Goal: Task Accomplishment & Management: Manage account settings

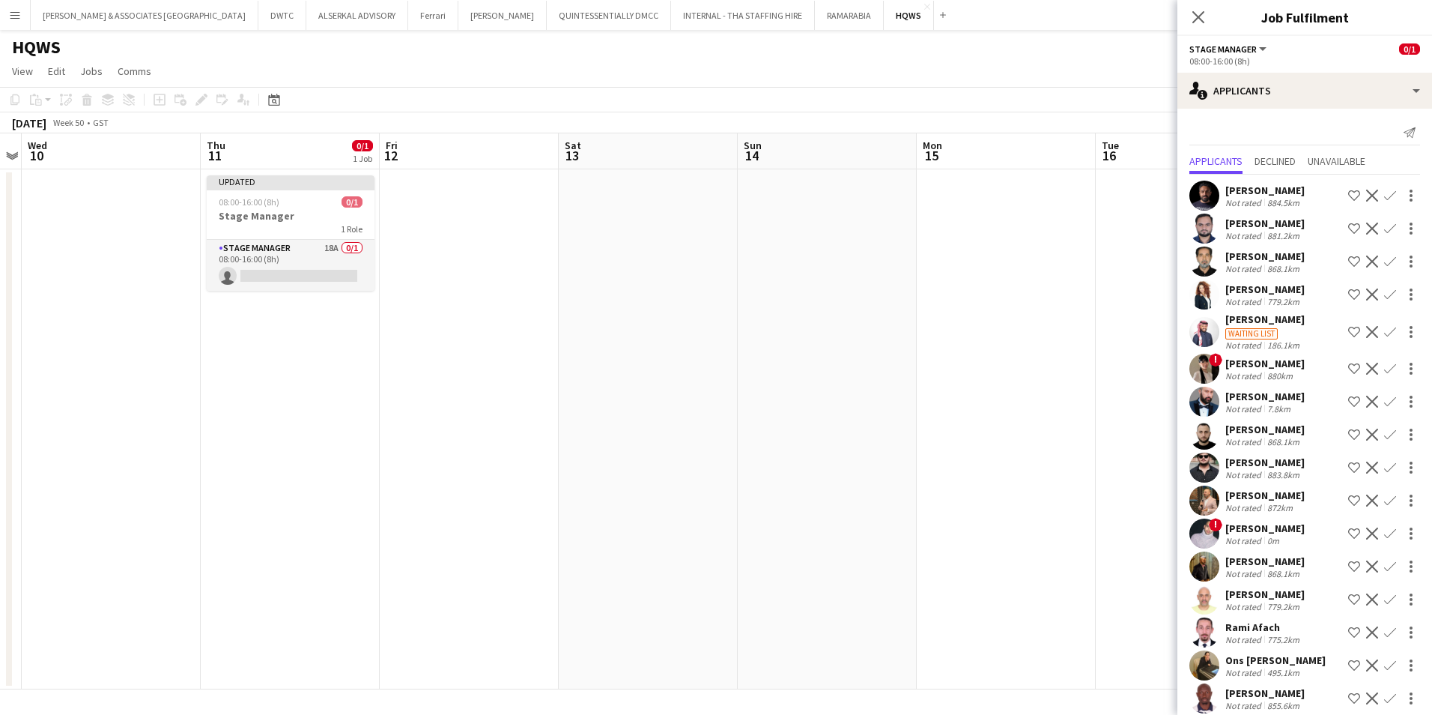
click at [1348, 400] on app-icon "Shortlist crew" at bounding box center [1354, 402] width 12 height 12
click at [1298, 352] on div "[PERSON_NAME]" at bounding box center [1265, 351] width 79 height 13
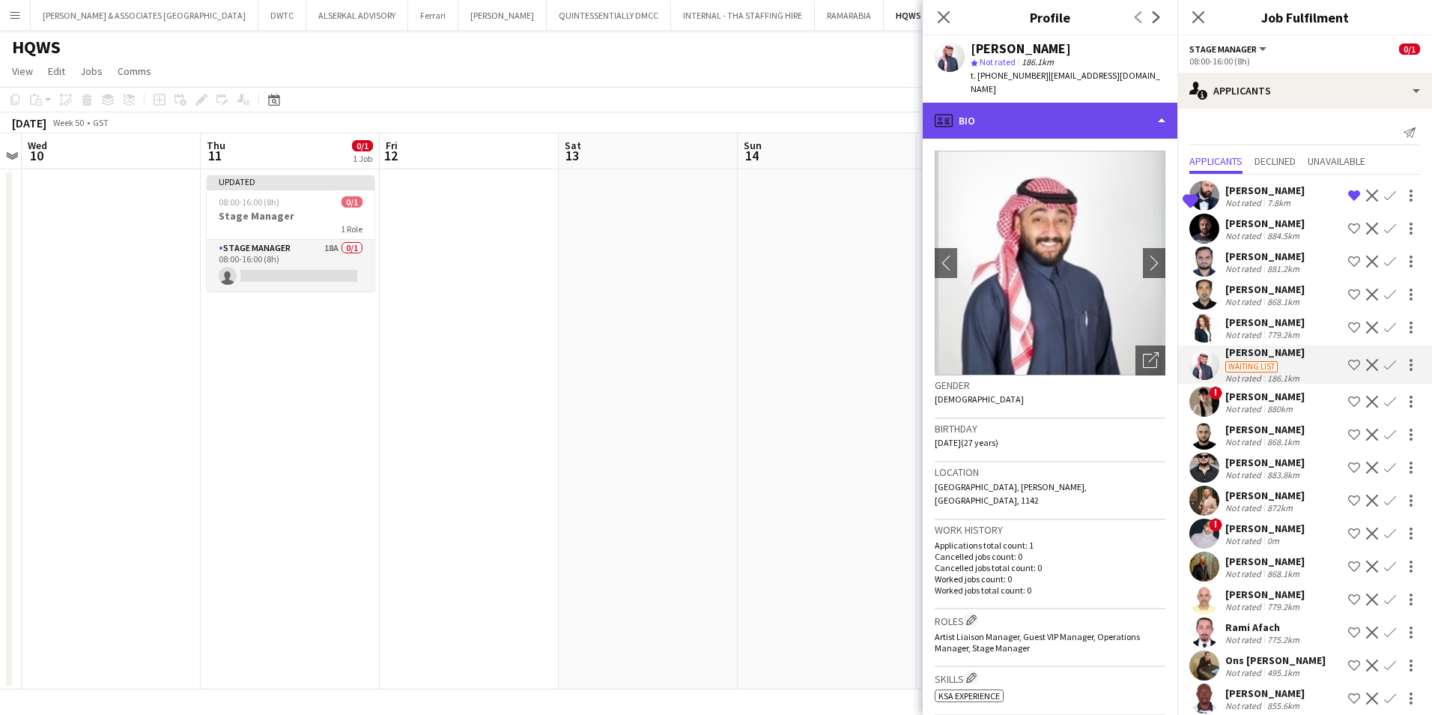
click at [1065, 112] on div "profile Bio" at bounding box center [1050, 121] width 255 height 36
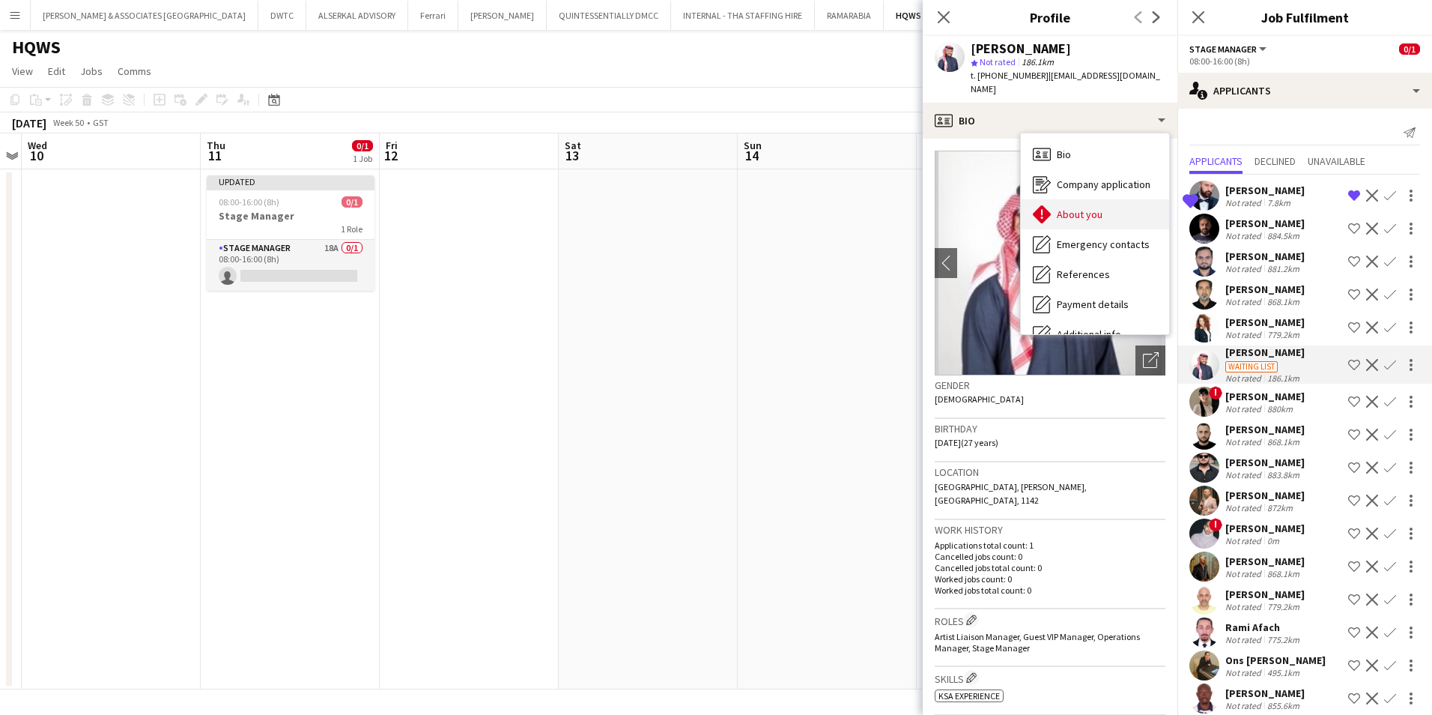
click at [1088, 208] on span "About you" at bounding box center [1080, 214] width 46 height 13
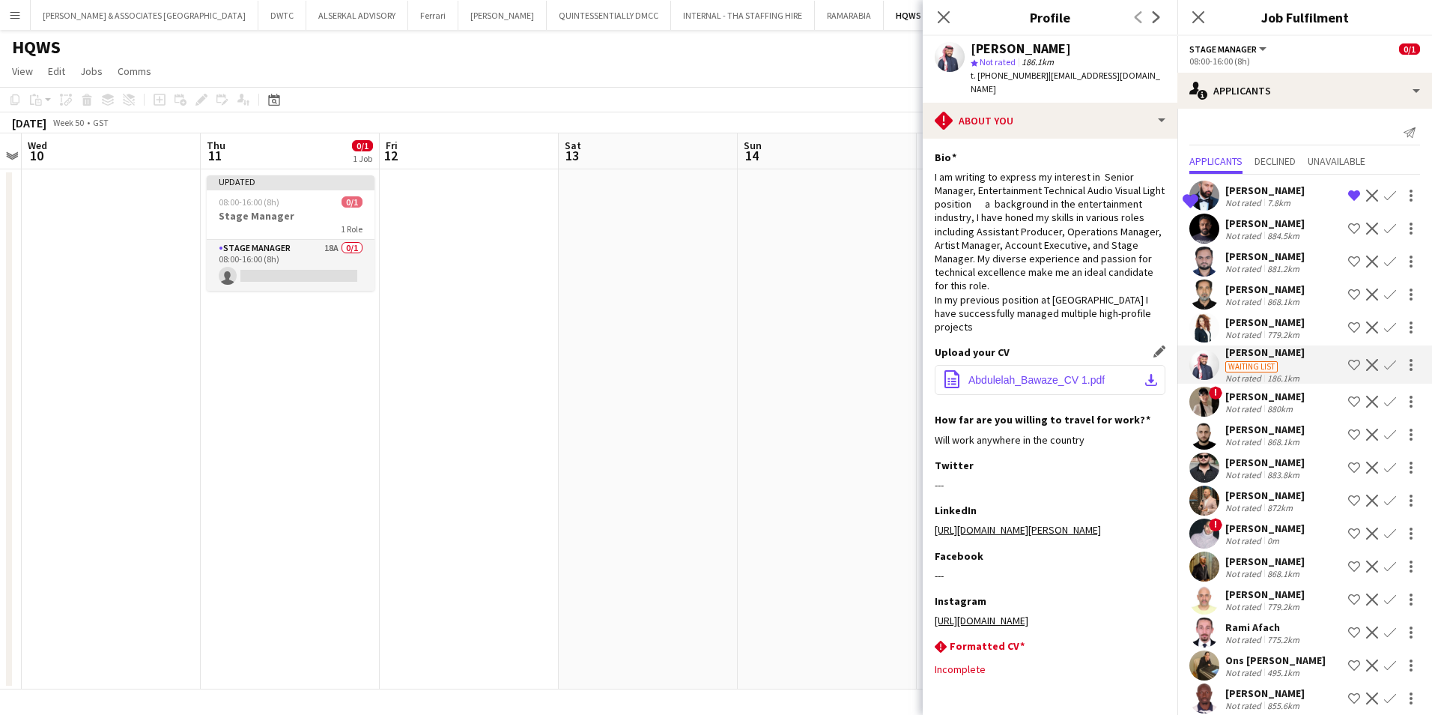
click at [1106, 365] on button "office-file-sheet Abdulelah_Bawaze_CV 1.pdf download-bottom" at bounding box center [1050, 380] width 231 height 30
click at [1366, 363] on app-icon "Decline" at bounding box center [1372, 365] width 12 height 12
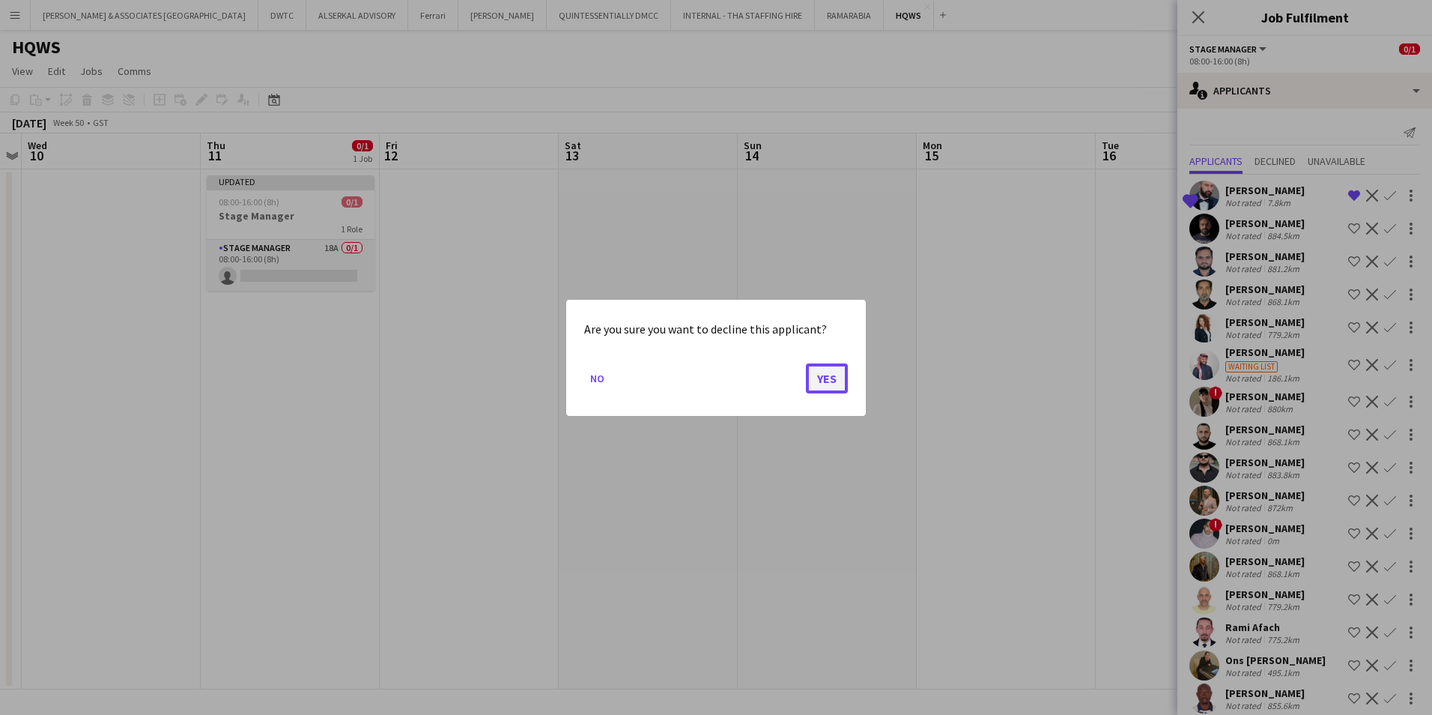
click at [826, 383] on button "Yes" at bounding box center [827, 378] width 42 height 30
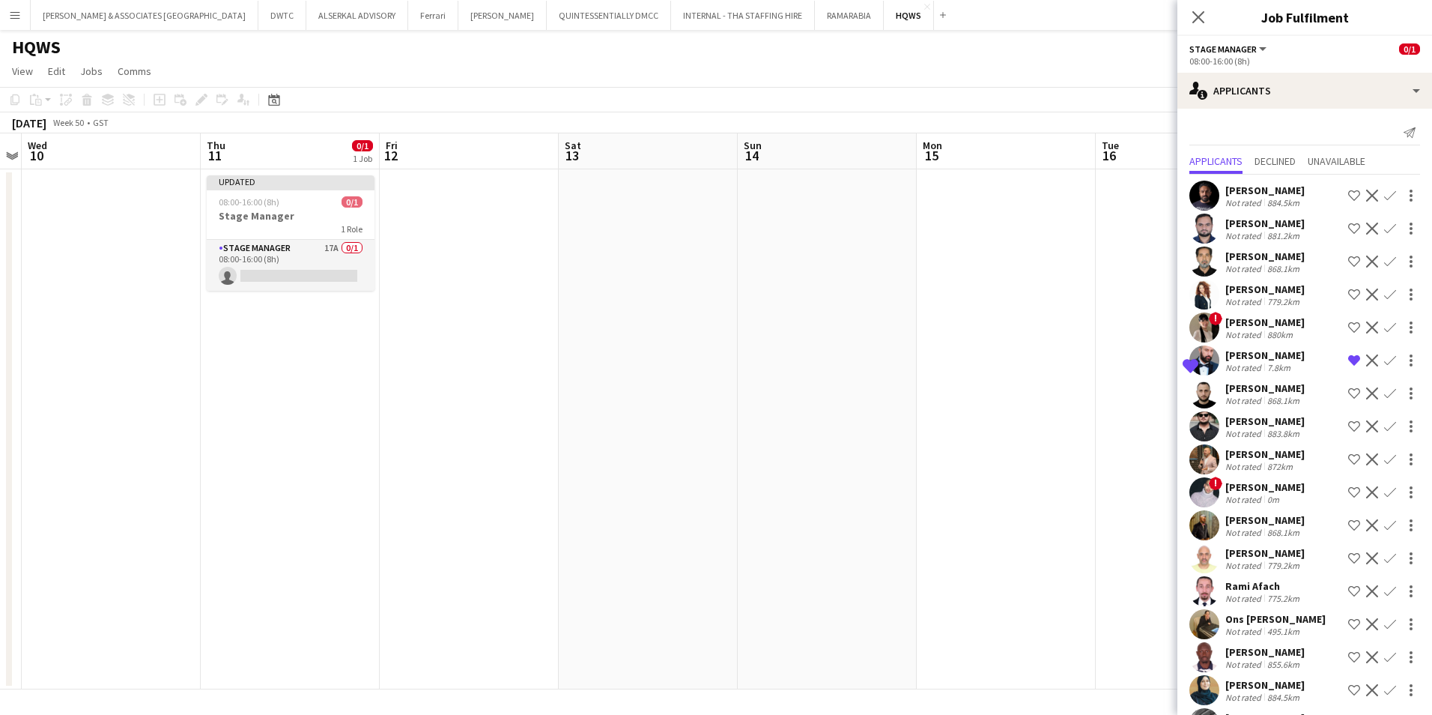
click at [1251, 290] on div "[PERSON_NAME]" at bounding box center [1265, 288] width 79 height 13
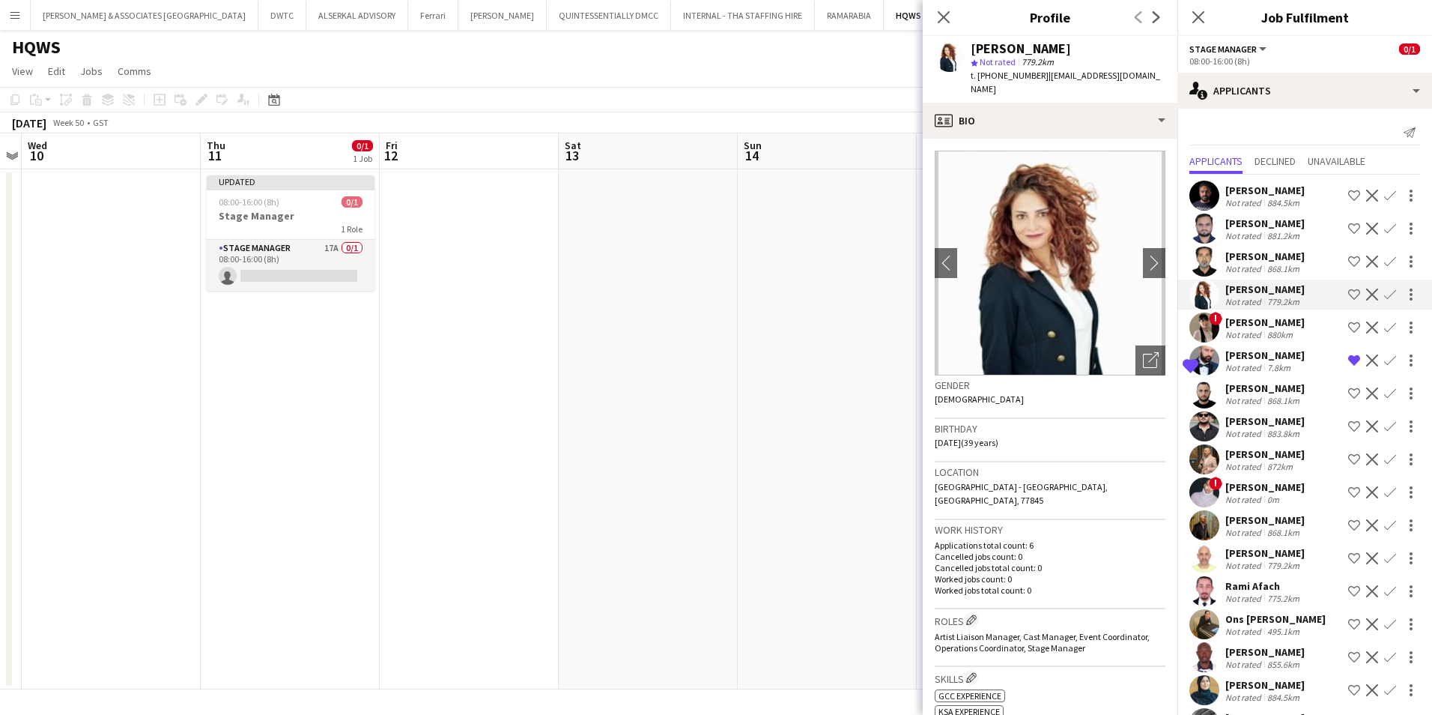
click at [1262, 413] on div "[PERSON_NAME] Not rated 883.8km Shortlist crew Decline Confirm" at bounding box center [1305, 426] width 255 height 30
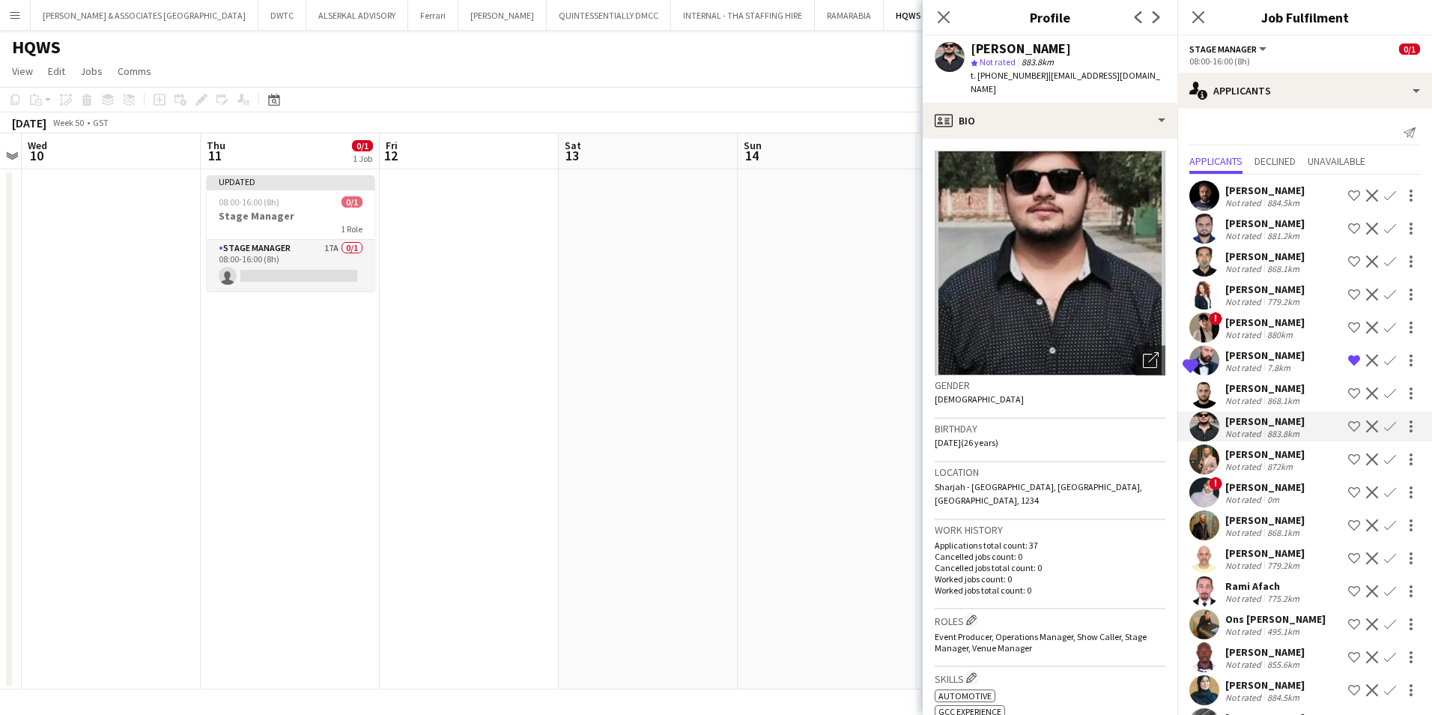
click at [889, 63] on app-page-menu "View Day view expanded Day view collapsed Month view Date picker Jump to [DATE]…" at bounding box center [716, 72] width 1432 height 28
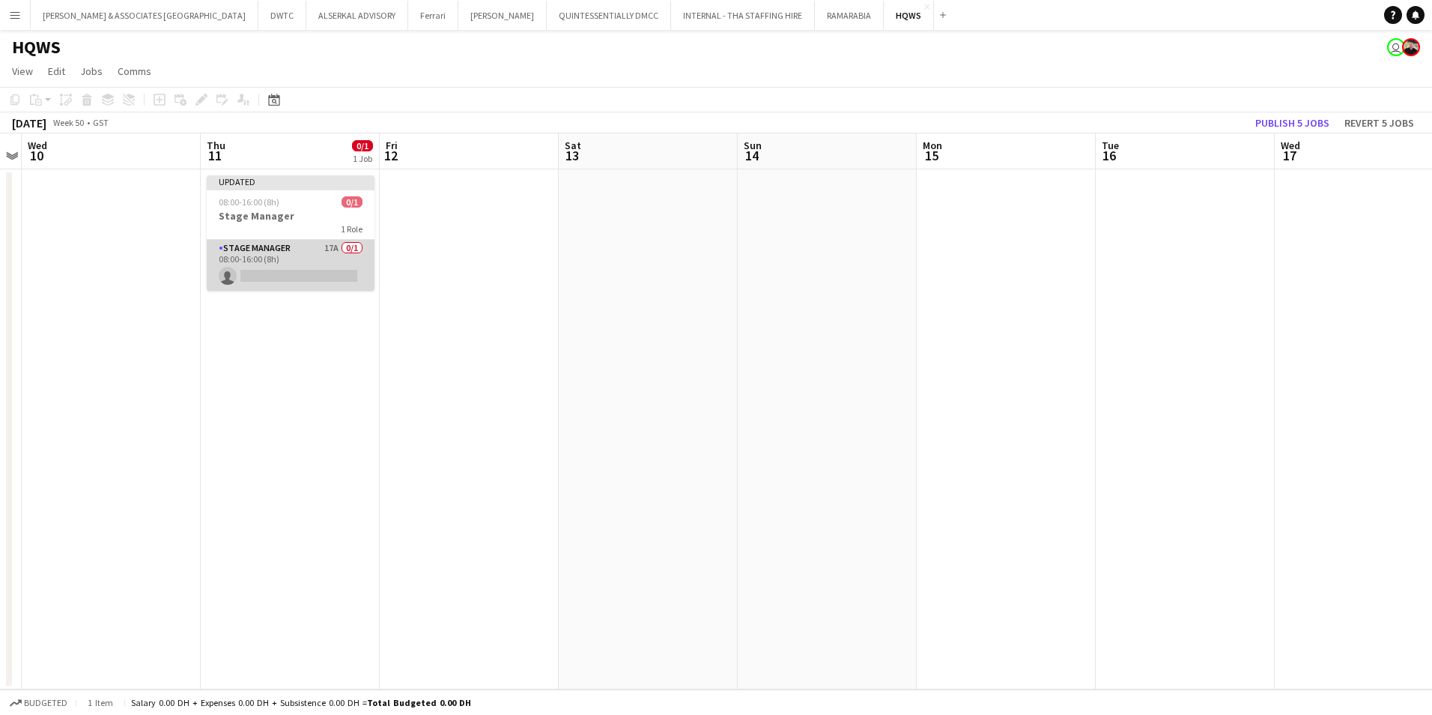
click at [314, 250] on app-card-role "Stage Manager 17A 0/1 08:00-16:00 (8h) single-neutral-actions" at bounding box center [291, 265] width 168 height 51
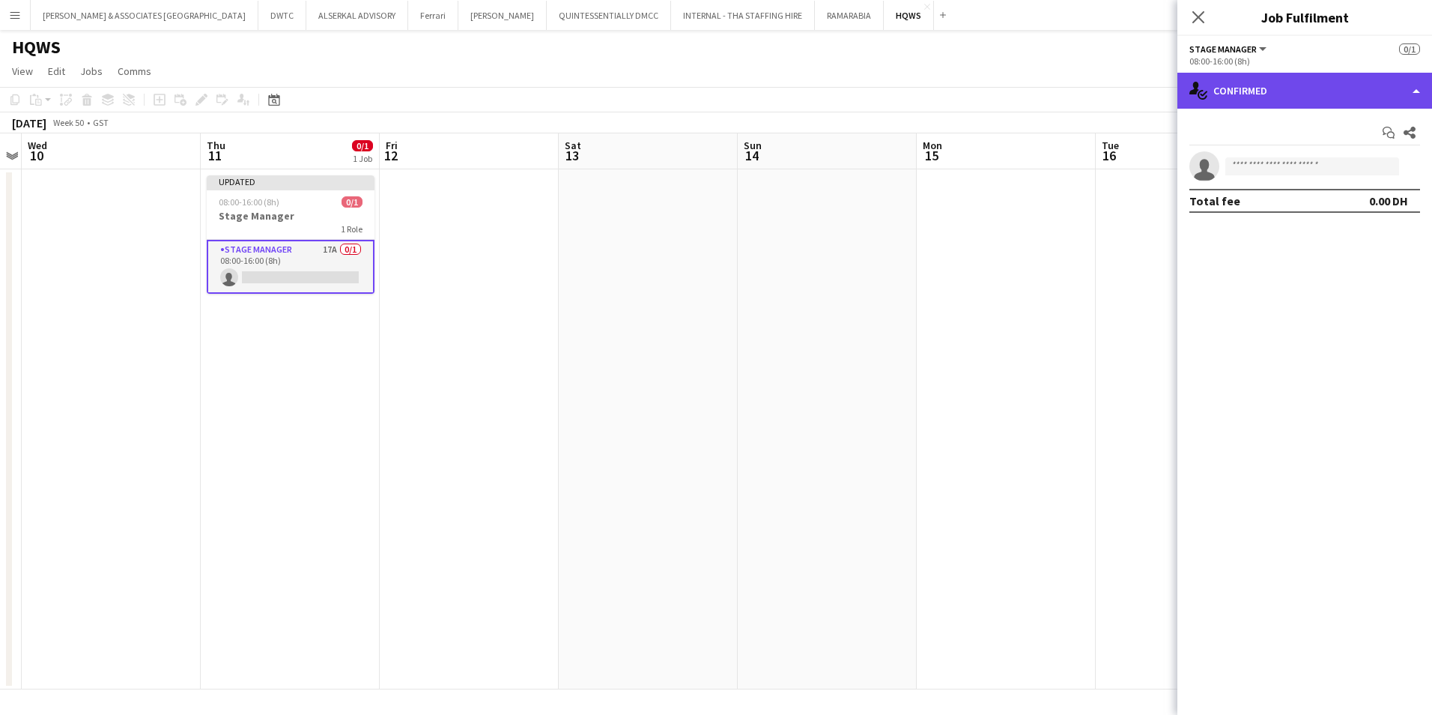
click at [1306, 108] on div "single-neutral-actions-check-2 Confirmed" at bounding box center [1305, 91] width 255 height 36
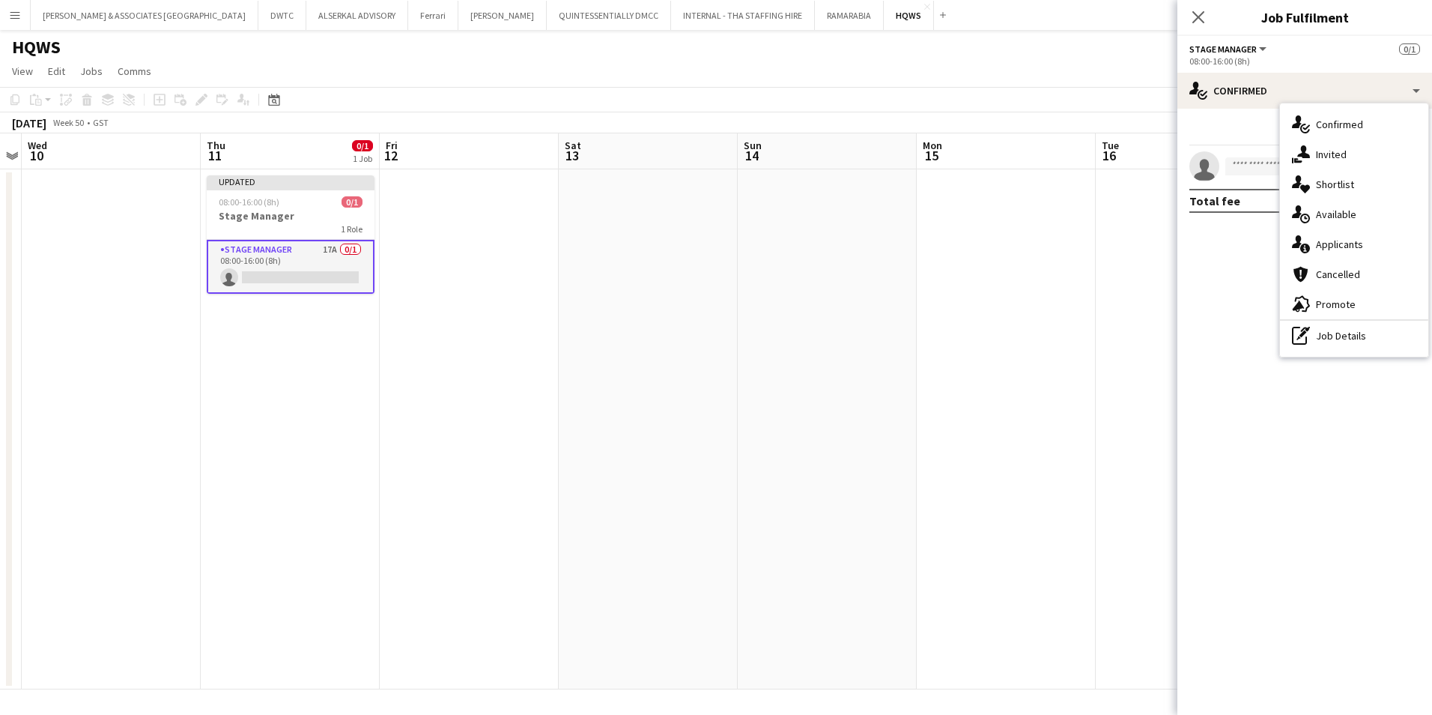
click at [57, 249] on app-date-cell at bounding box center [111, 429] width 179 height 520
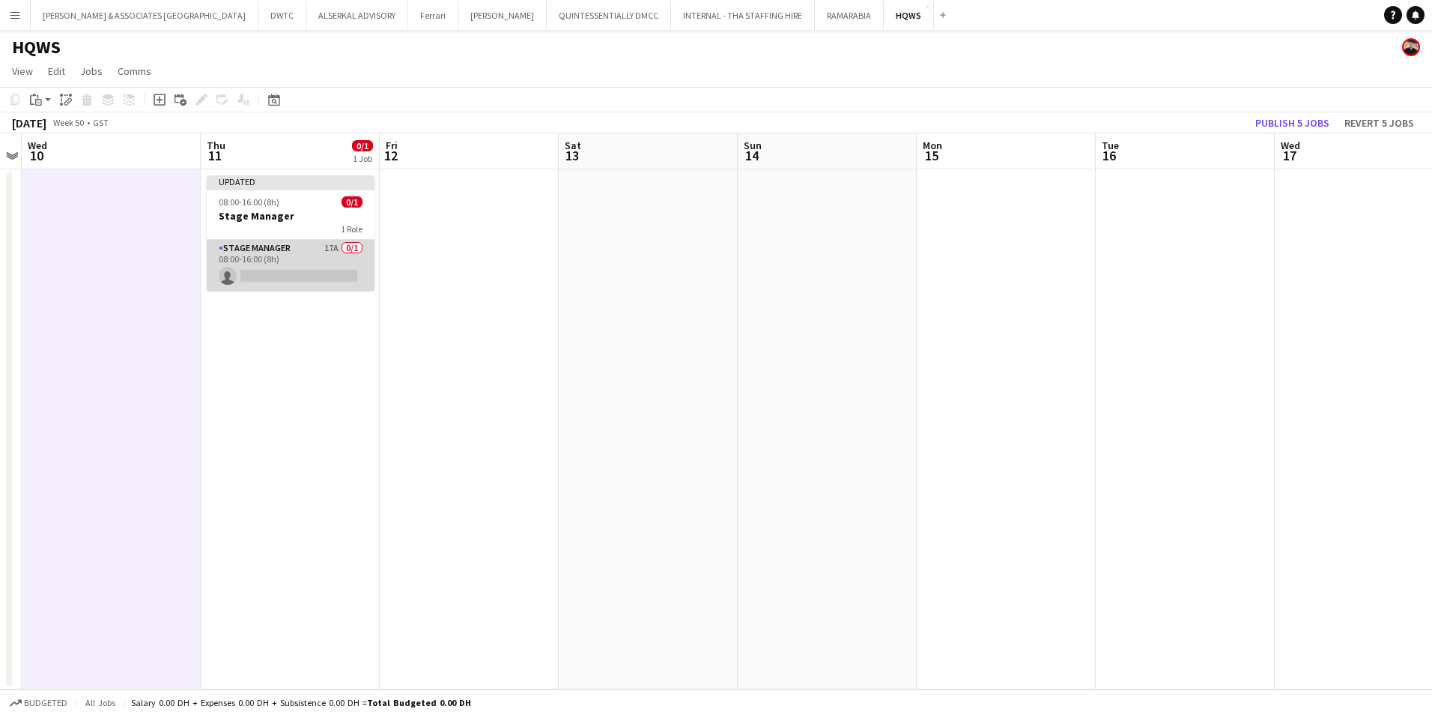
click at [253, 254] on app-card-role "Stage Manager 17A 0/1 08:00-16:00 (8h) single-neutral-actions" at bounding box center [291, 265] width 168 height 51
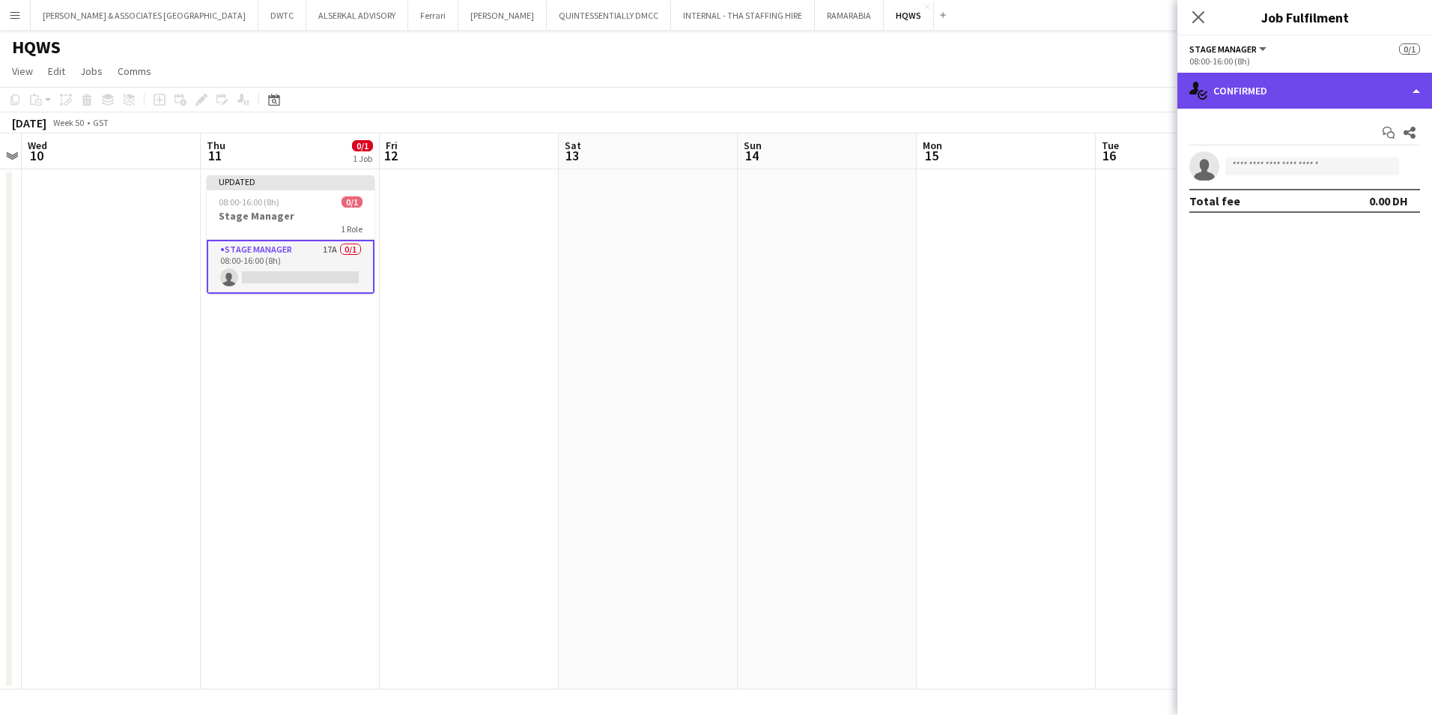
click at [1360, 102] on div "single-neutral-actions-check-2 Confirmed" at bounding box center [1305, 91] width 255 height 36
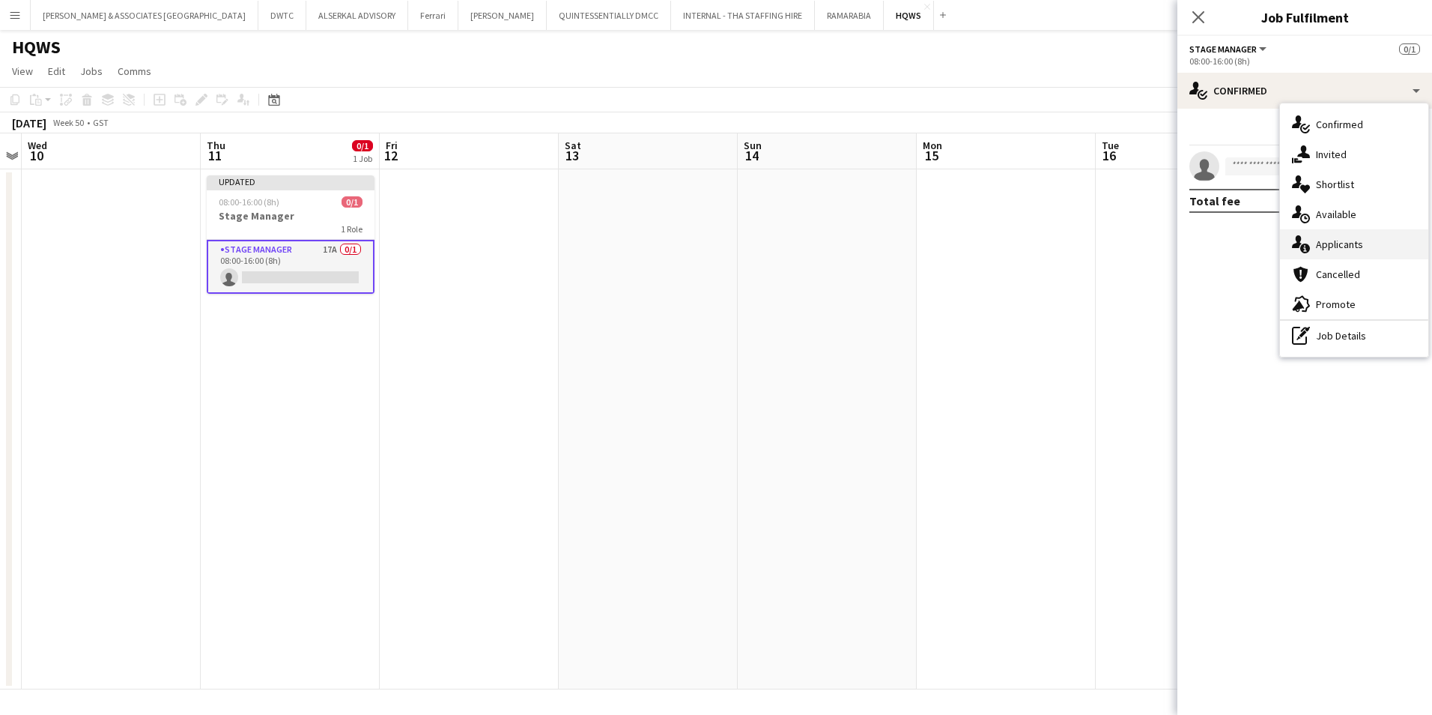
click at [1378, 236] on div "single-neutral-actions-information Applicants" at bounding box center [1354, 244] width 148 height 30
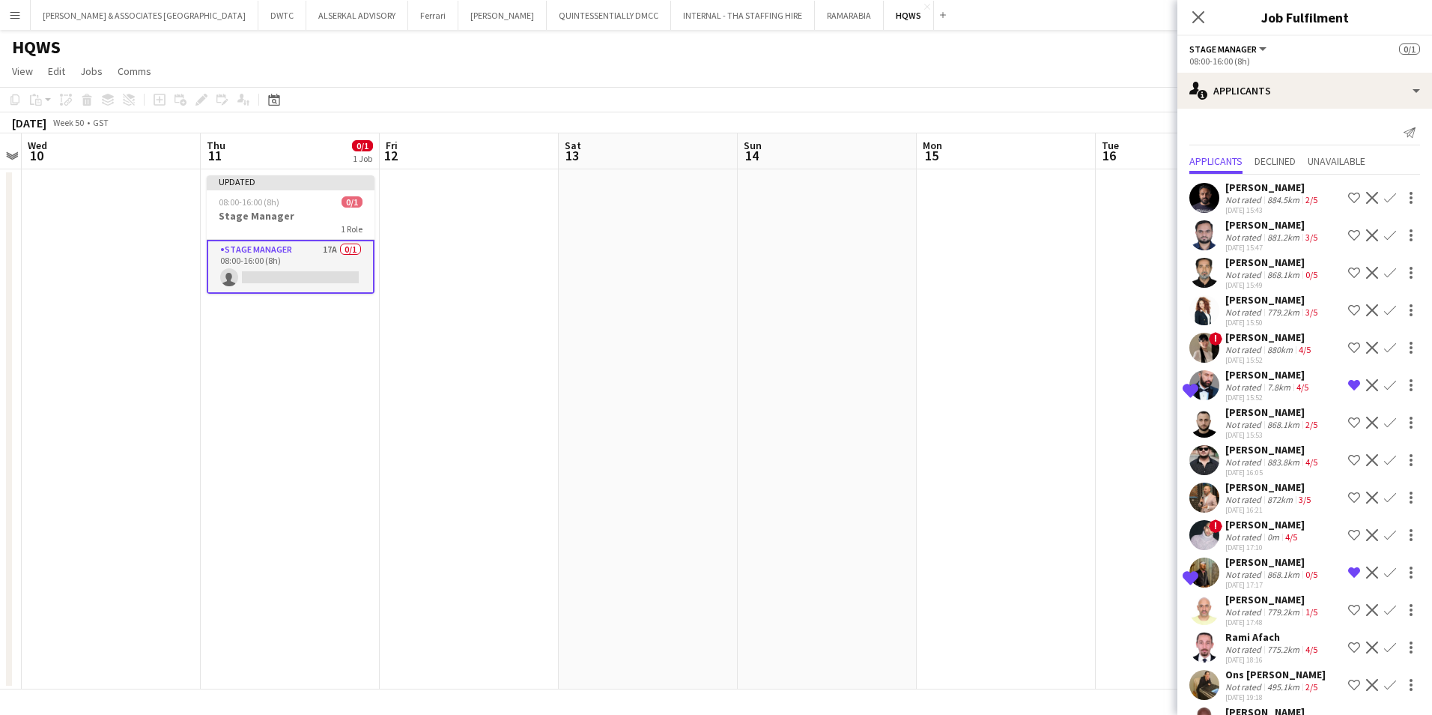
scroll to position [75, 0]
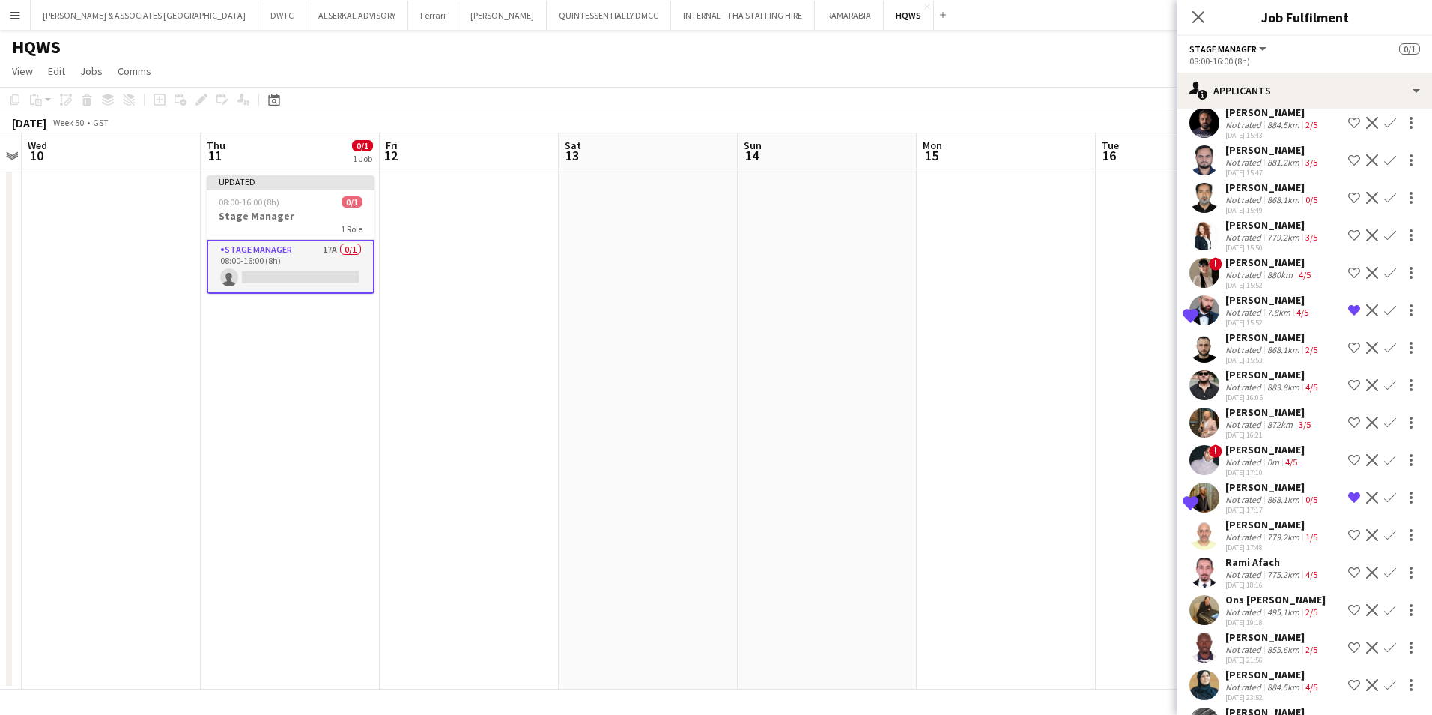
click at [1274, 412] on div "[PERSON_NAME]" at bounding box center [1270, 411] width 88 height 13
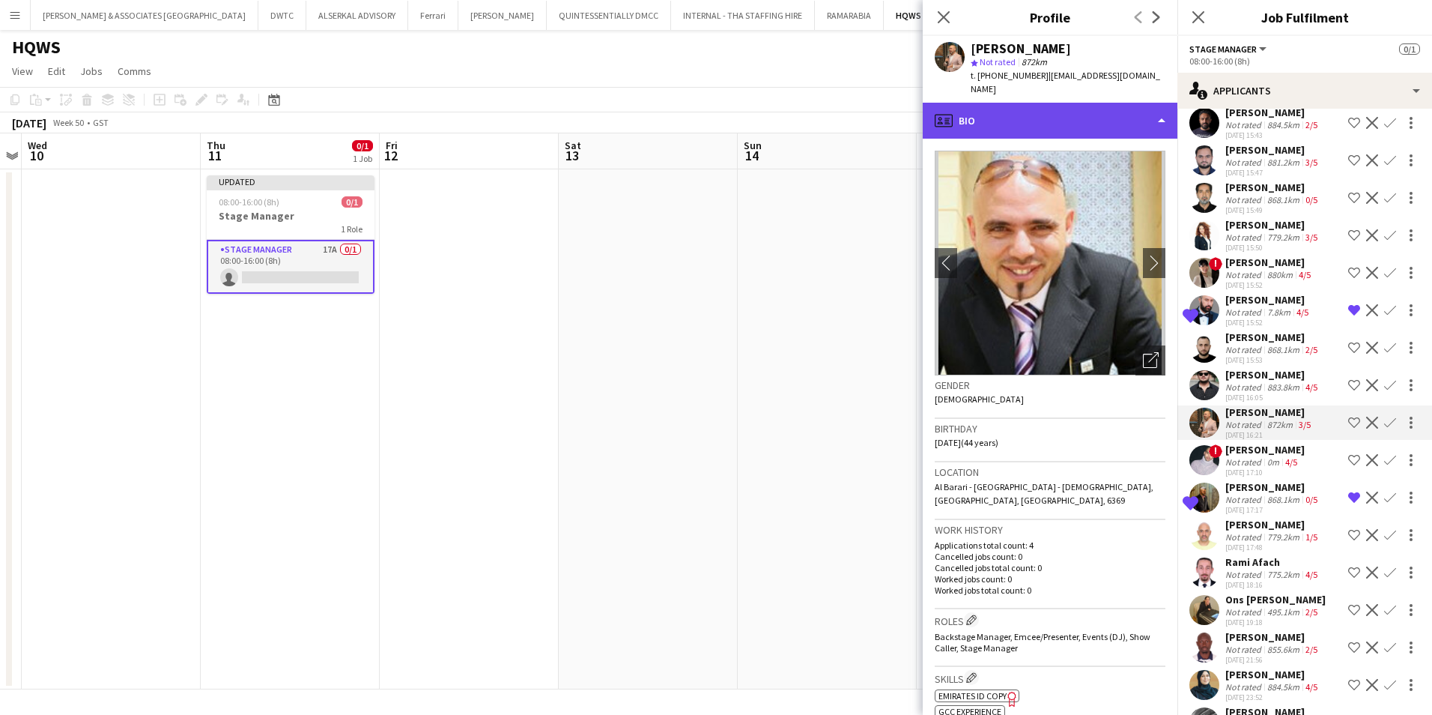
click at [1049, 108] on div "profile Bio" at bounding box center [1050, 121] width 255 height 36
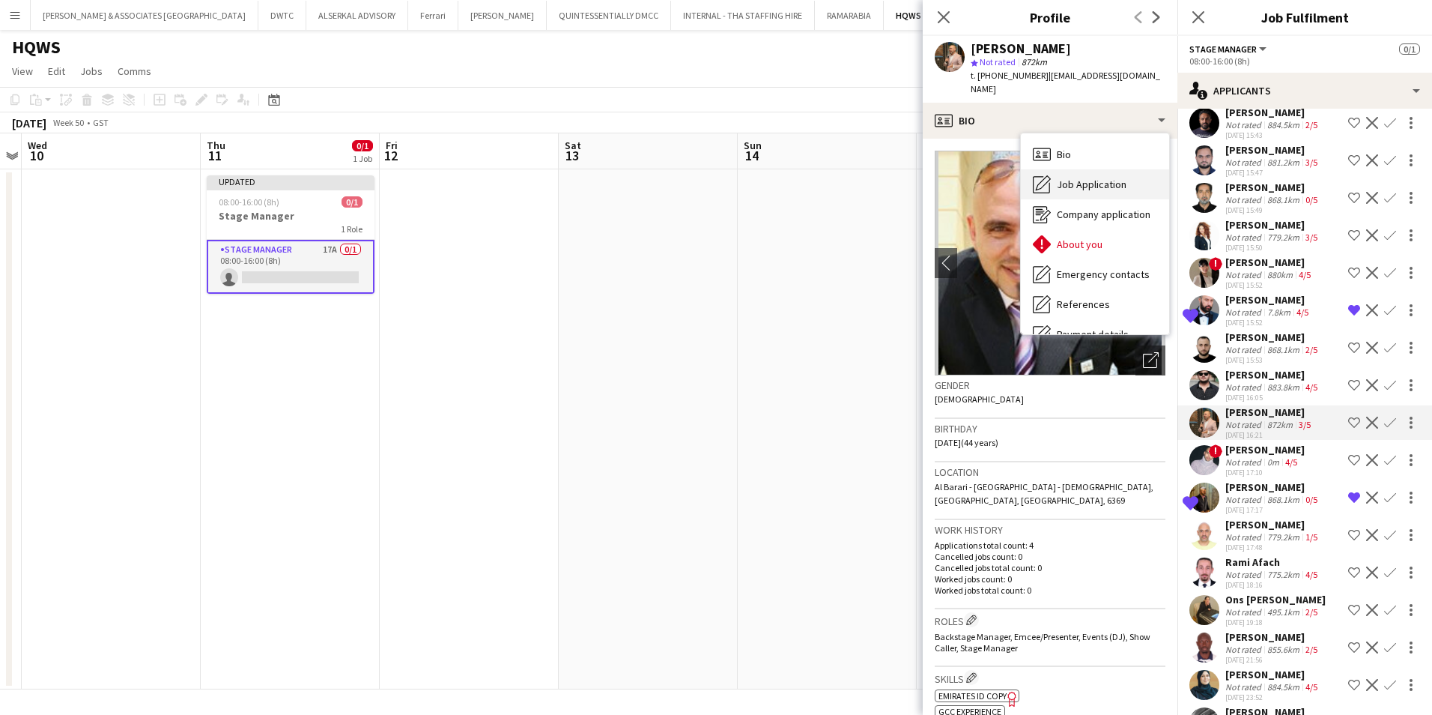
click at [1097, 178] on span "Job Application" at bounding box center [1092, 184] width 70 height 13
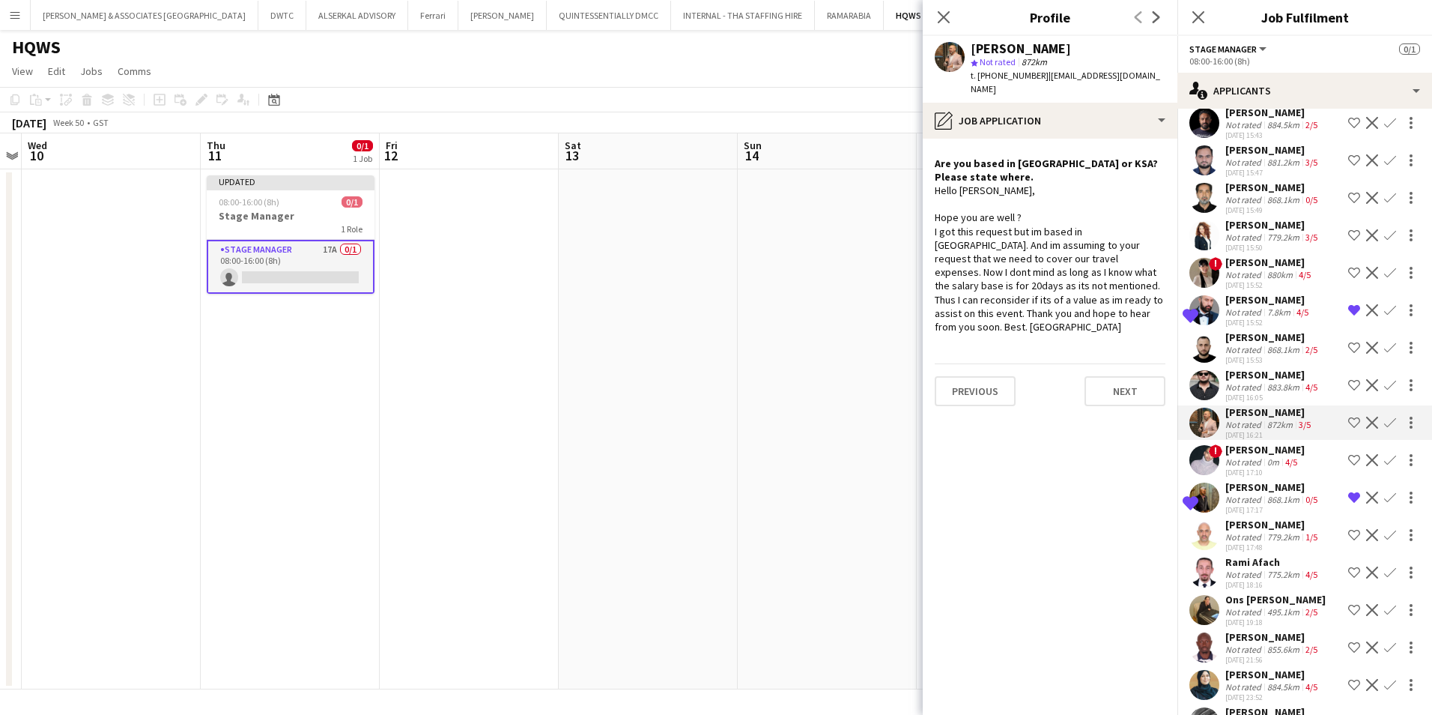
click at [1043, 456] on app-crew-profile-role-application "Are you based in [GEOGRAPHIC_DATA] or KSA? Please state where. Hello [PERSON_NA…" at bounding box center [1050, 427] width 255 height 576
drag, startPoint x: 1037, startPoint y: 73, endPoint x: 980, endPoint y: 74, distance: 56.9
click at [980, 74] on span "t. [PHONE_NUMBER]" at bounding box center [1010, 75] width 78 height 11
copy span "[PHONE_NUMBER]"
click at [1082, 487] on app-crew-profile-role-application "Are you based in [GEOGRAPHIC_DATA] or KSA? Please state where. Hello [PERSON_NA…" at bounding box center [1050, 427] width 255 height 576
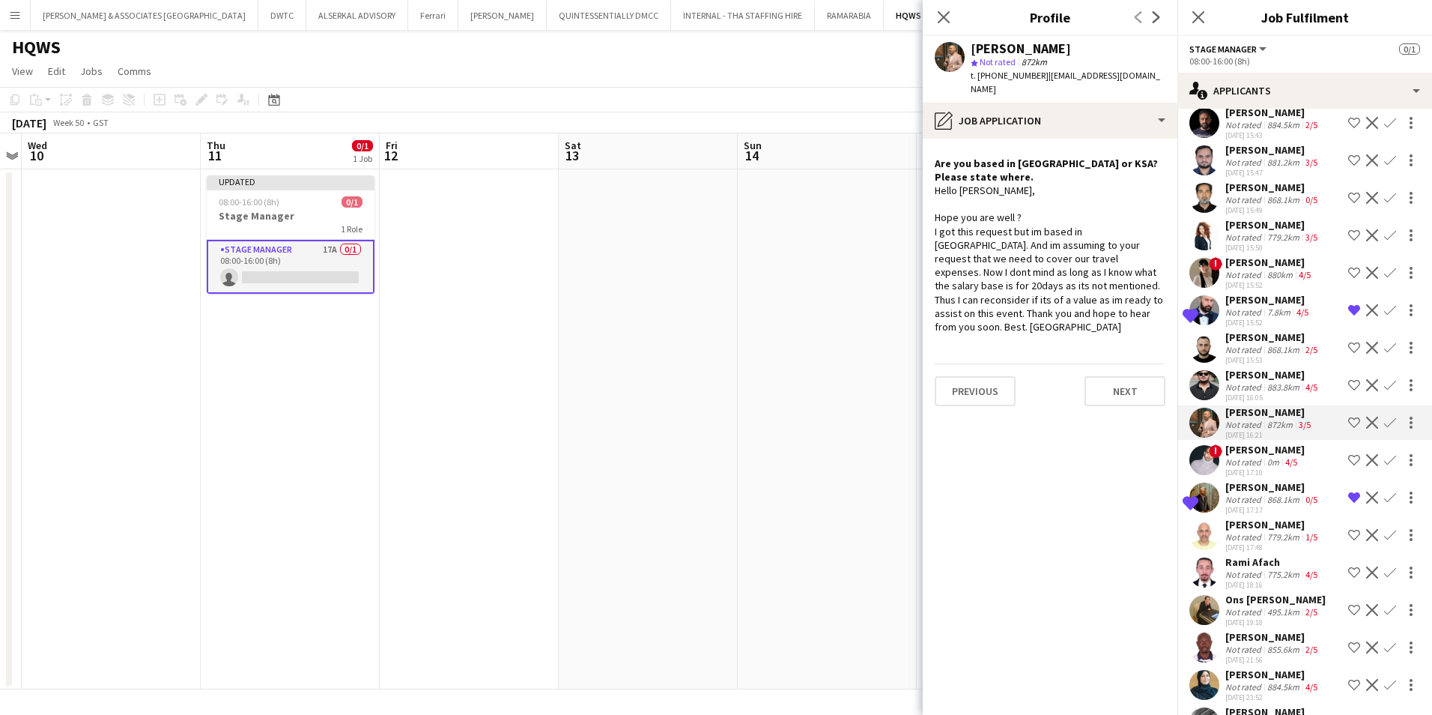
click at [1274, 455] on div "[PERSON_NAME]" at bounding box center [1265, 449] width 79 height 13
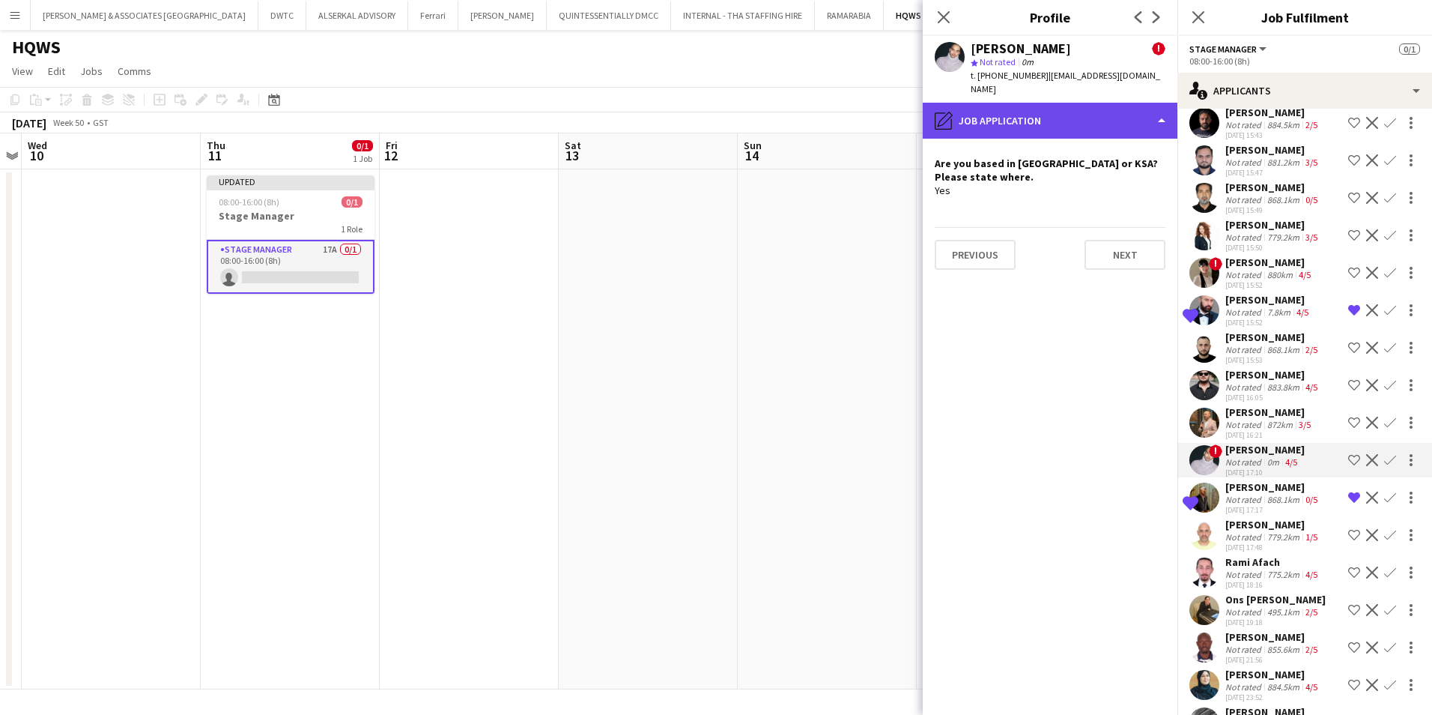
click at [1077, 118] on div "pencil4 Job Application" at bounding box center [1050, 121] width 255 height 36
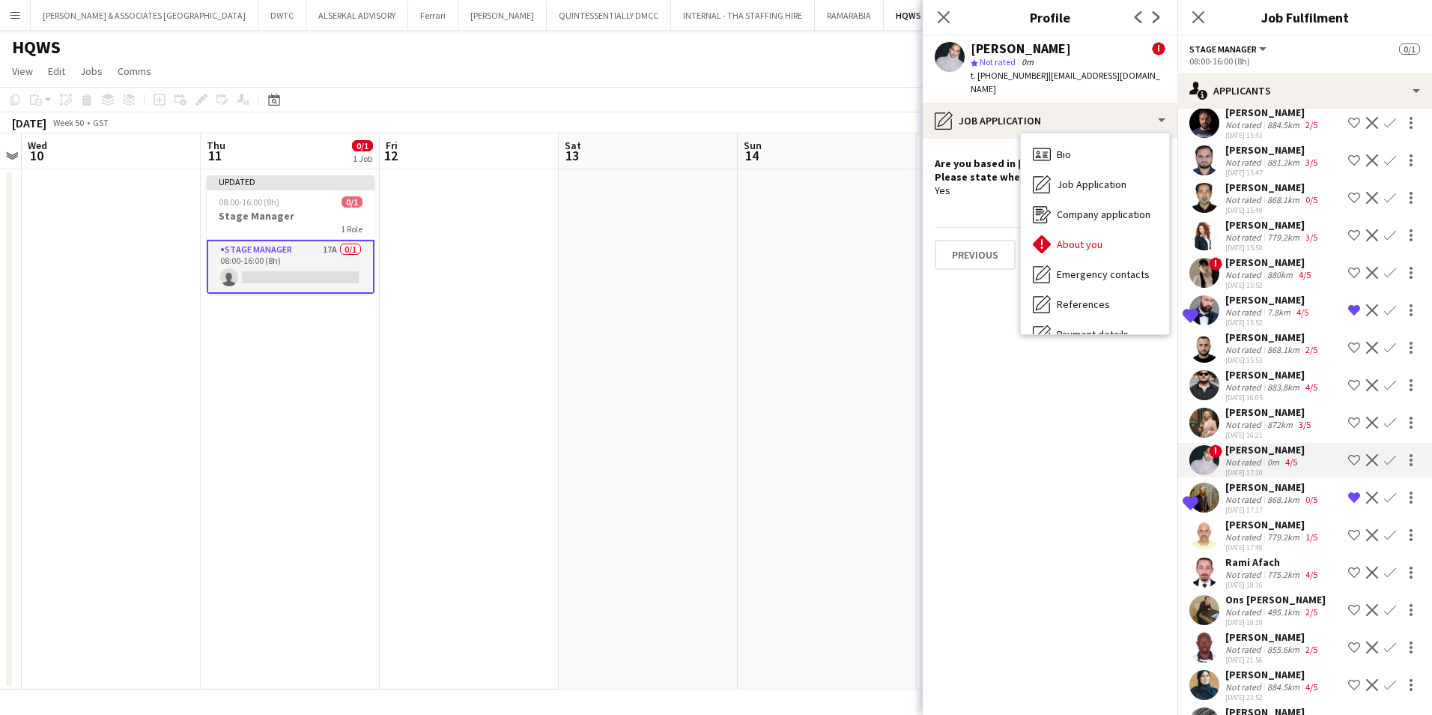
click at [1090, 342] on app-crew-profile-role-application "Are you based in [GEOGRAPHIC_DATA] or KSA? Please state where. Yes Previous Next" at bounding box center [1050, 427] width 255 height 576
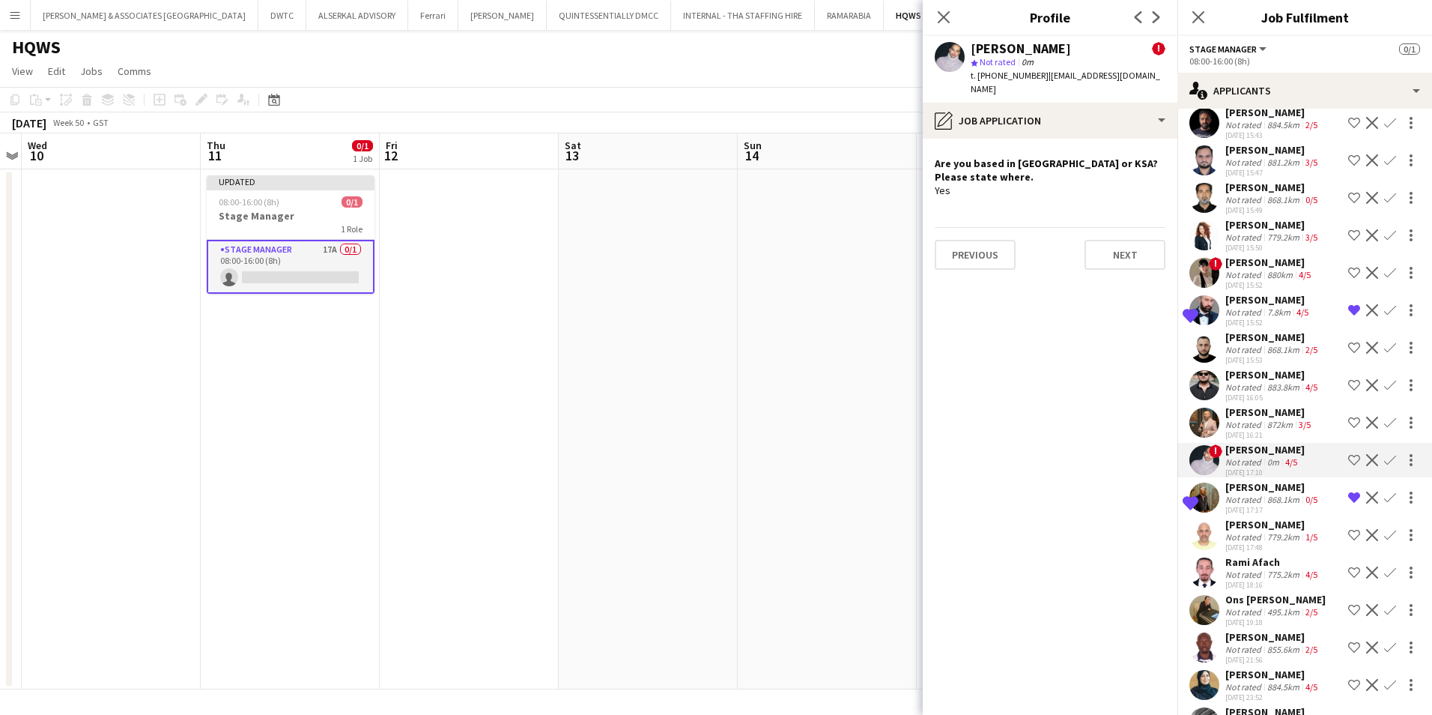
click at [1265, 530] on div "[PERSON_NAME]" at bounding box center [1273, 524] width 95 height 13
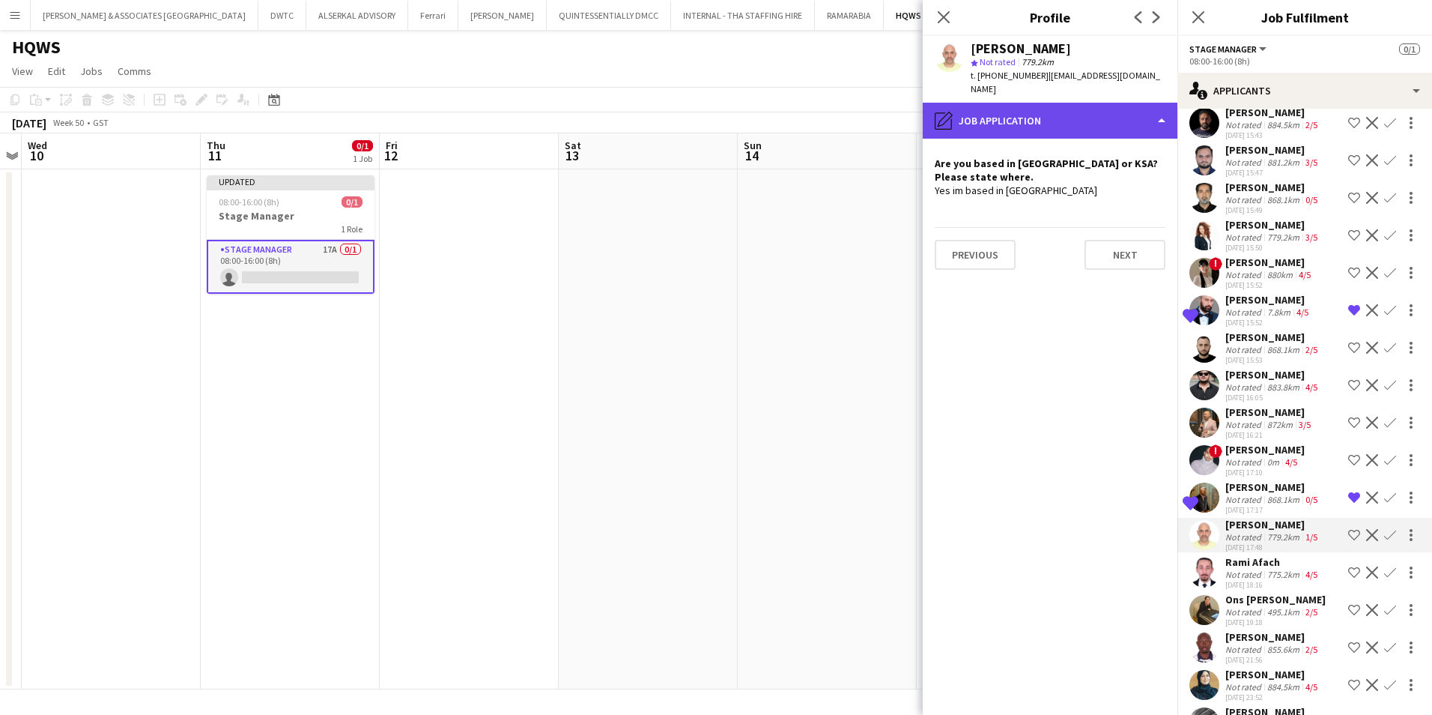
click at [1052, 118] on div "pencil4 Job Application" at bounding box center [1050, 121] width 255 height 36
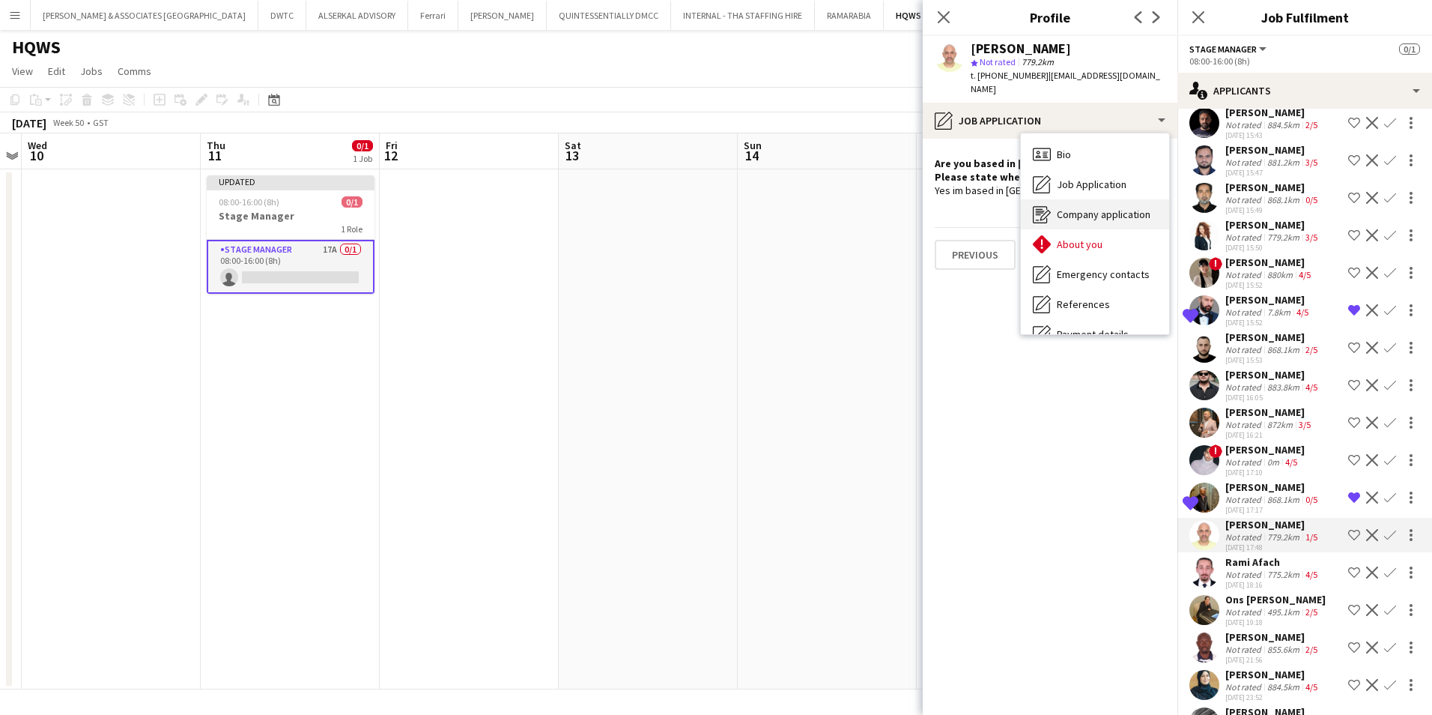
click at [1090, 208] on div "Company application Company application" at bounding box center [1095, 214] width 148 height 30
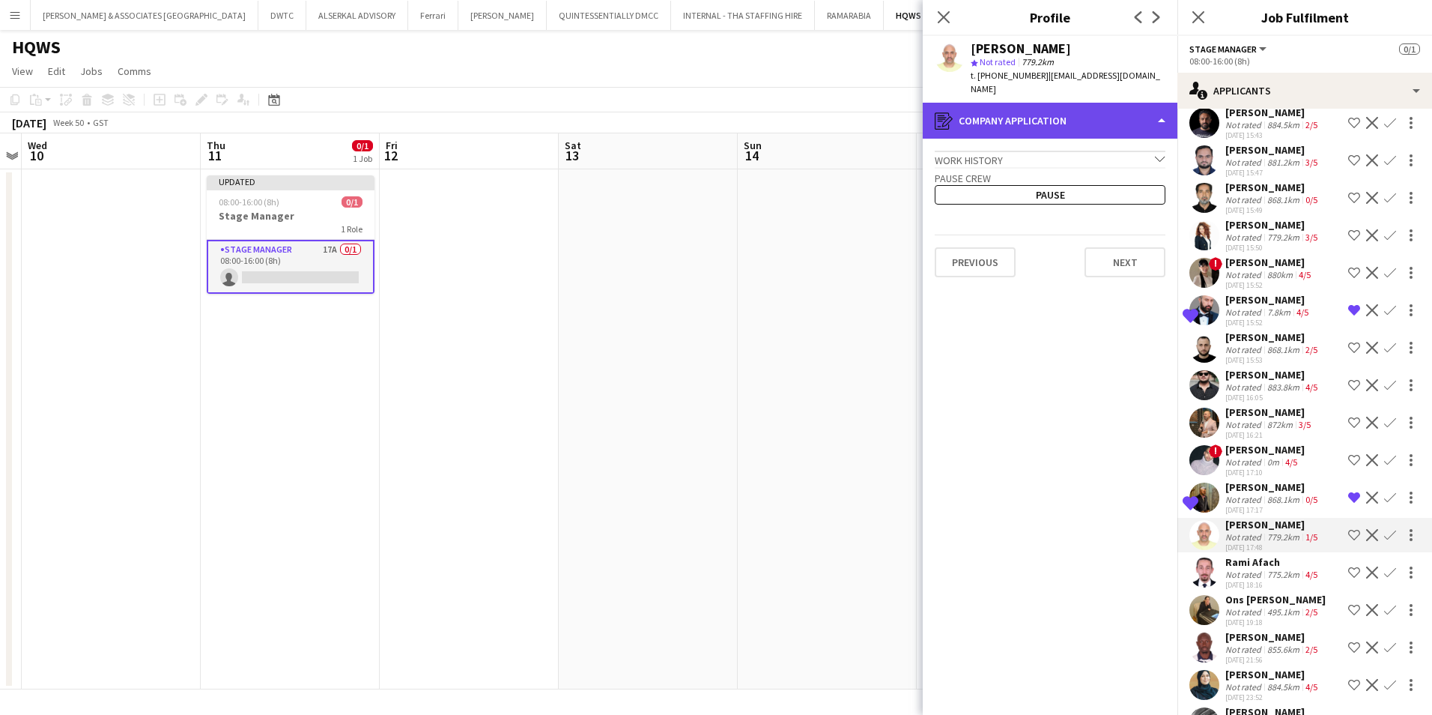
click at [1055, 109] on div "register Company application" at bounding box center [1050, 121] width 255 height 36
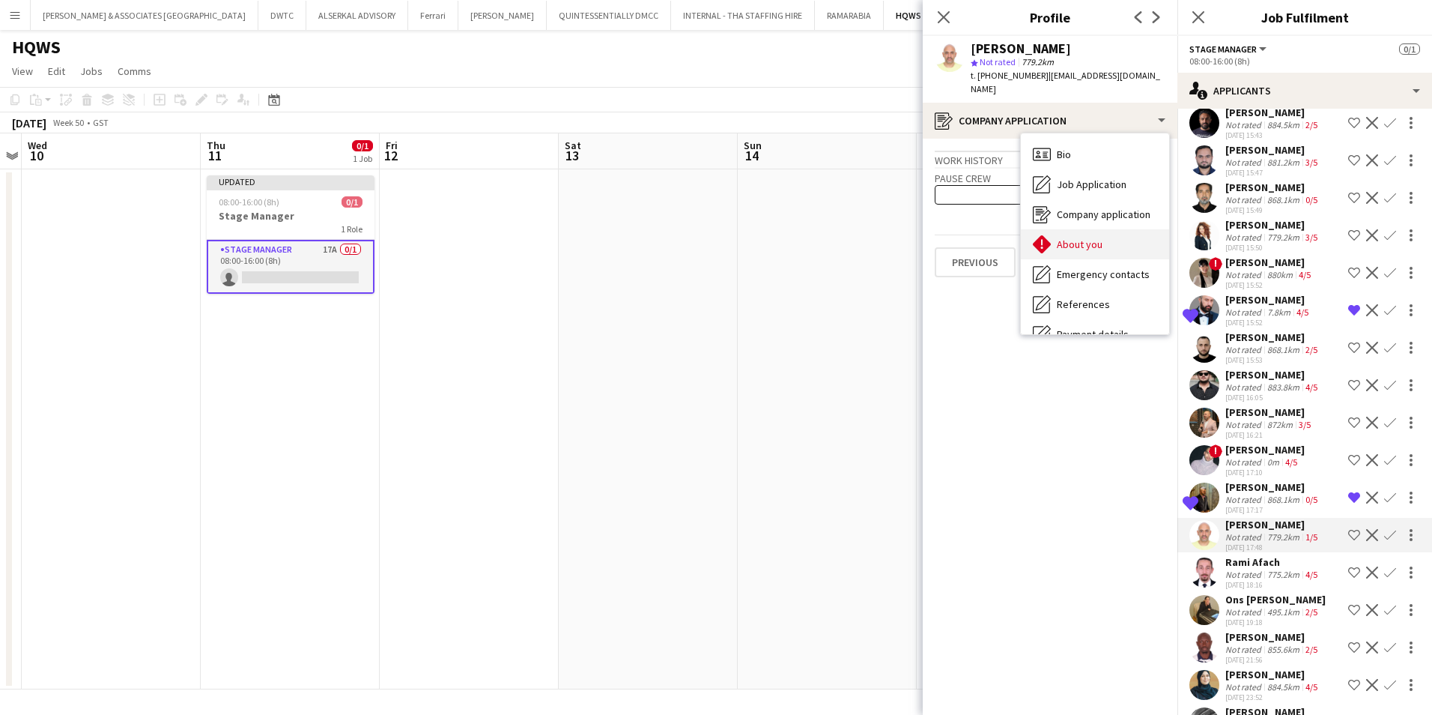
click at [1082, 237] on span "About you" at bounding box center [1080, 243] width 46 height 13
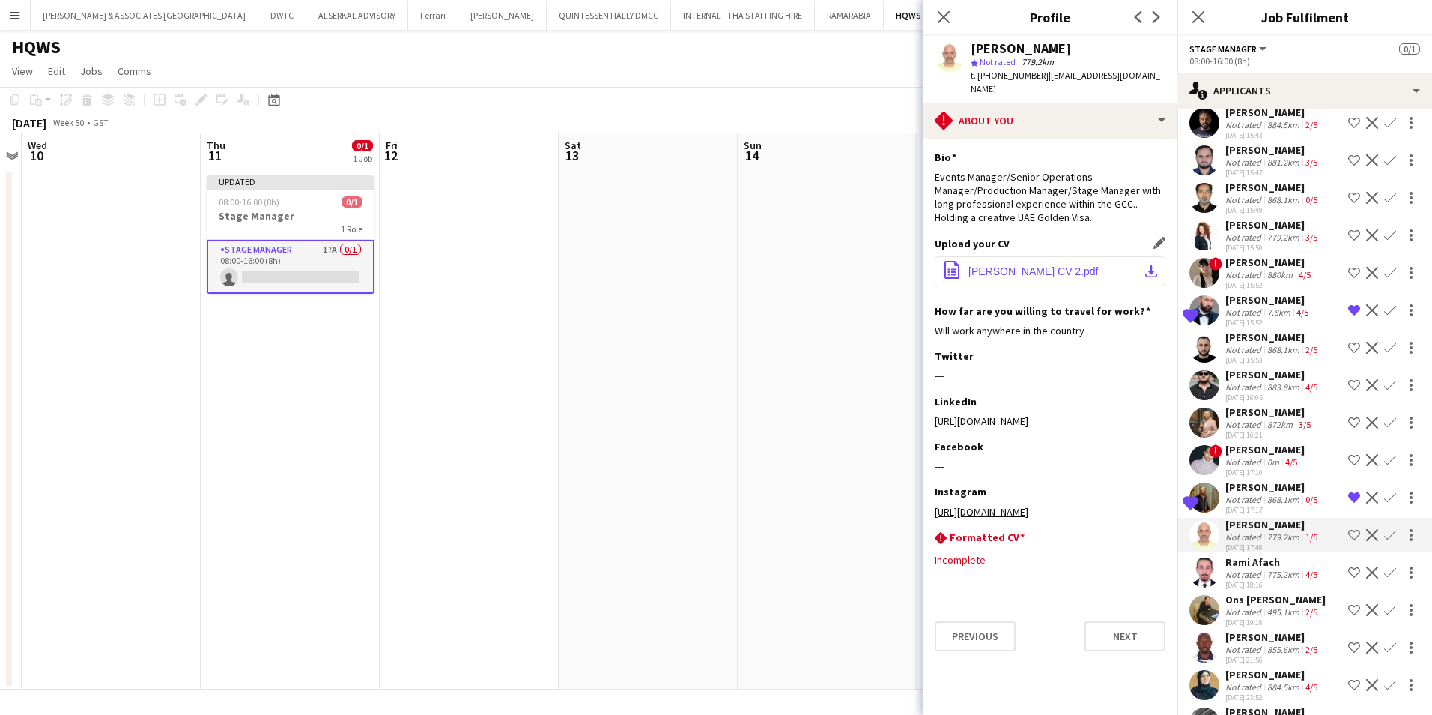
click at [1056, 265] on span "[PERSON_NAME] CV 2.pdf" at bounding box center [1034, 271] width 130 height 12
drag, startPoint x: 492, startPoint y: 70, endPoint x: 450, endPoint y: 67, distance: 42.1
click at [450, 67] on app-page-menu "View Day view expanded Day view collapsed Month view Date picker Jump to [DATE]…" at bounding box center [716, 72] width 1432 height 28
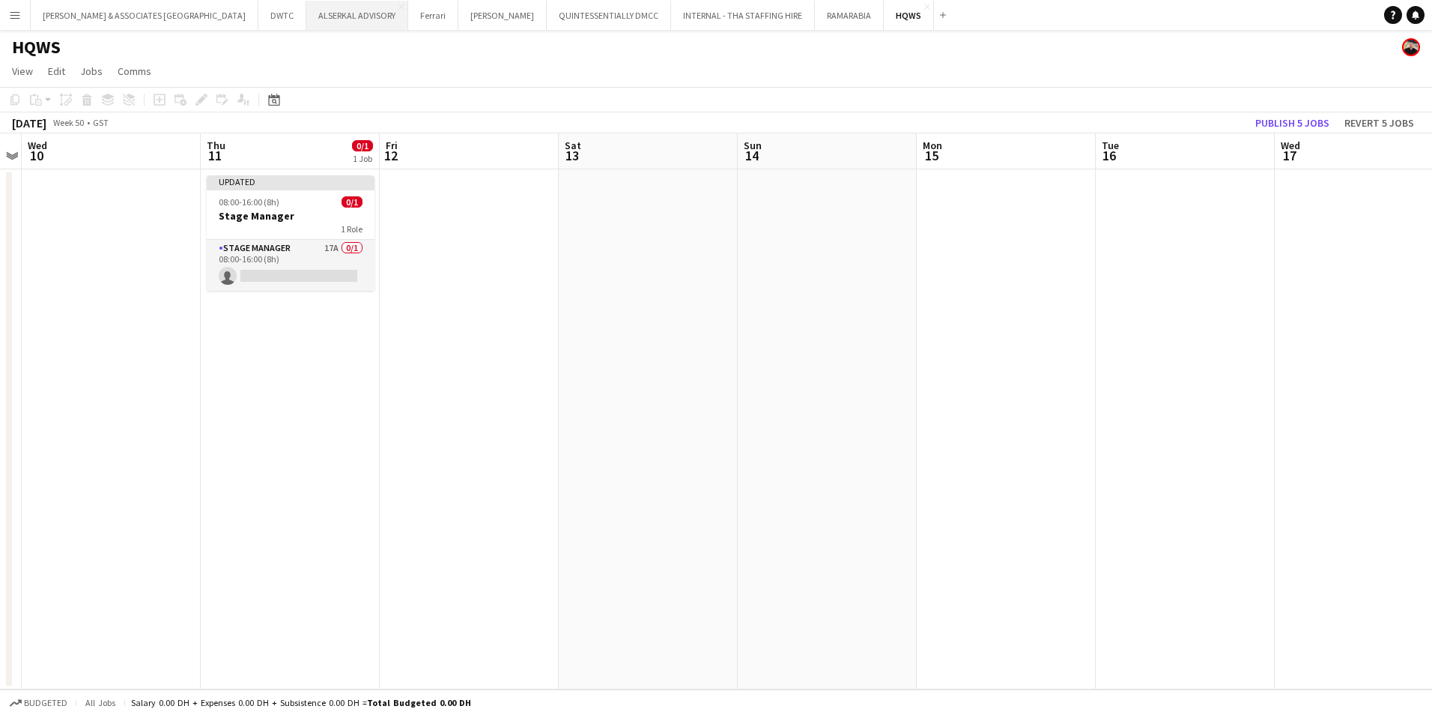
scroll to position [0, 515]
click at [298, 242] on app-card-role "Stage Manager 17A 0/1 08:00-16:00 (8h) single-neutral-actions" at bounding box center [291, 265] width 168 height 51
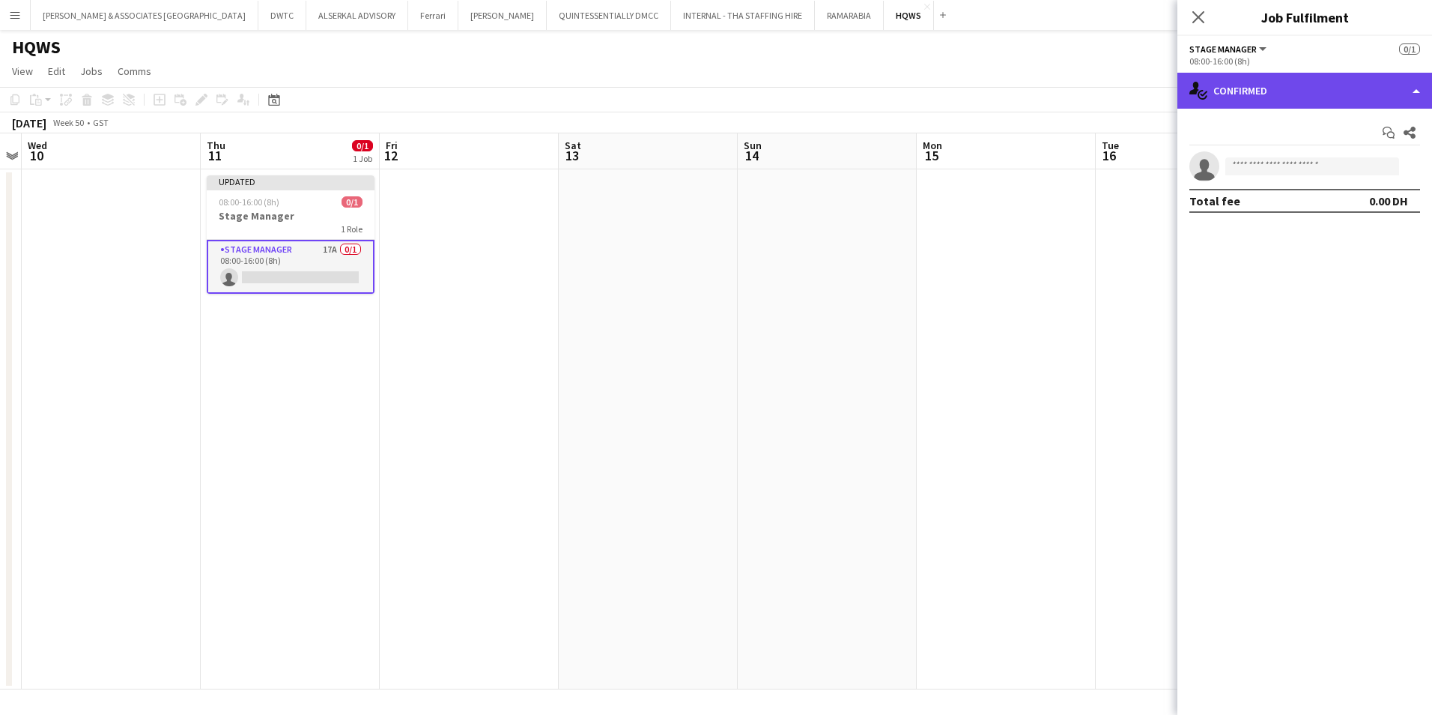
click at [1243, 89] on div "single-neutral-actions-check-2 Confirmed" at bounding box center [1305, 91] width 255 height 36
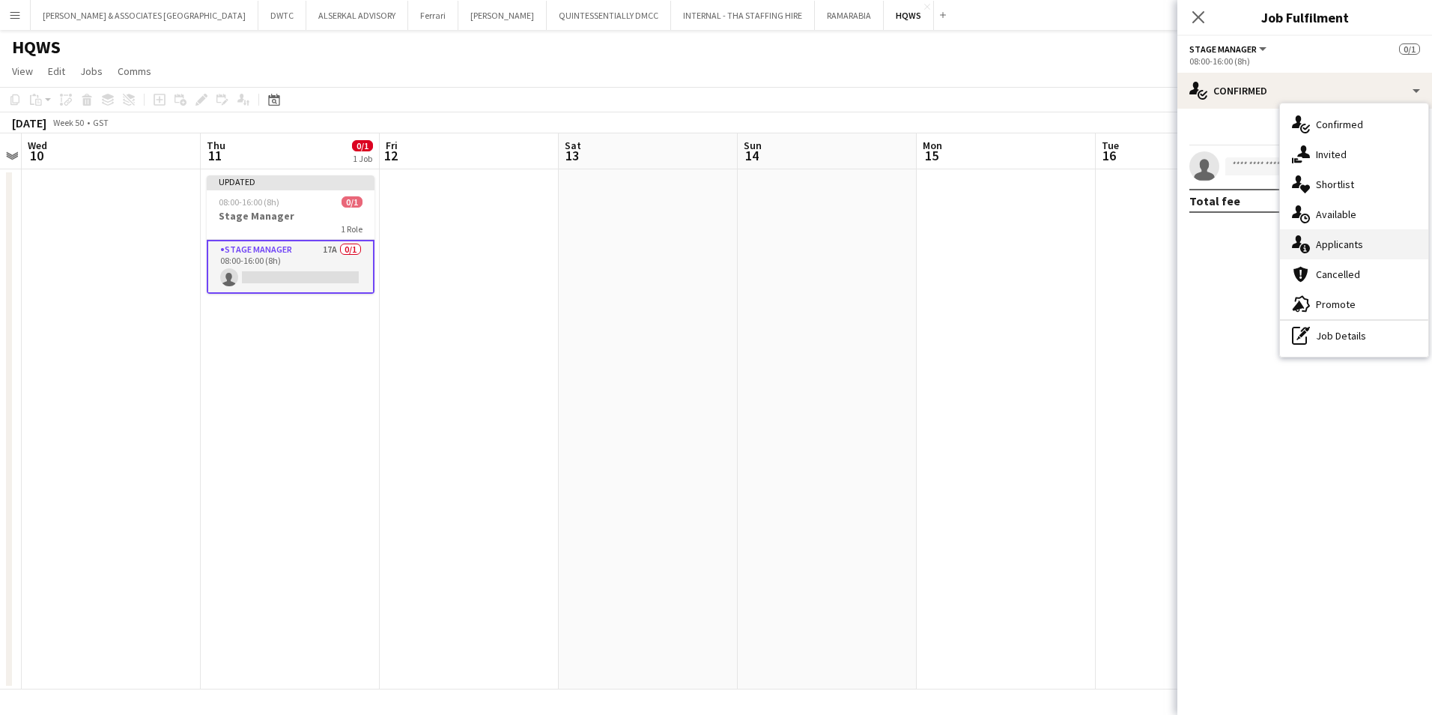
click at [1371, 241] on div "single-neutral-actions-information Applicants" at bounding box center [1354, 244] width 148 height 30
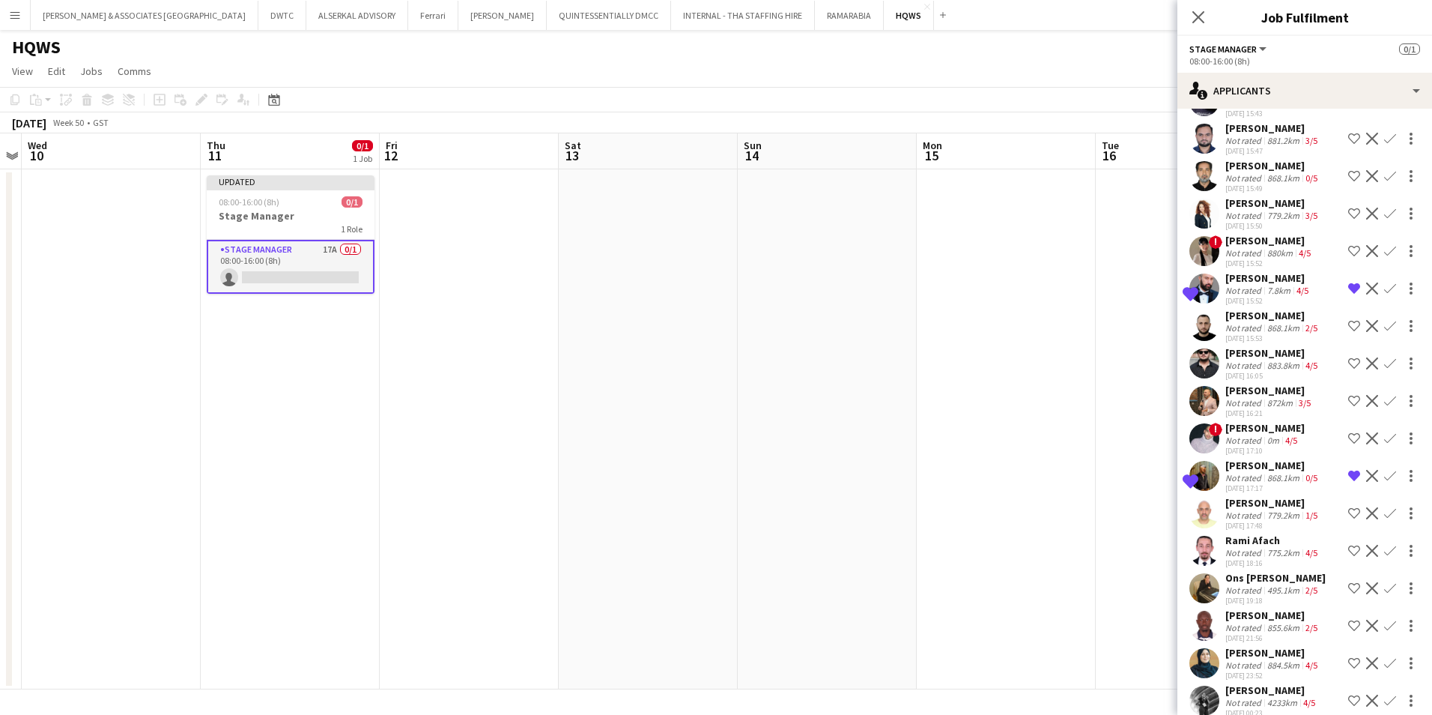
scroll to position [115, 0]
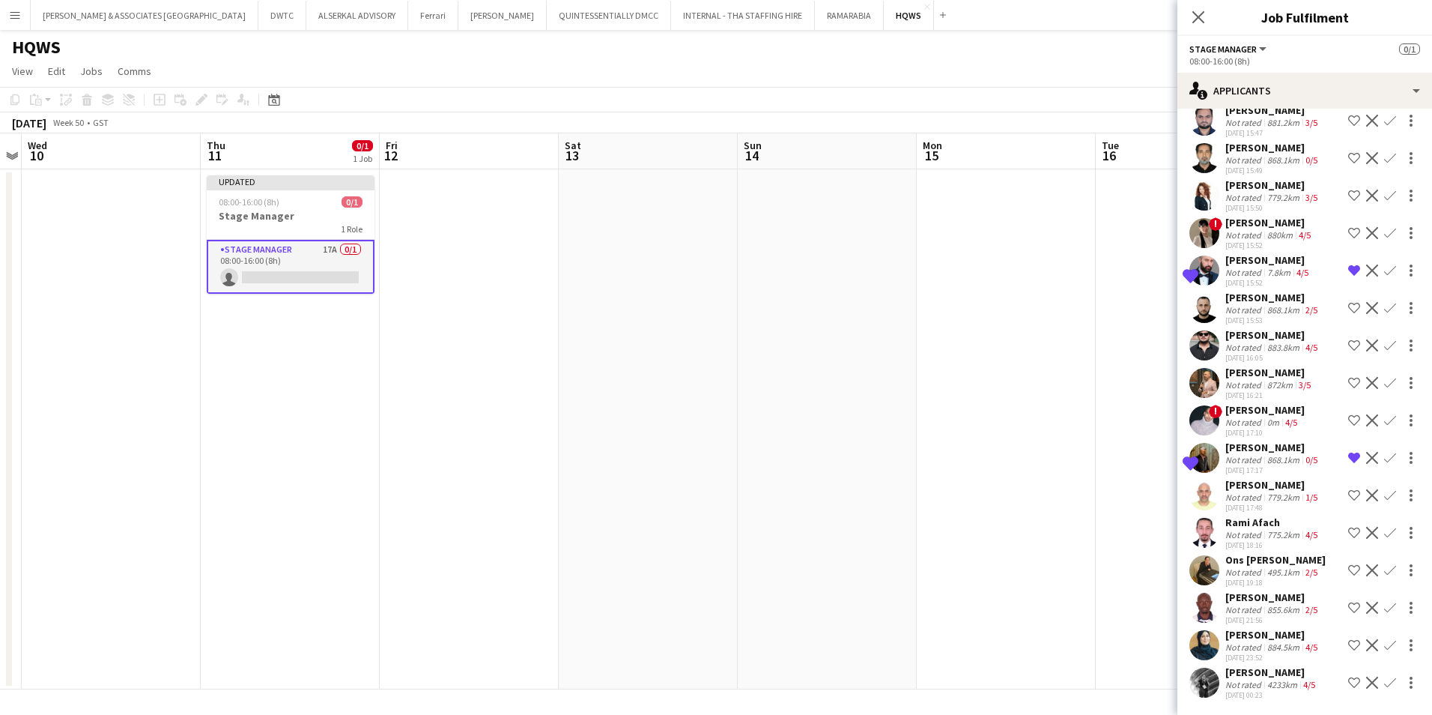
click at [1348, 493] on app-icon "Shortlist crew" at bounding box center [1354, 495] width 12 height 12
click at [1264, 527] on div "Rami Afach" at bounding box center [1273, 521] width 95 height 13
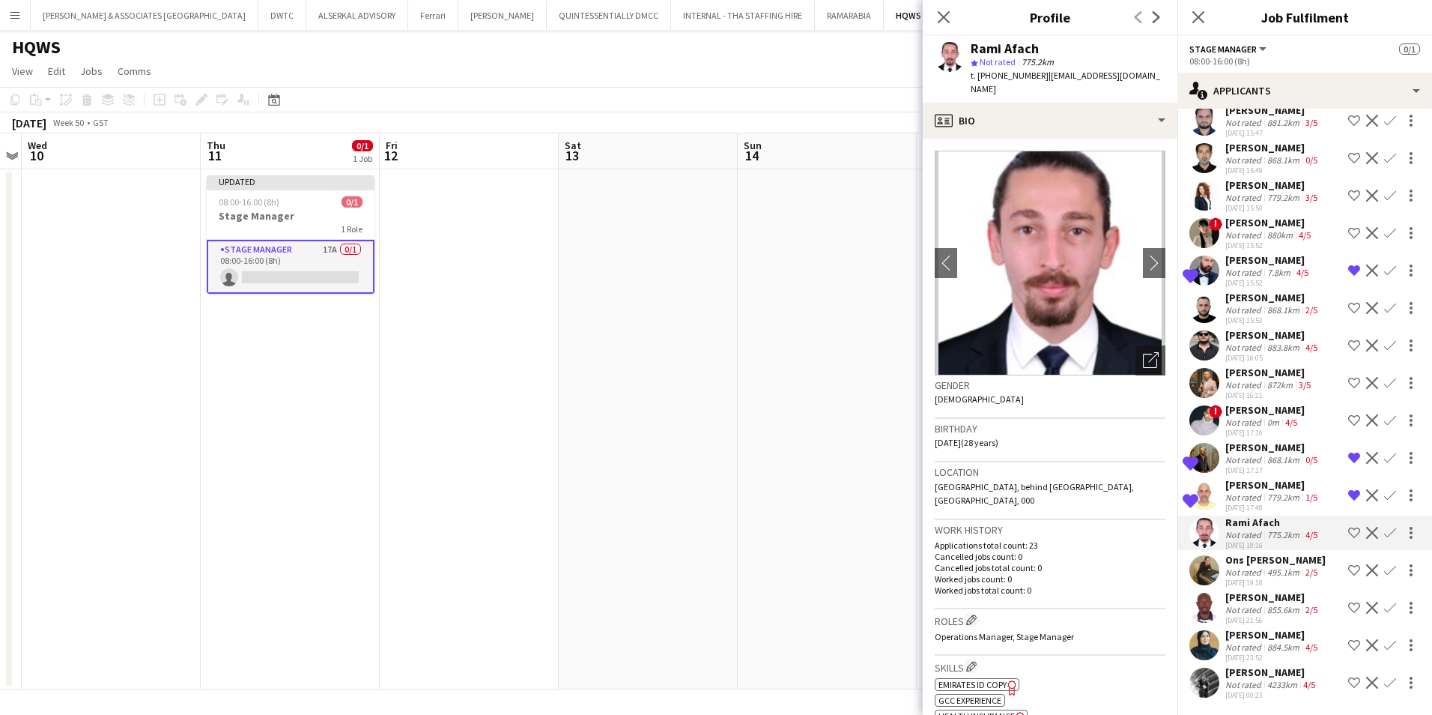
click at [1268, 560] on div "Ons [PERSON_NAME]" at bounding box center [1276, 559] width 100 height 13
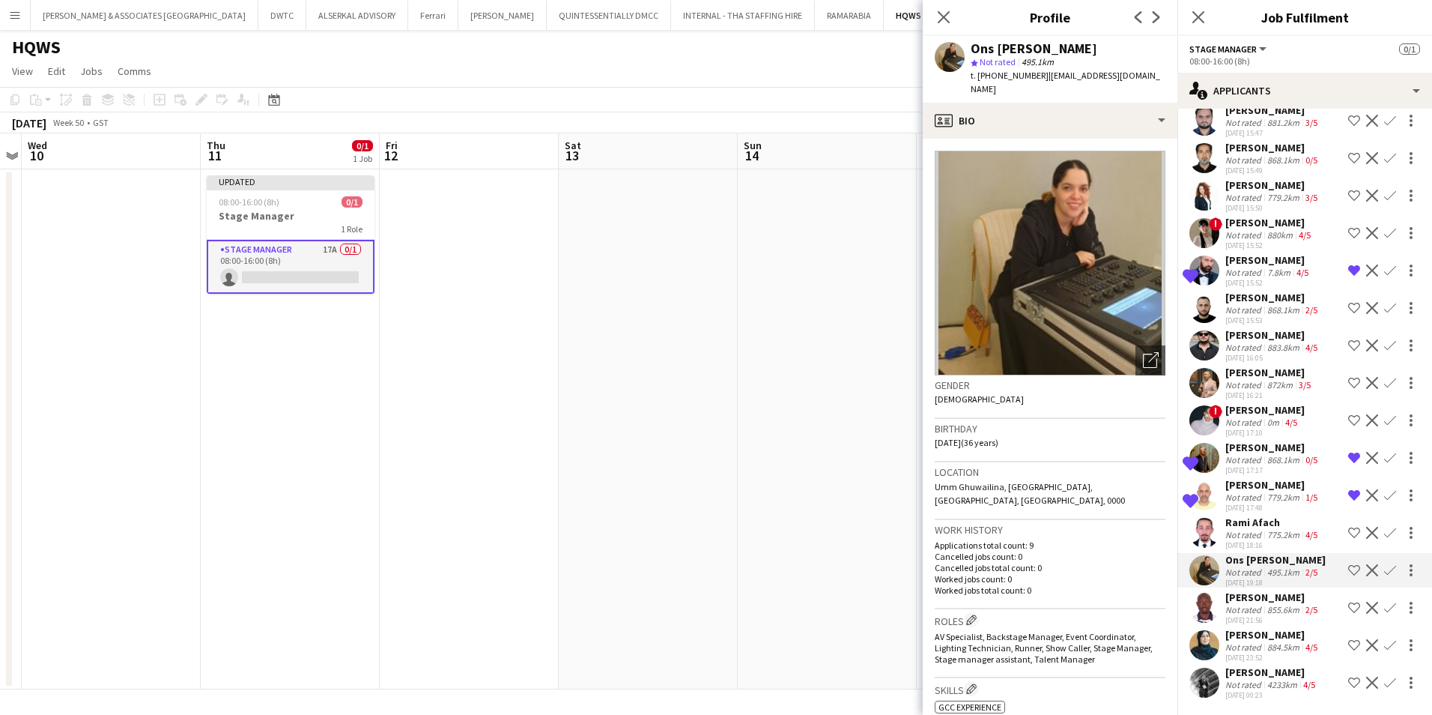
click at [1259, 602] on div "[PERSON_NAME]" at bounding box center [1273, 596] width 95 height 13
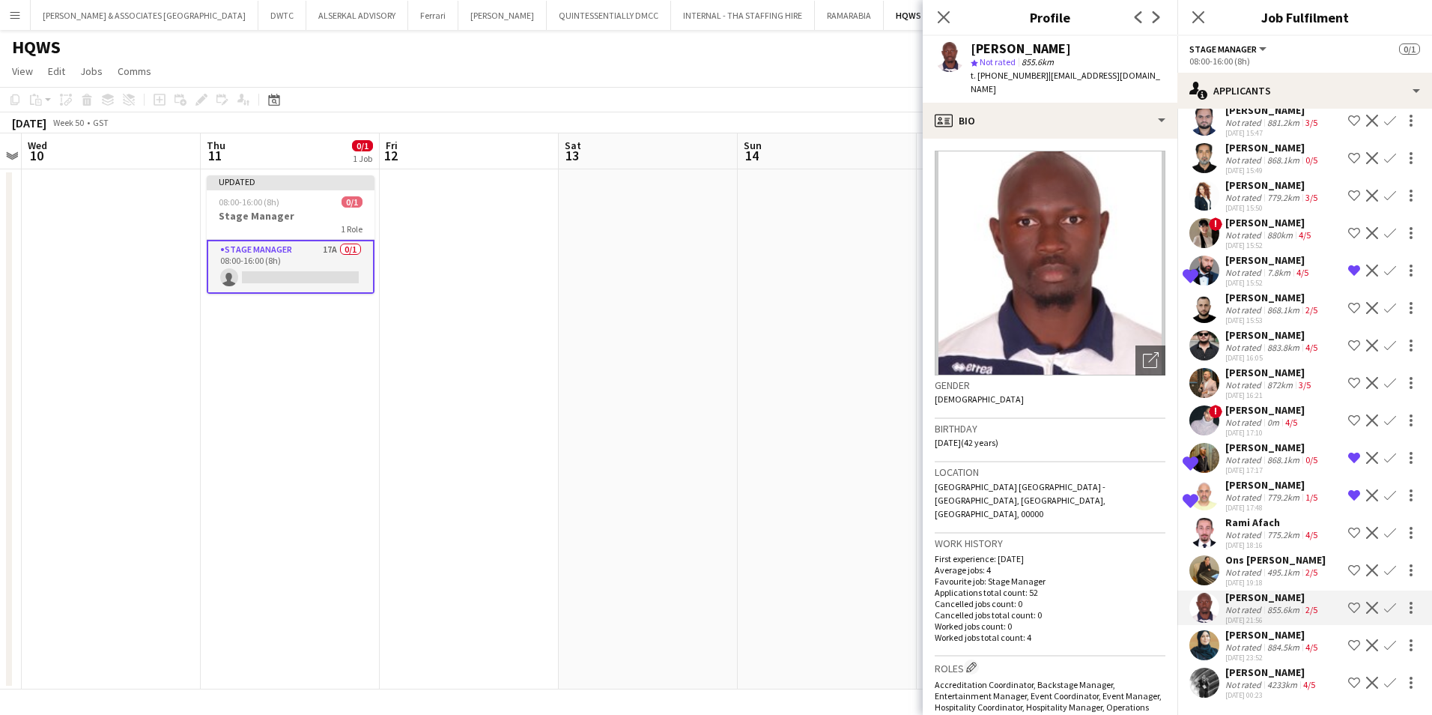
click at [1261, 638] on div "[PERSON_NAME]" at bounding box center [1273, 634] width 95 height 13
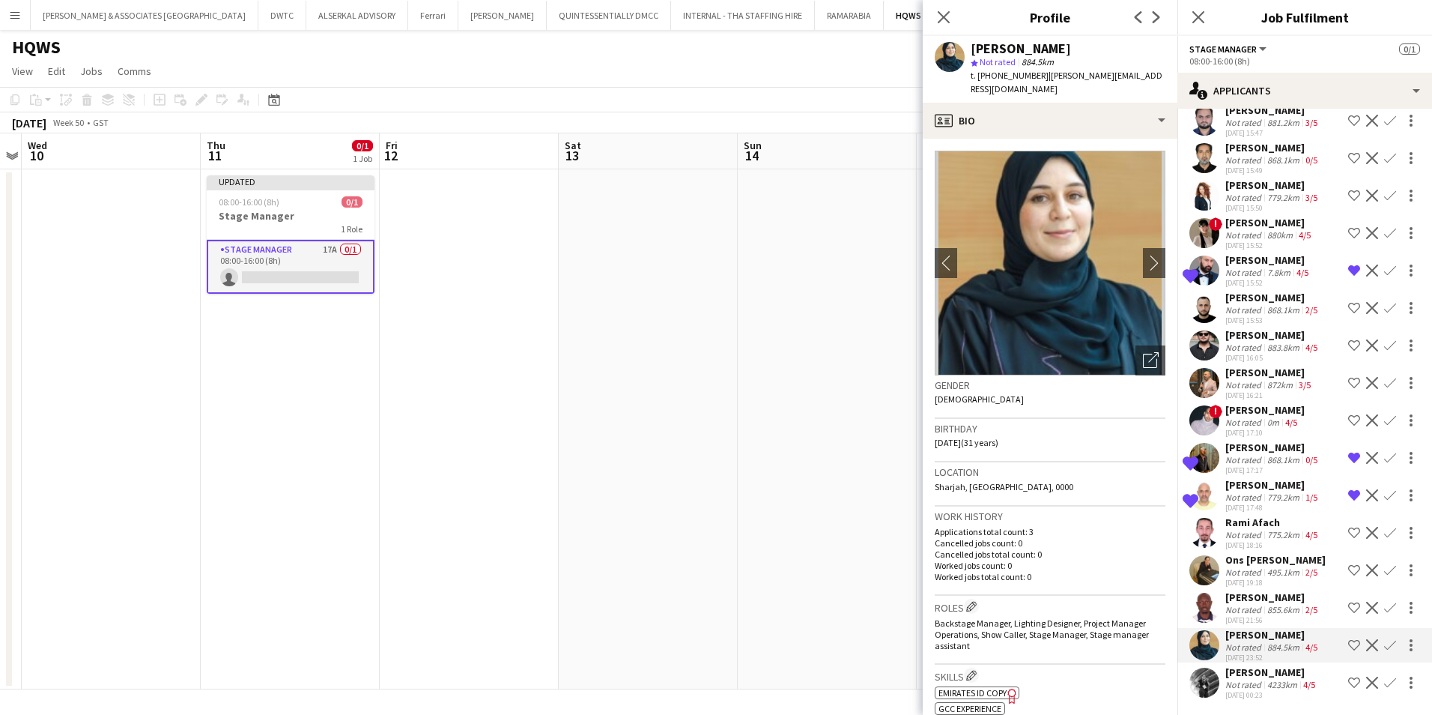
click at [1264, 675] on div "[PERSON_NAME]" at bounding box center [1272, 671] width 93 height 13
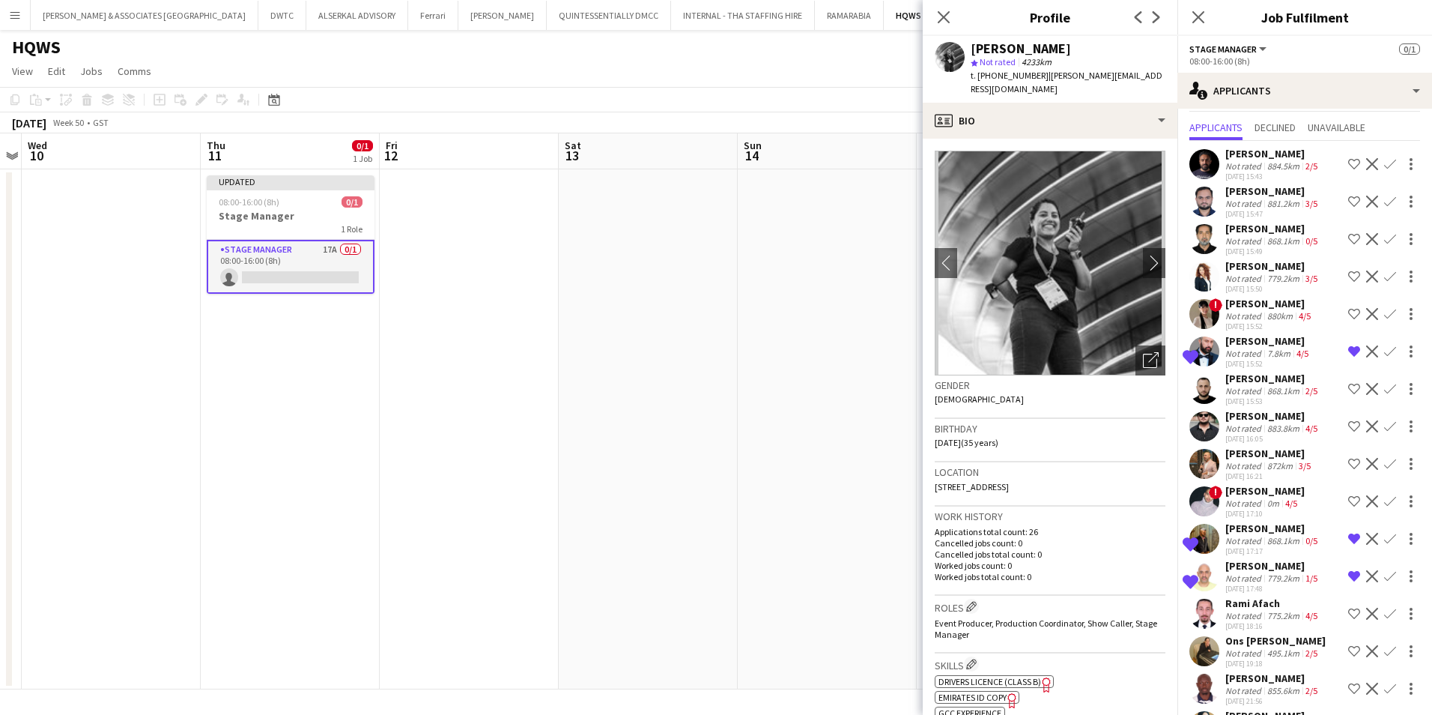
scroll to position [0, 0]
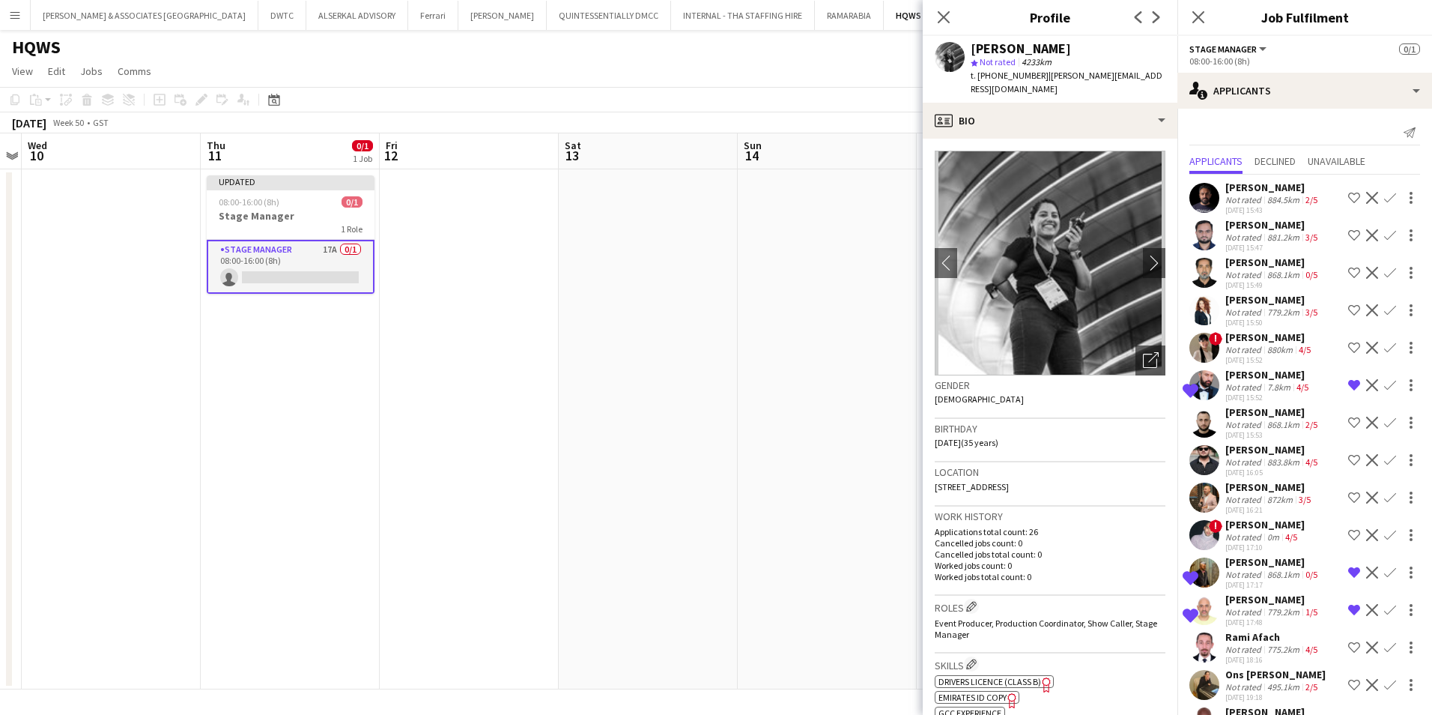
click at [1259, 192] on div "[PERSON_NAME]" at bounding box center [1273, 187] width 95 height 13
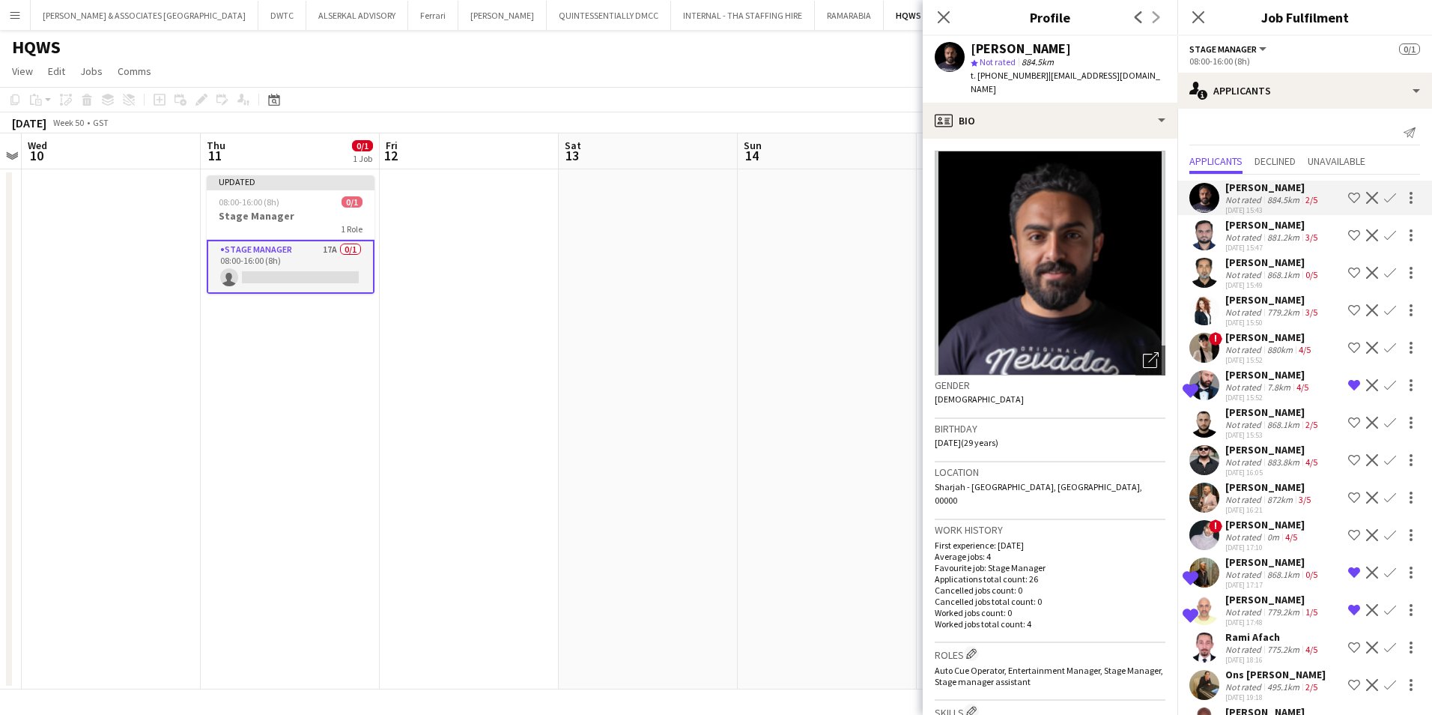
click at [1274, 230] on div "[PERSON_NAME]" at bounding box center [1273, 224] width 95 height 13
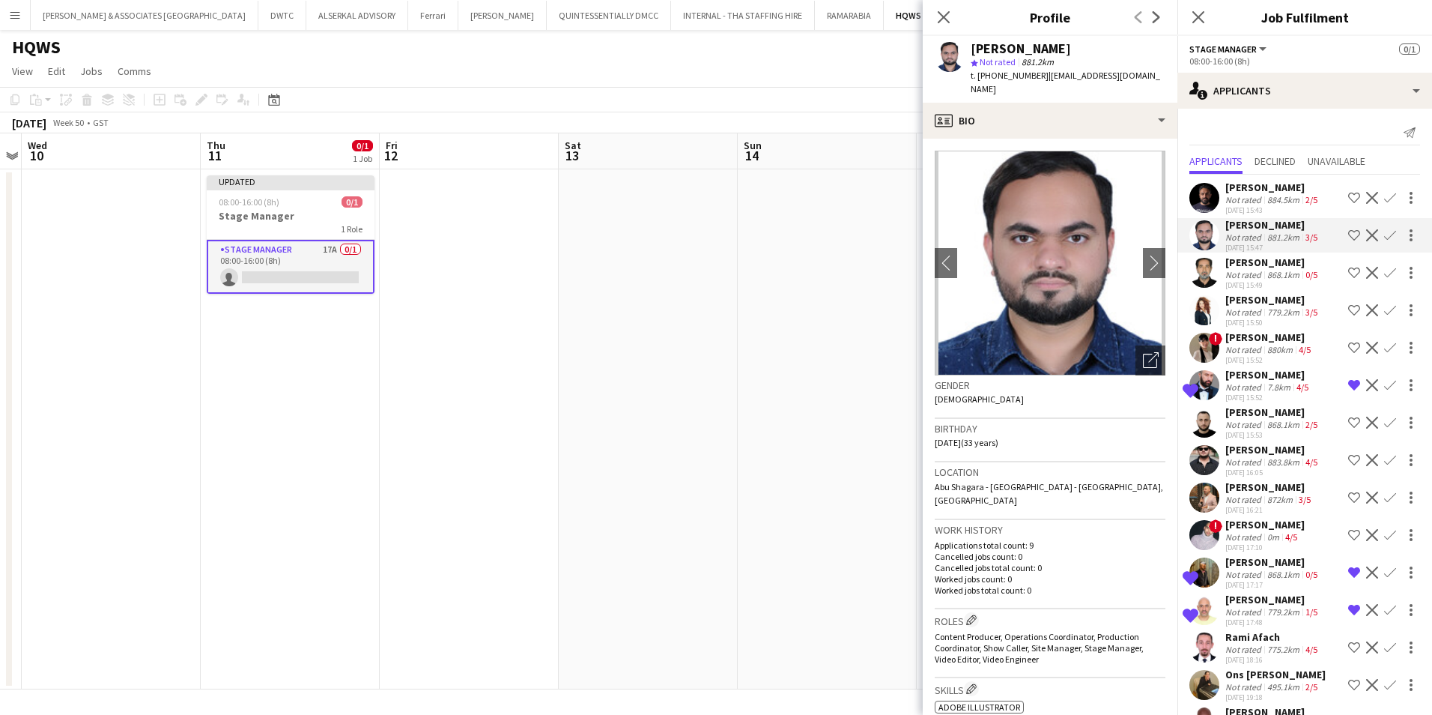
click at [1256, 264] on div "[PERSON_NAME]" at bounding box center [1273, 261] width 95 height 13
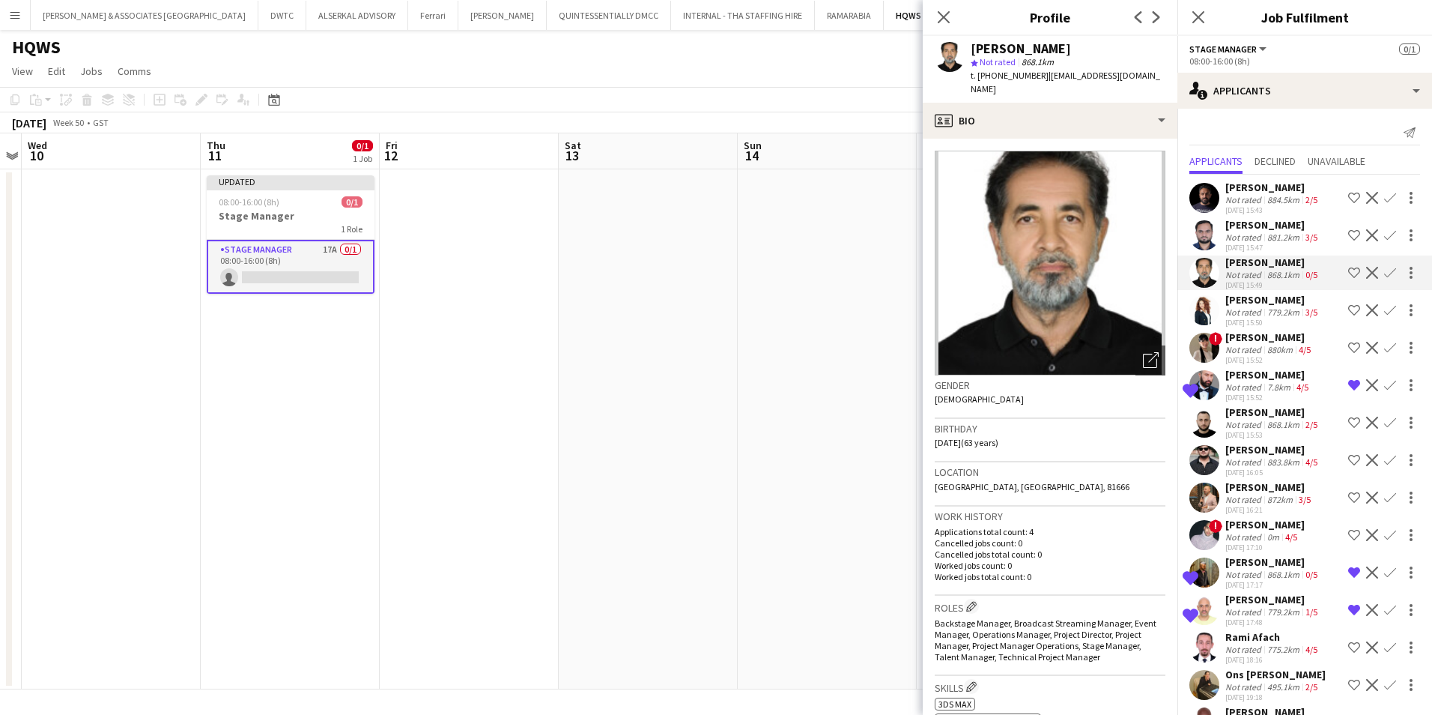
click at [1270, 296] on div "[PERSON_NAME]" at bounding box center [1273, 299] width 95 height 13
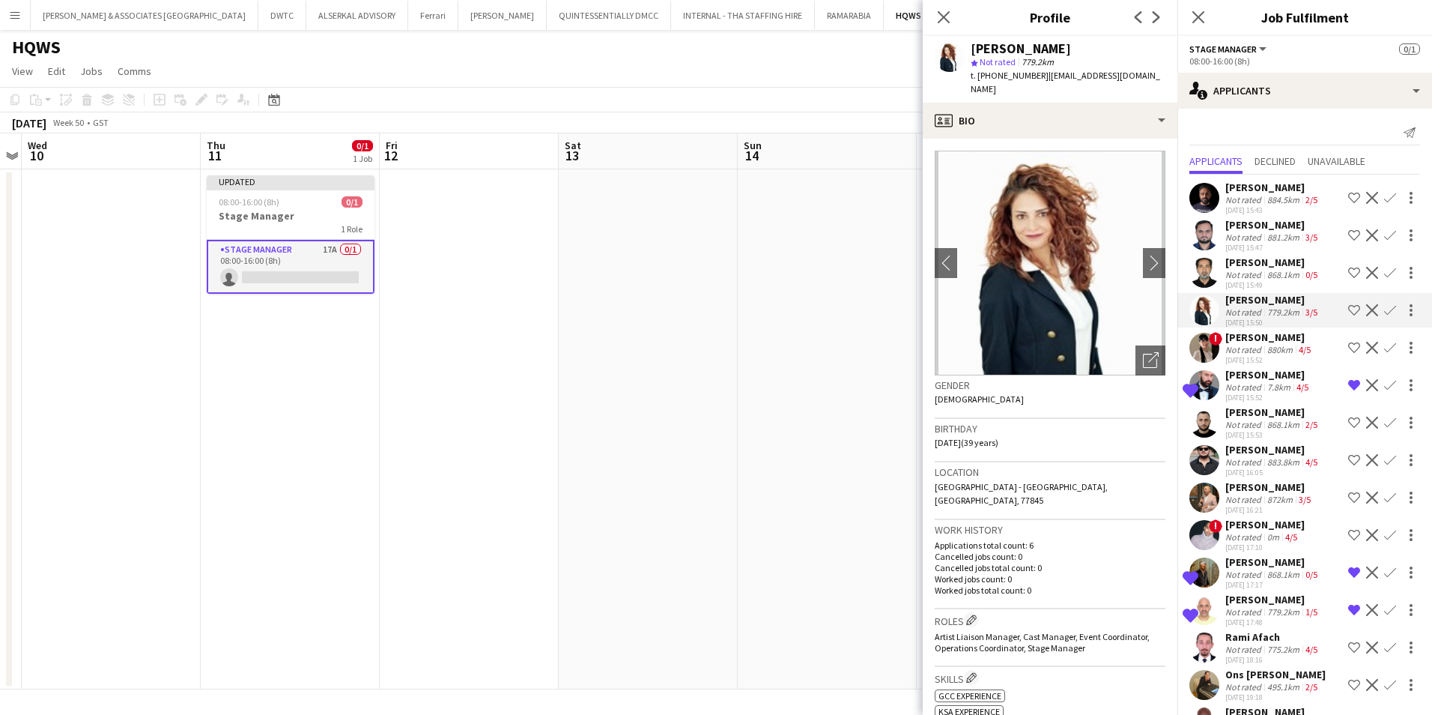
click at [1255, 338] on div "[PERSON_NAME]" at bounding box center [1270, 336] width 88 height 13
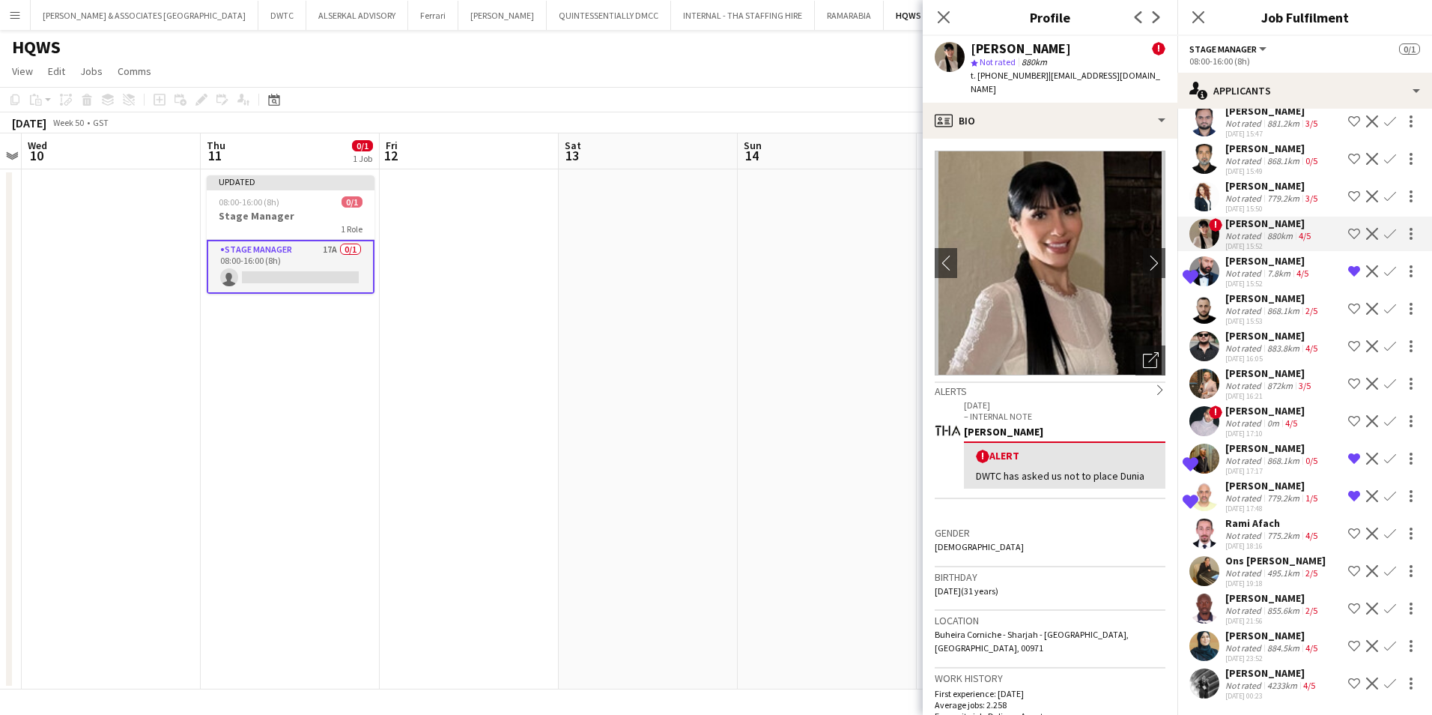
scroll to position [115, 0]
click at [685, 567] on app-date-cell at bounding box center [648, 429] width 179 height 520
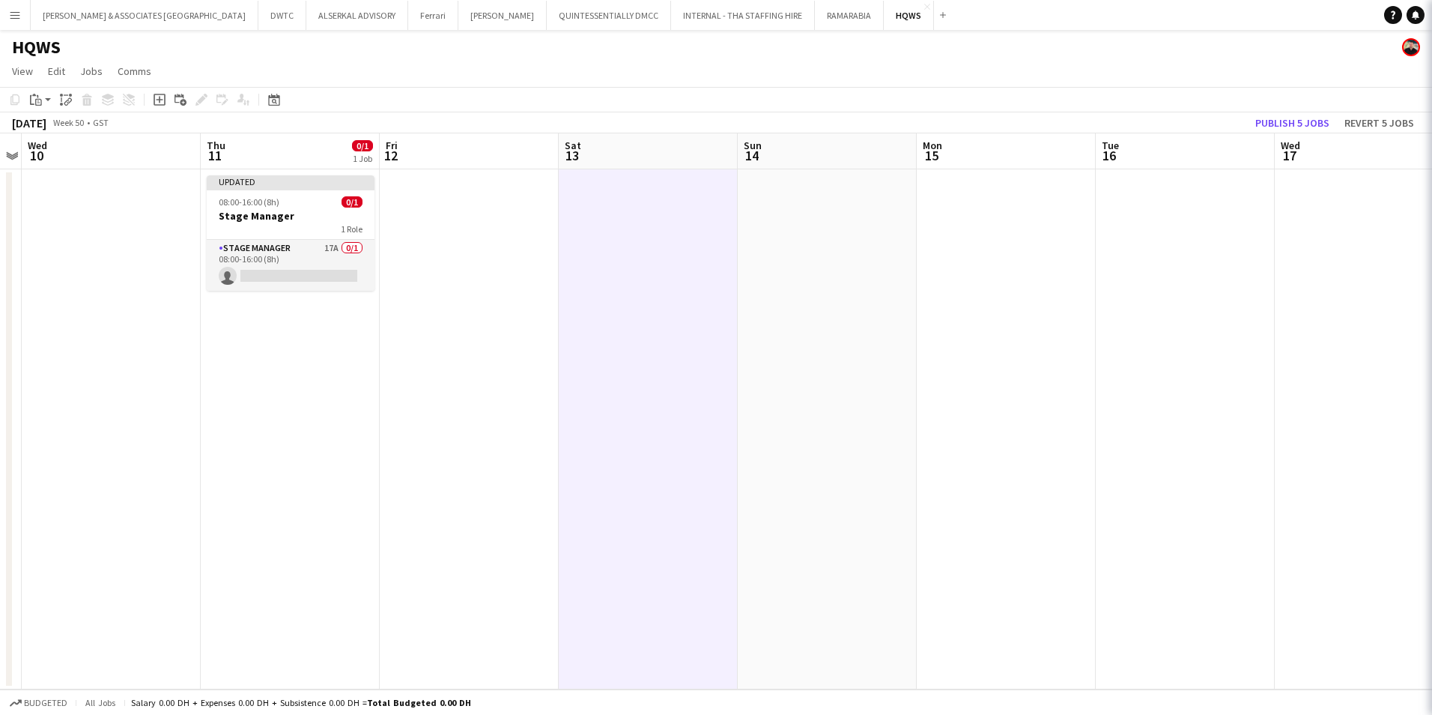
scroll to position [0, 0]
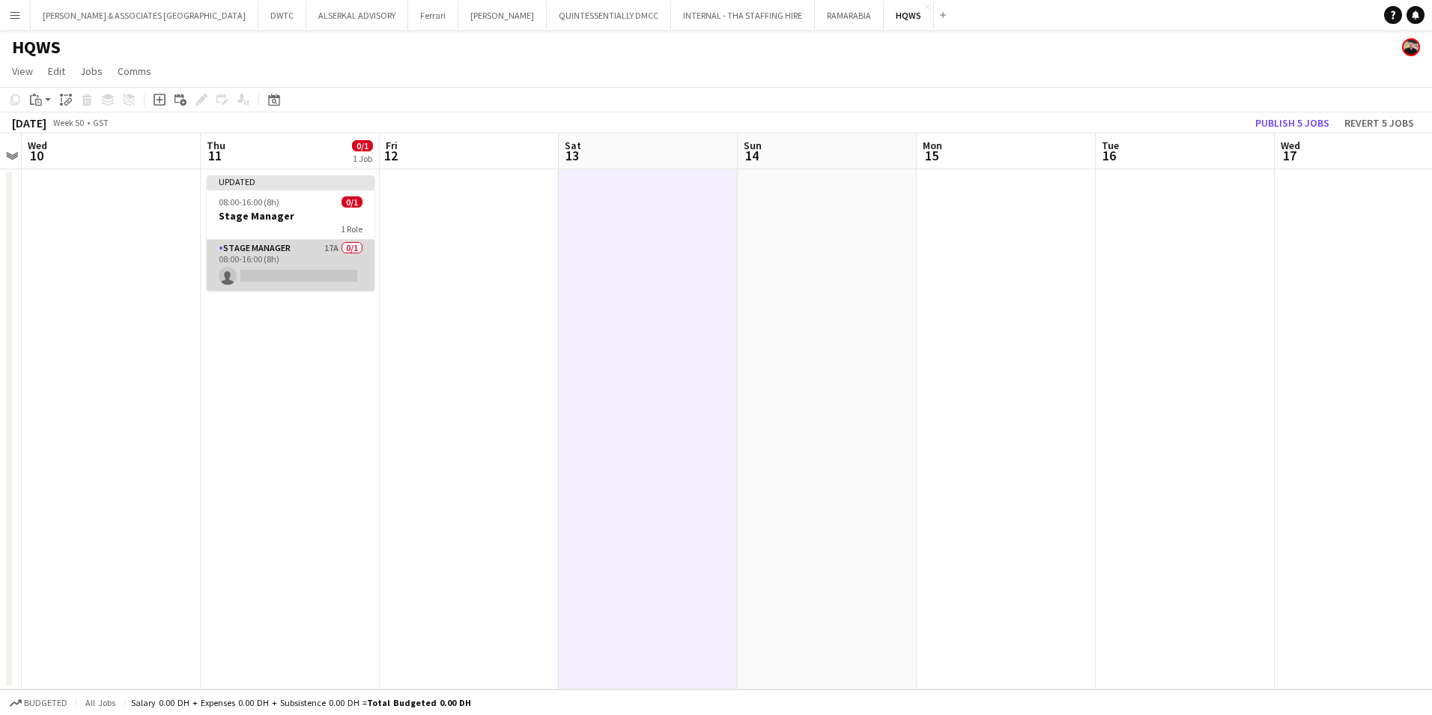
click at [317, 252] on app-card-role "Stage Manager 17A 0/1 08:00-16:00 (8h) single-neutral-actions" at bounding box center [291, 265] width 168 height 51
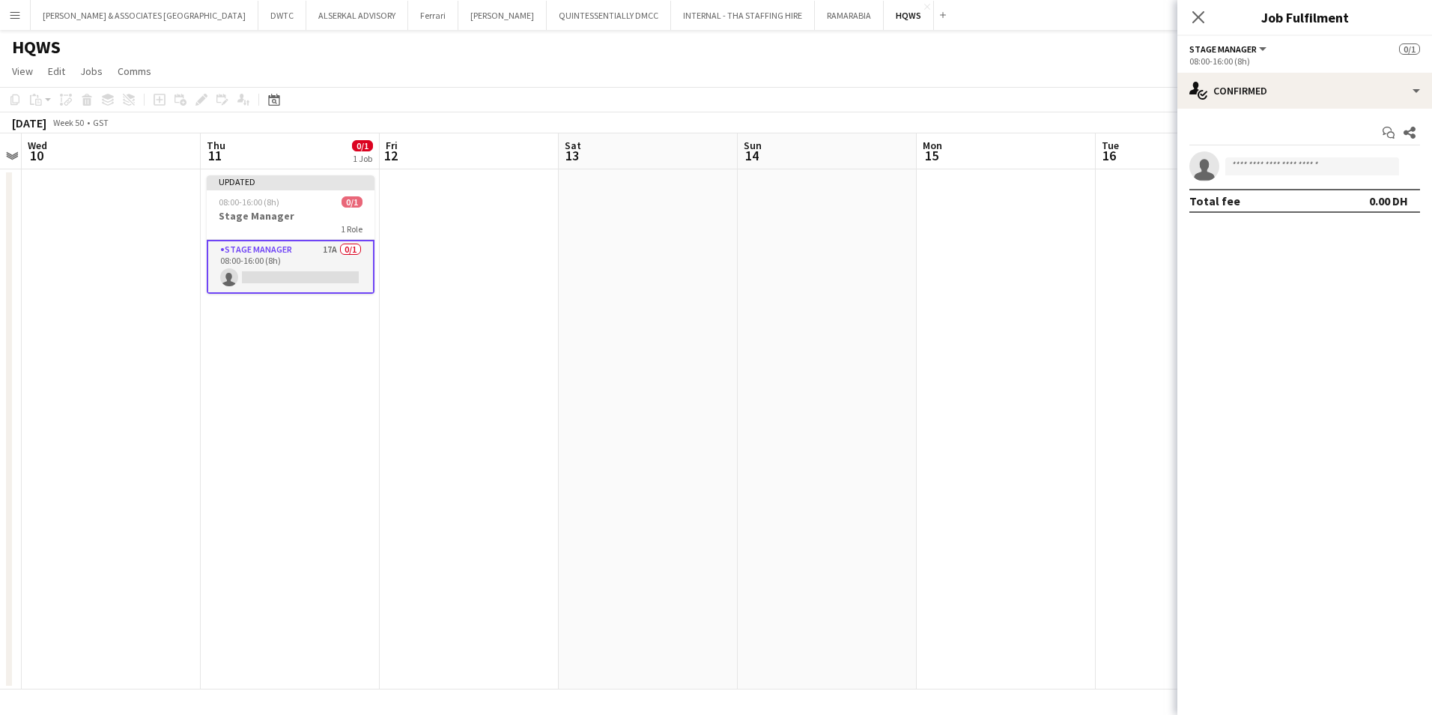
click at [1360, 72] on app-options-switcher "Stage Manager All roles Stage Manager 0/1 08:00-16:00 (8h)" at bounding box center [1305, 54] width 255 height 37
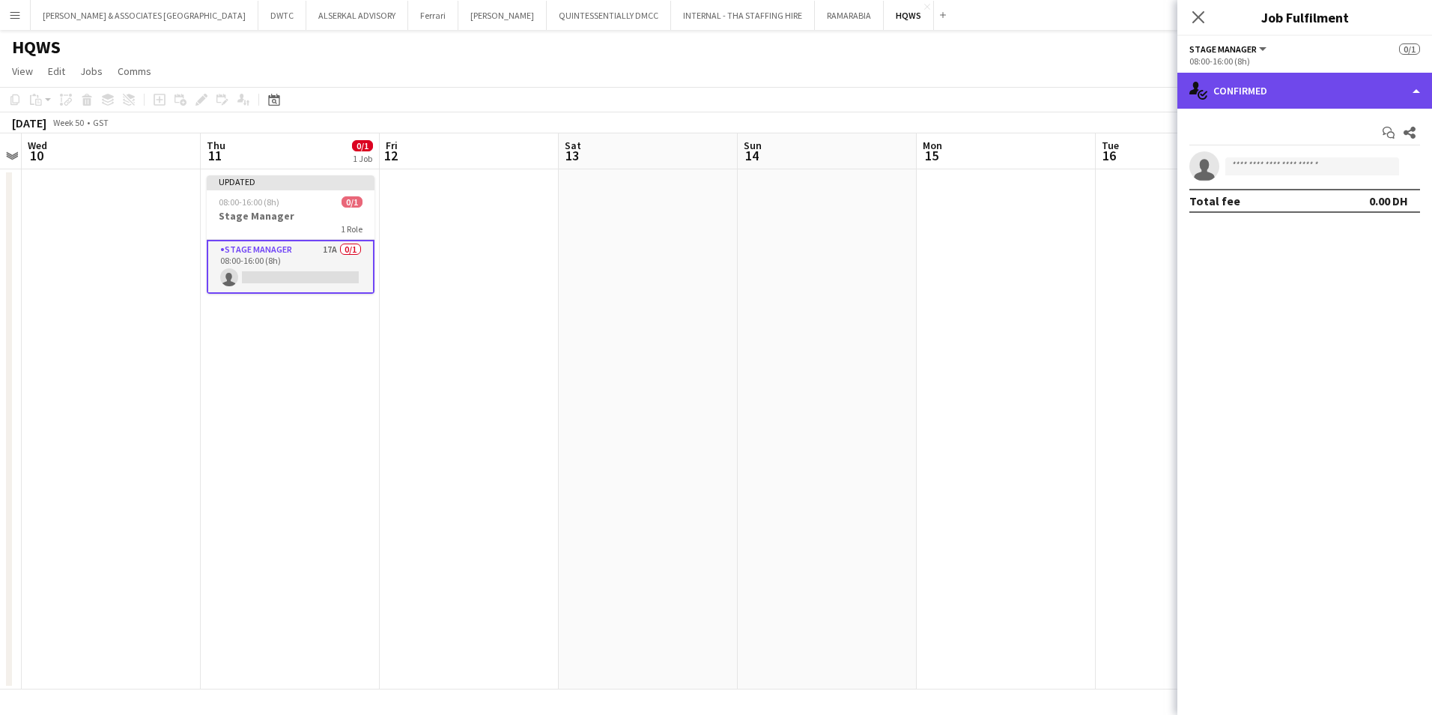
click at [1354, 88] on div "single-neutral-actions-check-2 Confirmed" at bounding box center [1305, 91] width 255 height 36
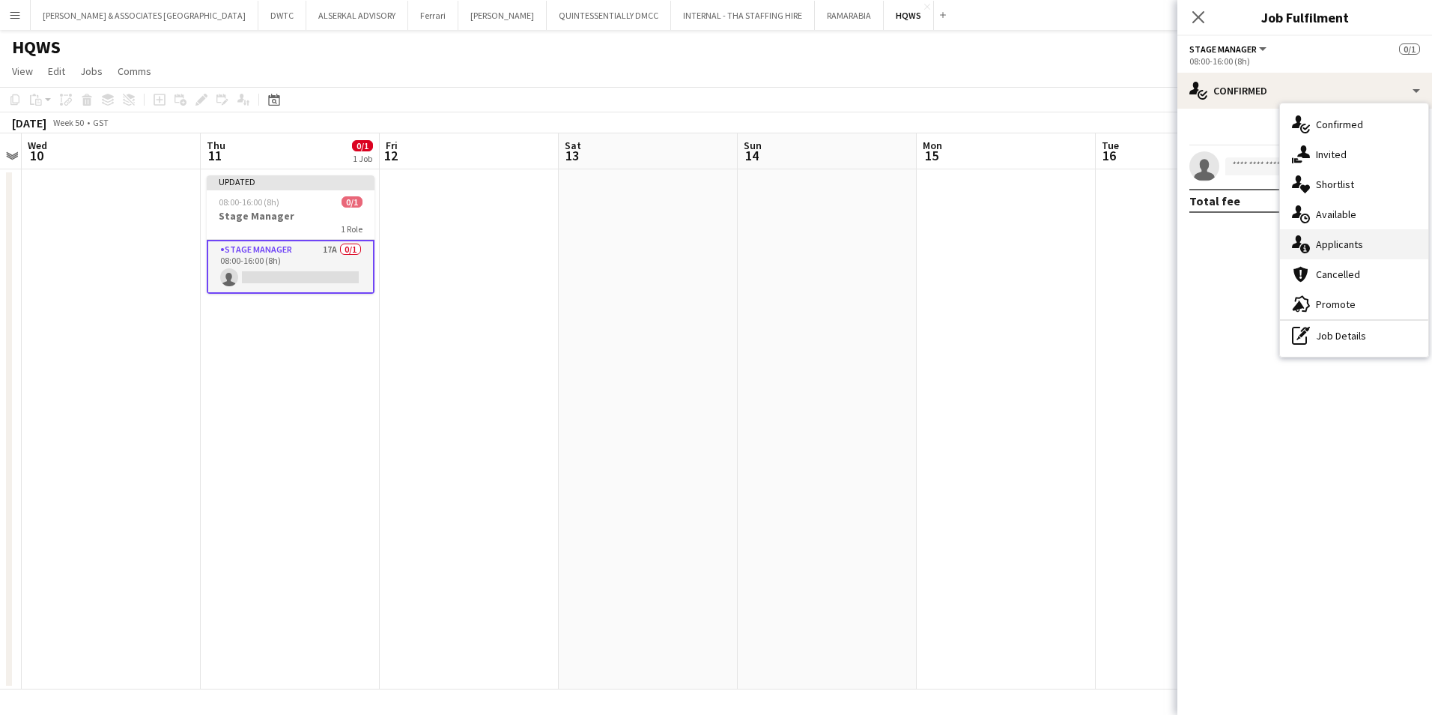
click at [1365, 238] on div "single-neutral-actions-information Applicants" at bounding box center [1354, 244] width 148 height 30
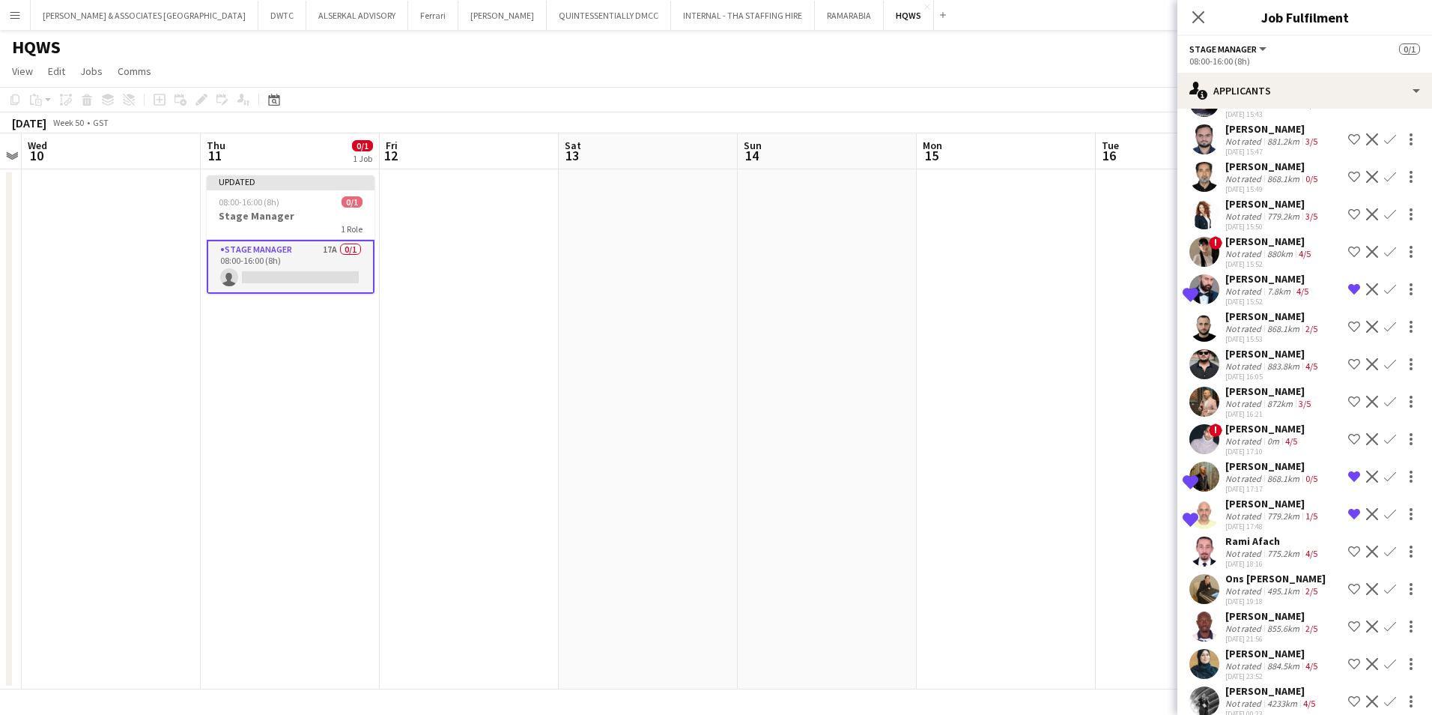
scroll to position [115, 0]
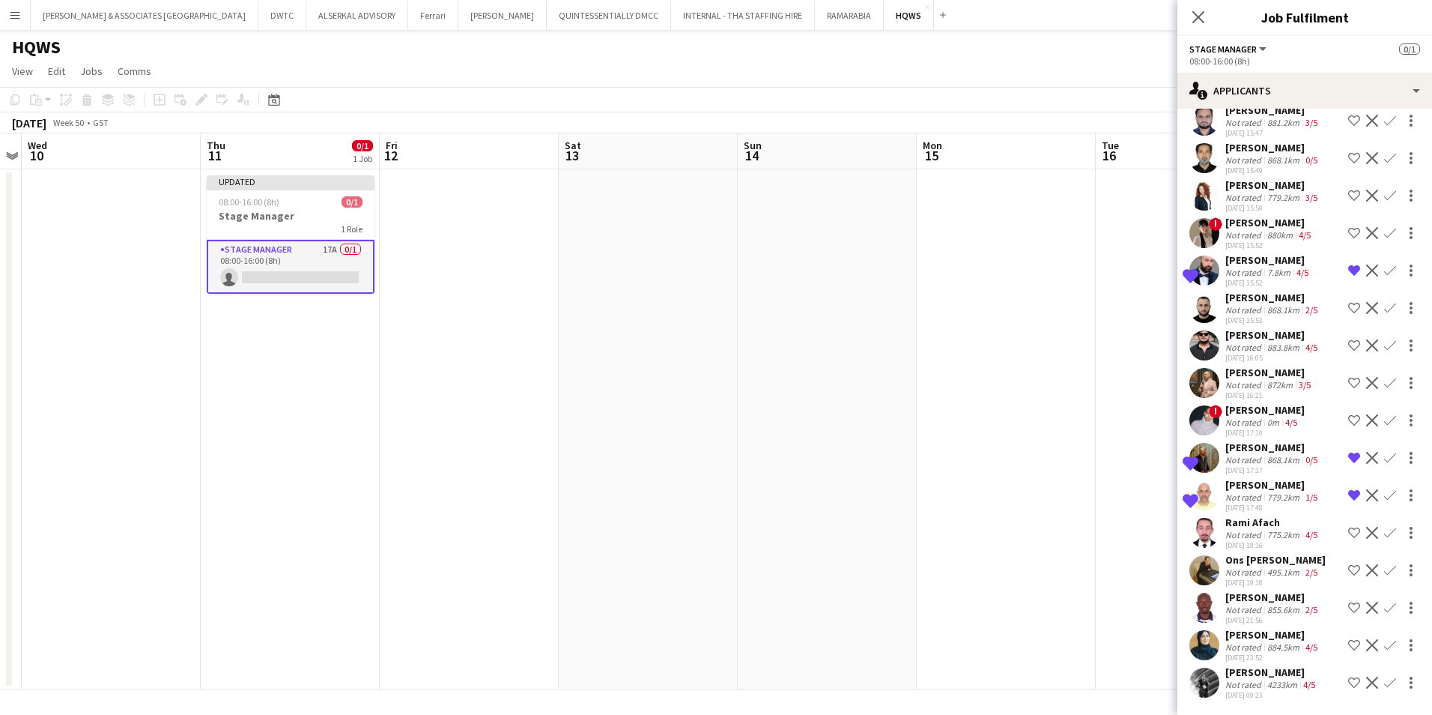
click at [1263, 526] on div "Rami Afach" at bounding box center [1273, 521] width 95 height 13
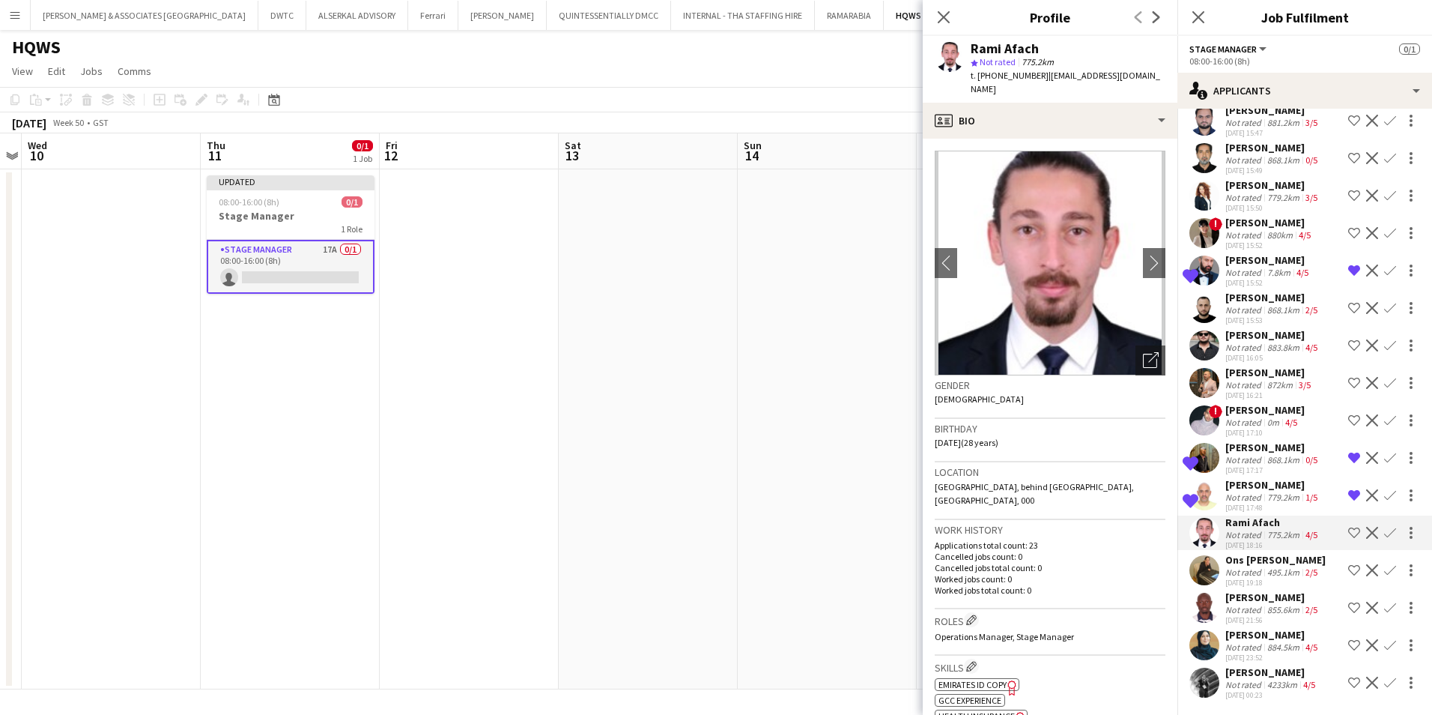
click at [823, 67] on app-page-menu "View Day view expanded Day view collapsed Month view Date picker Jump to [DATE]…" at bounding box center [716, 72] width 1432 height 28
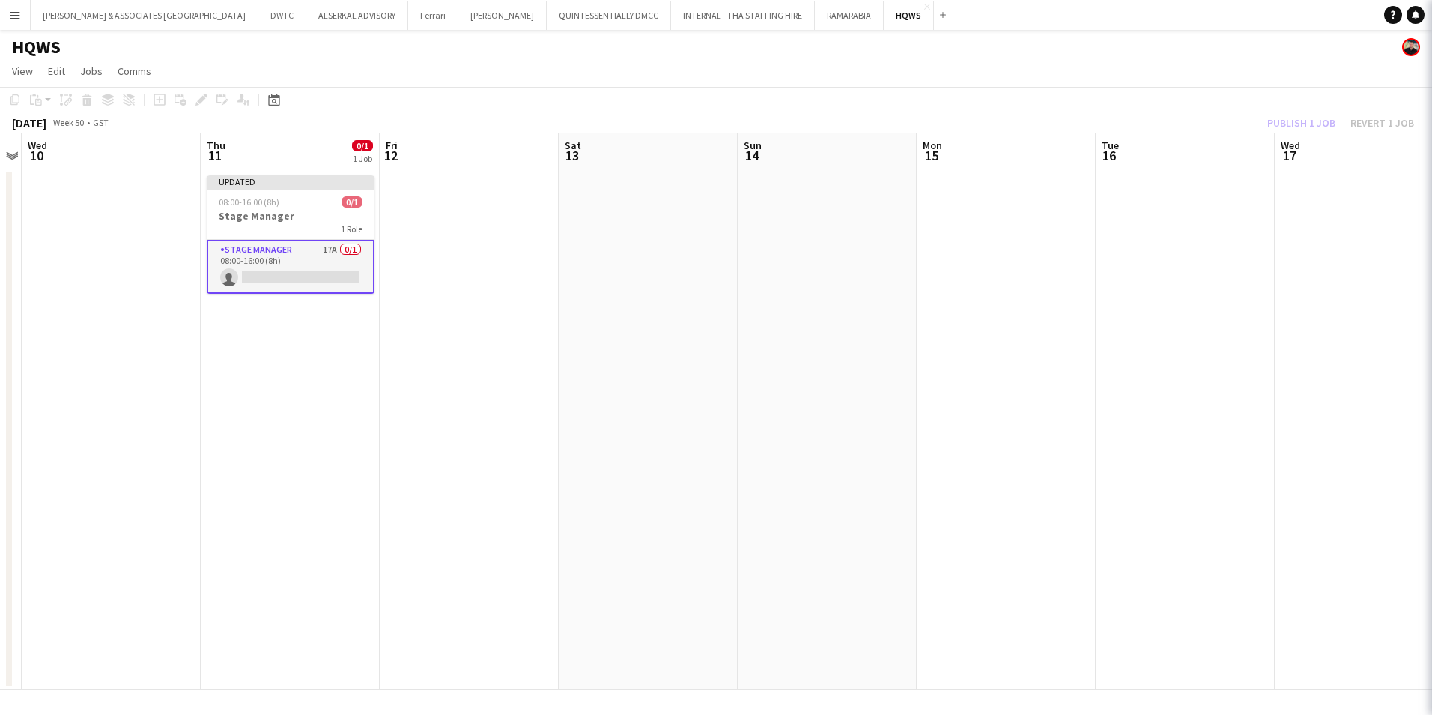
scroll to position [0, 0]
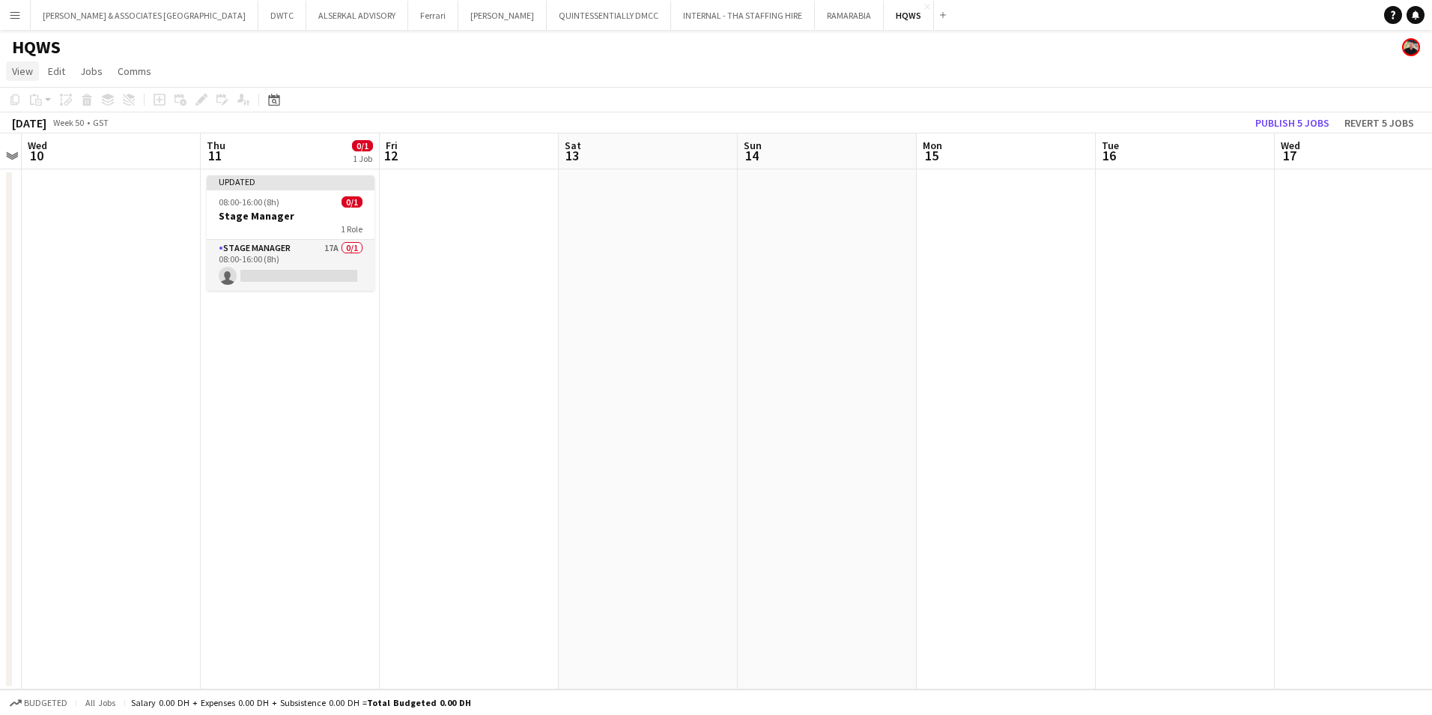
click at [12, 67] on span "View" at bounding box center [22, 70] width 21 height 13
click at [41, 169] on span "Month view" at bounding box center [44, 166] width 51 height 13
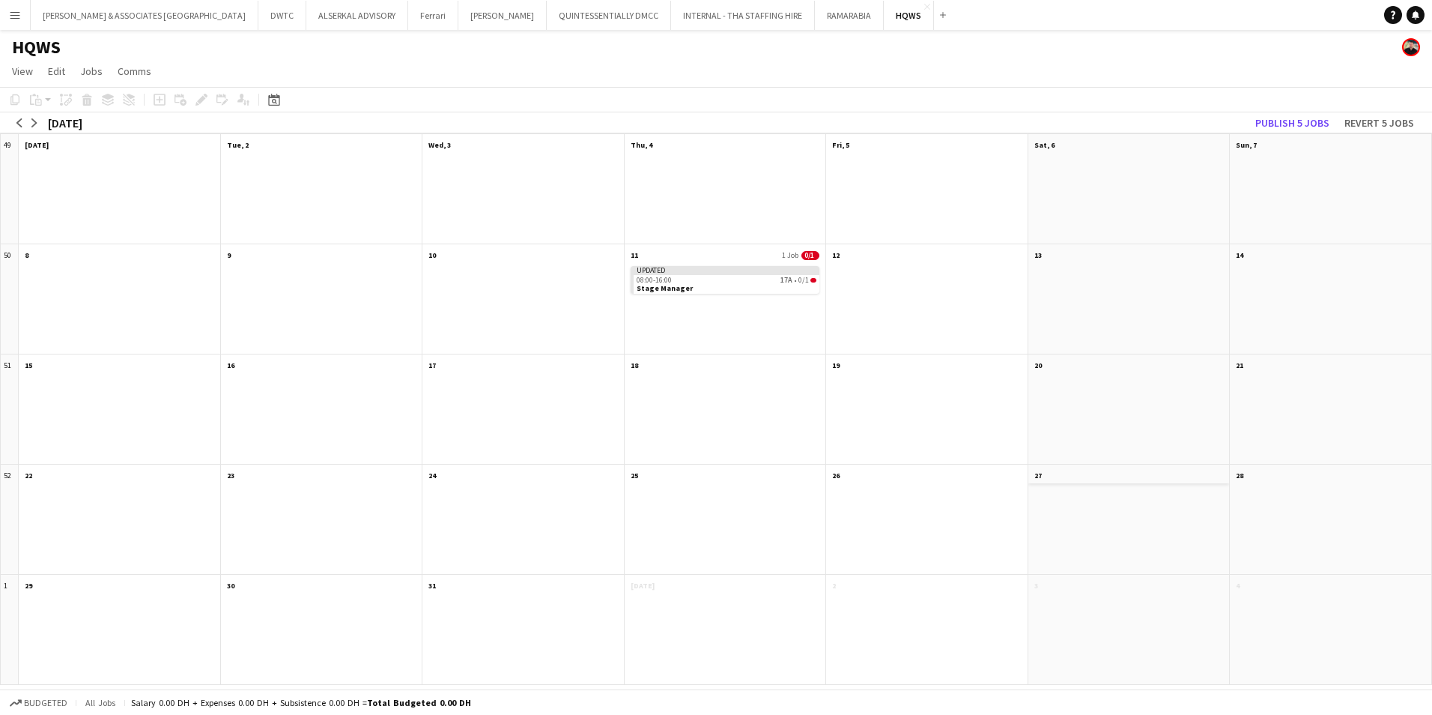
click at [1099, 477] on app-month-view-date-header "27" at bounding box center [1130, 473] width 202 height 19
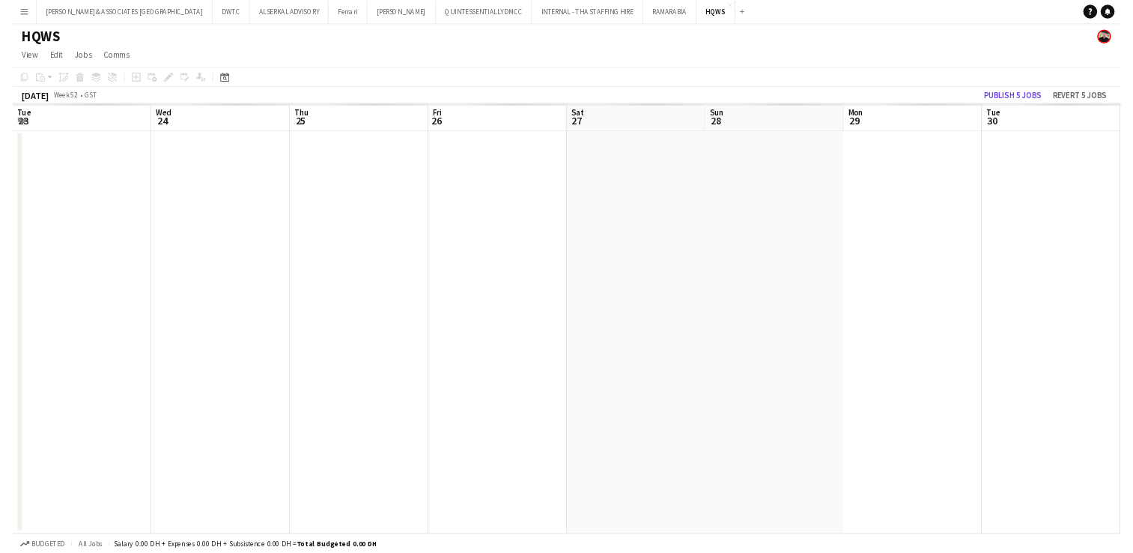
scroll to position [0, 515]
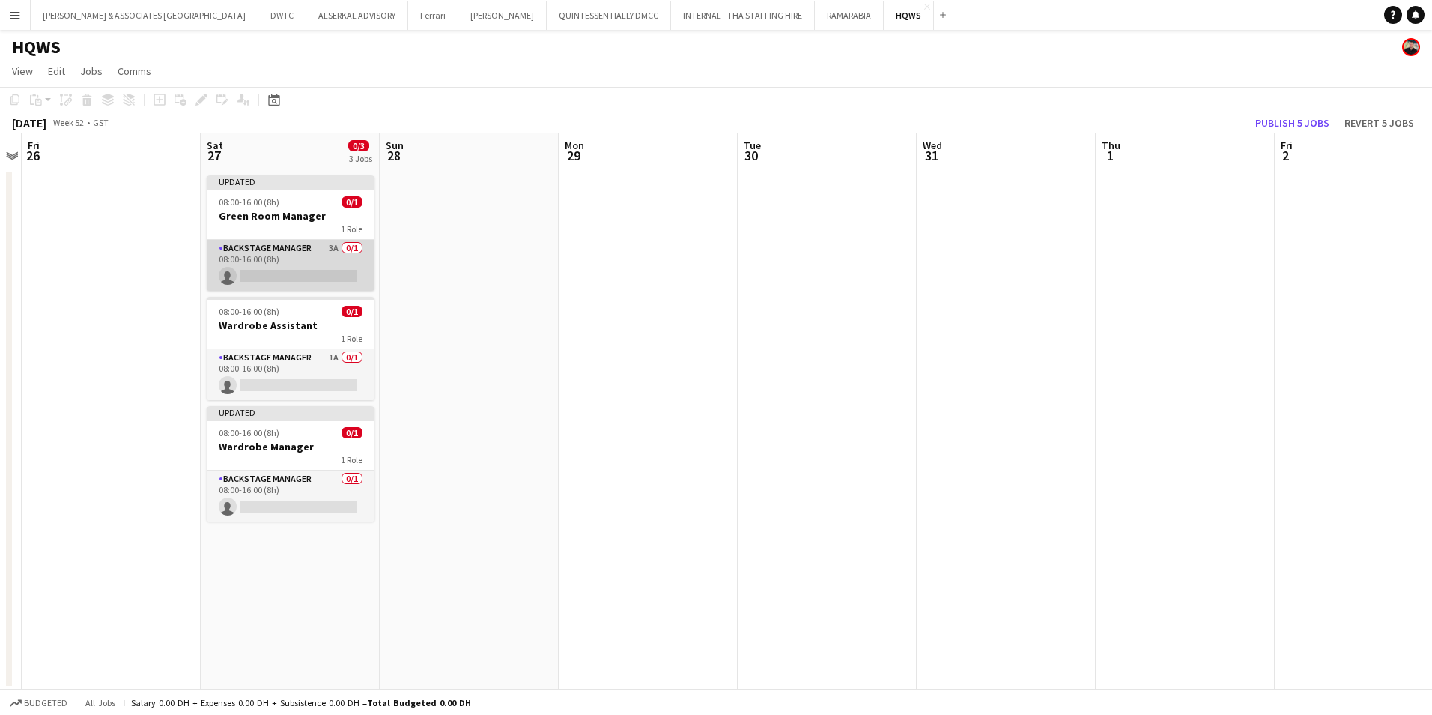
click at [286, 249] on app-card-role "Backstage Manager 3A 0/1 08:00-16:00 (8h) single-neutral-actions" at bounding box center [291, 265] width 168 height 51
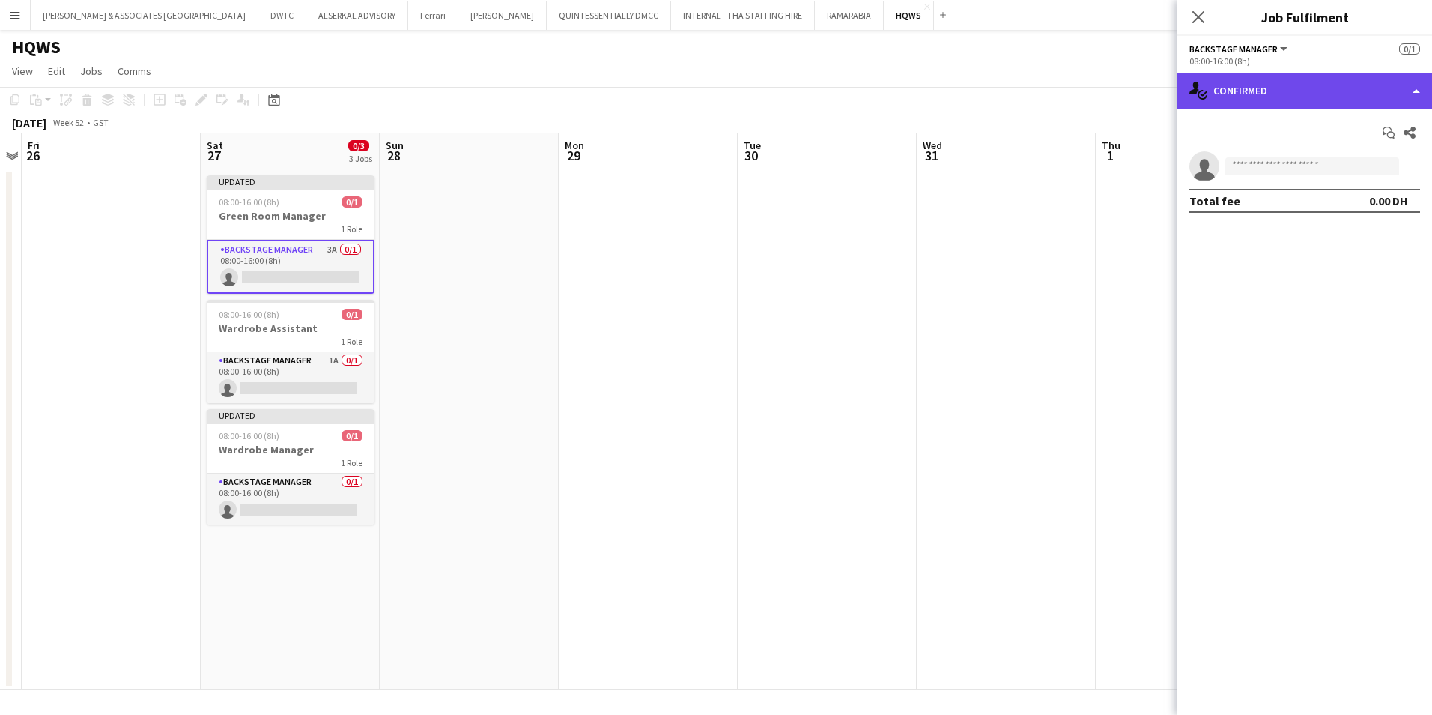
click at [1276, 103] on div "single-neutral-actions-check-2 Confirmed" at bounding box center [1305, 91] width 255 height 36
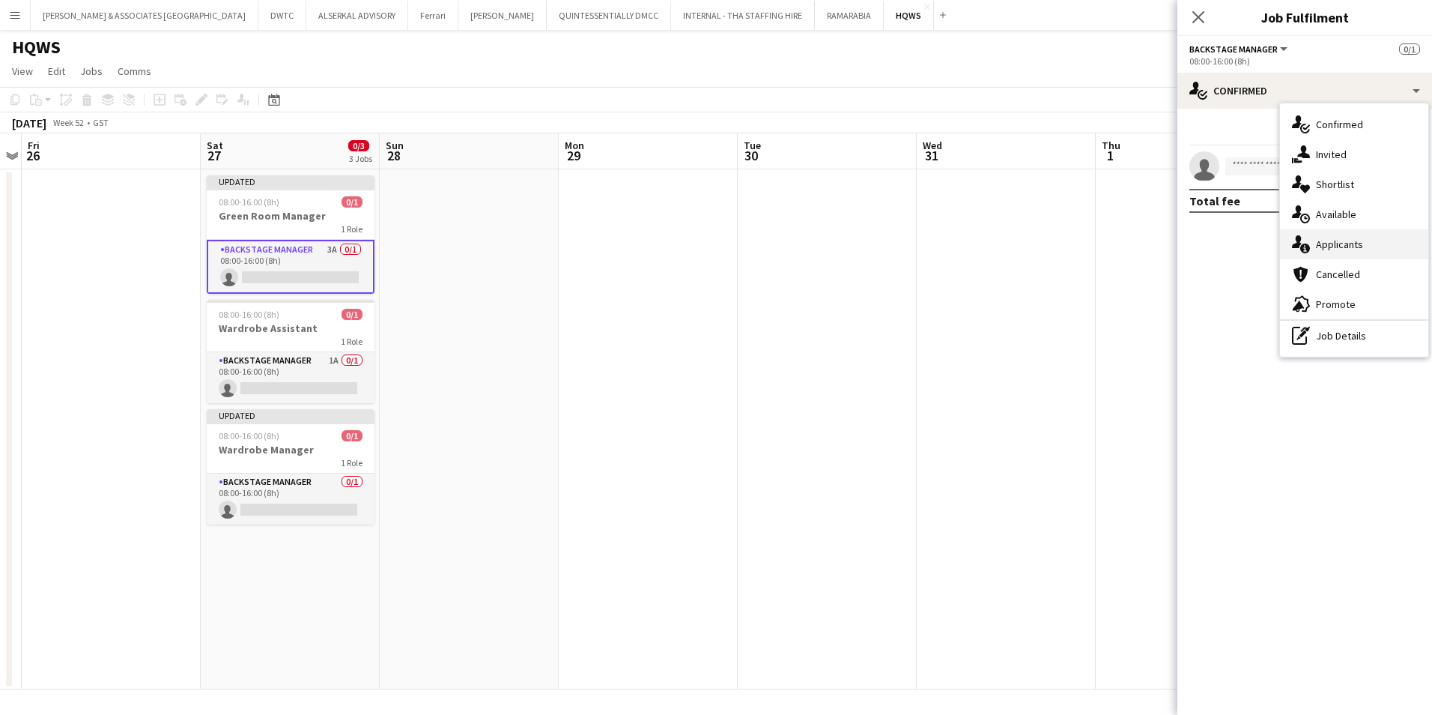
click at [1342, 242] on span "Applicants" at bounding box center [1339, 243] width 47 height 13
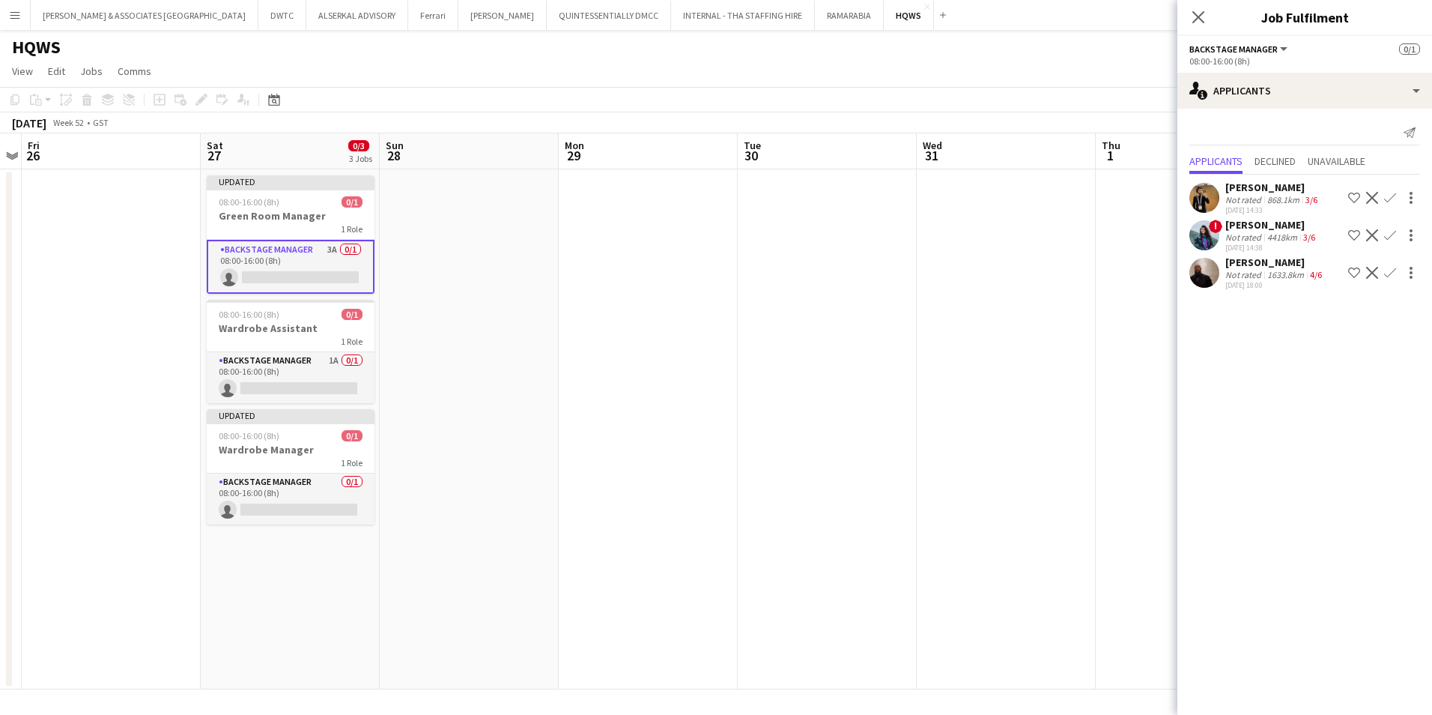
click at [1243, 263] on div "[PERSON_NAME]" at bounding box center [1276, 261] width 100 height 13
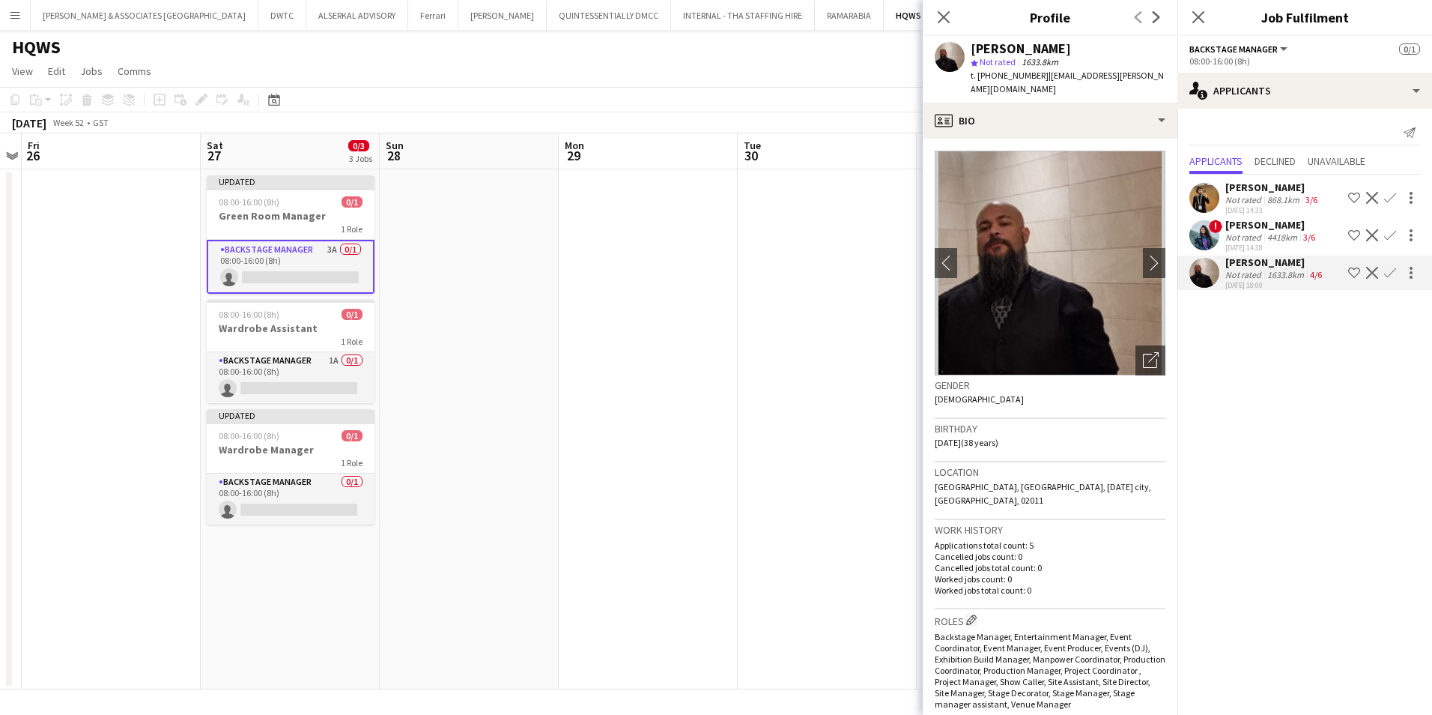
click at [1252, 224] on div "[PERSON_NAME]" at bounding box center [1272, 224] width 93 height 13
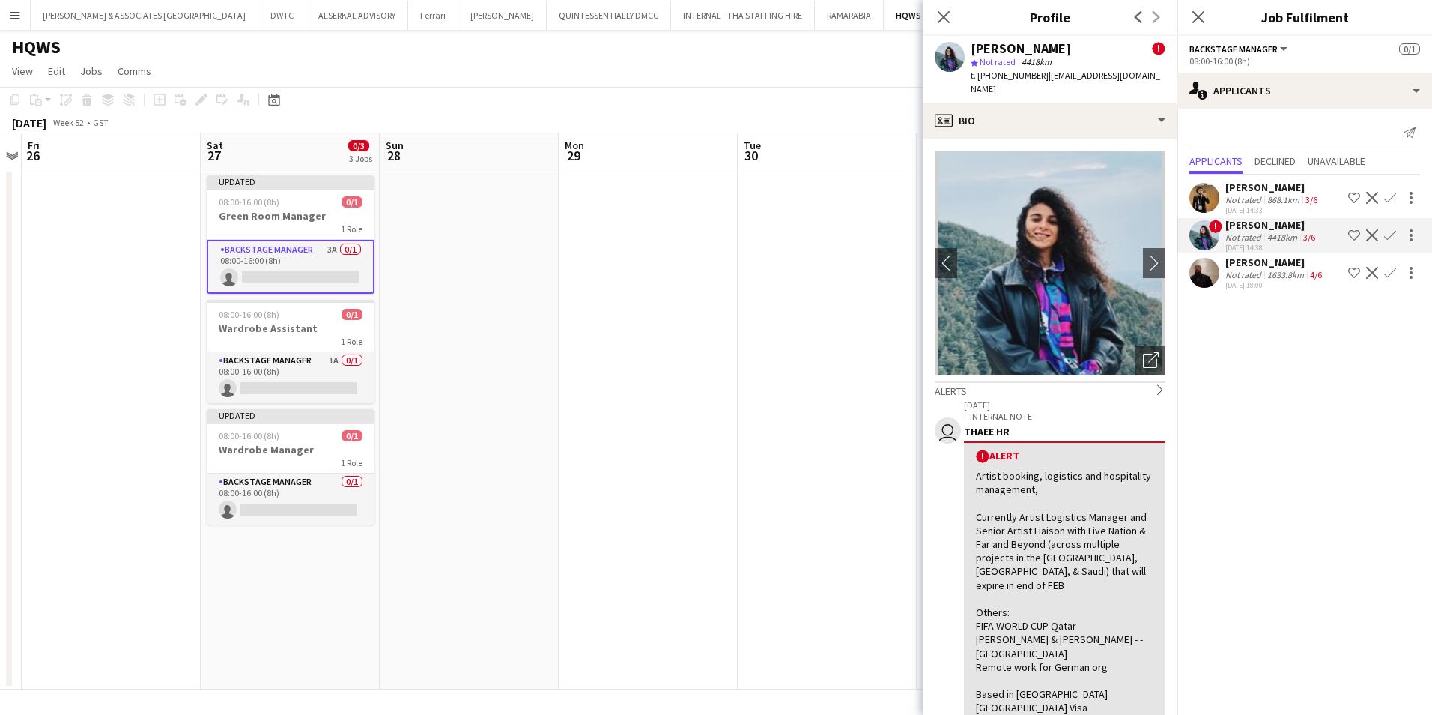
click at [1284, 184] on div "[PERSON_NAME]" at bounding box center [1273, 187] width 95 height 13
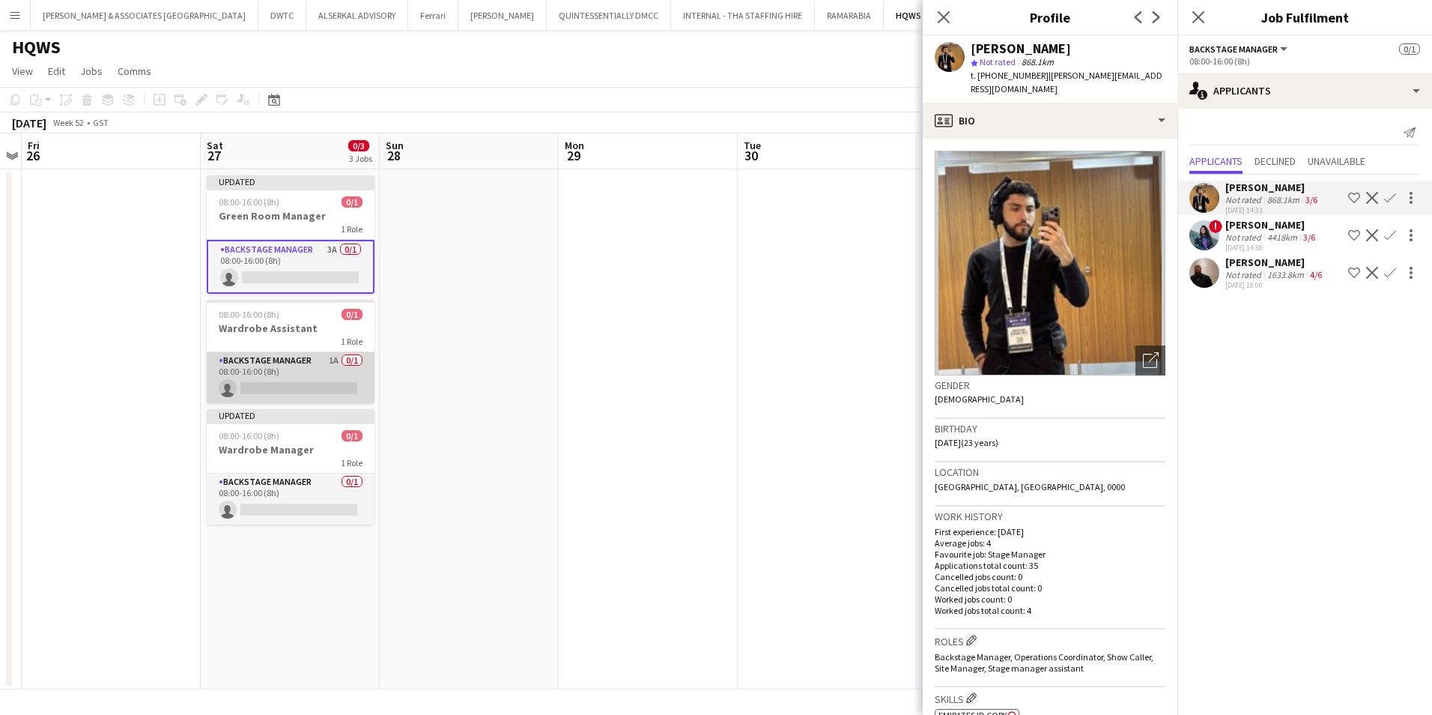
click at [270, 357] on app-card-role "Backstage Manager 1A 0/1 08:00-16:00 (8h) single-neutral-actions" at bounding box center [291, 377] width 168 height 51
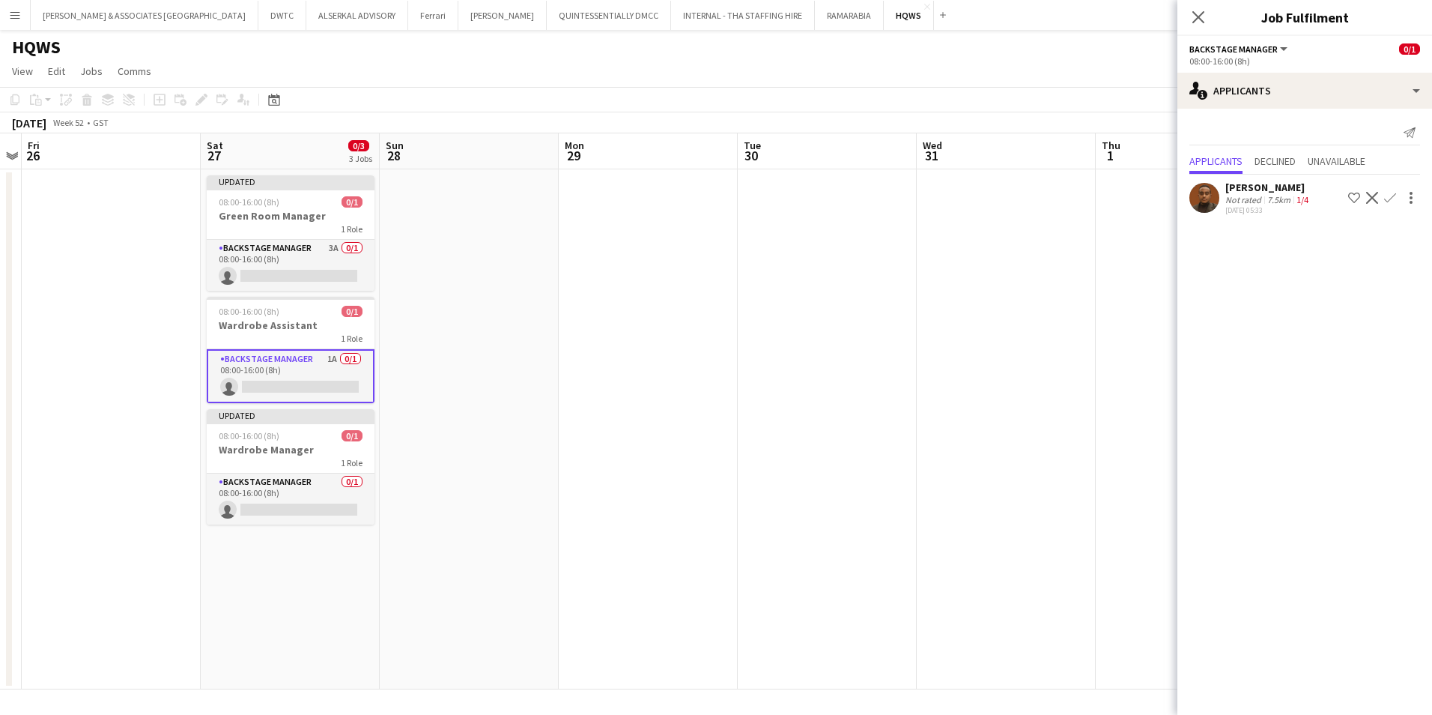
click at [1274, 205] on div "[DATE] 05:33" at bounding box center [1269, 210] width 86 height 10
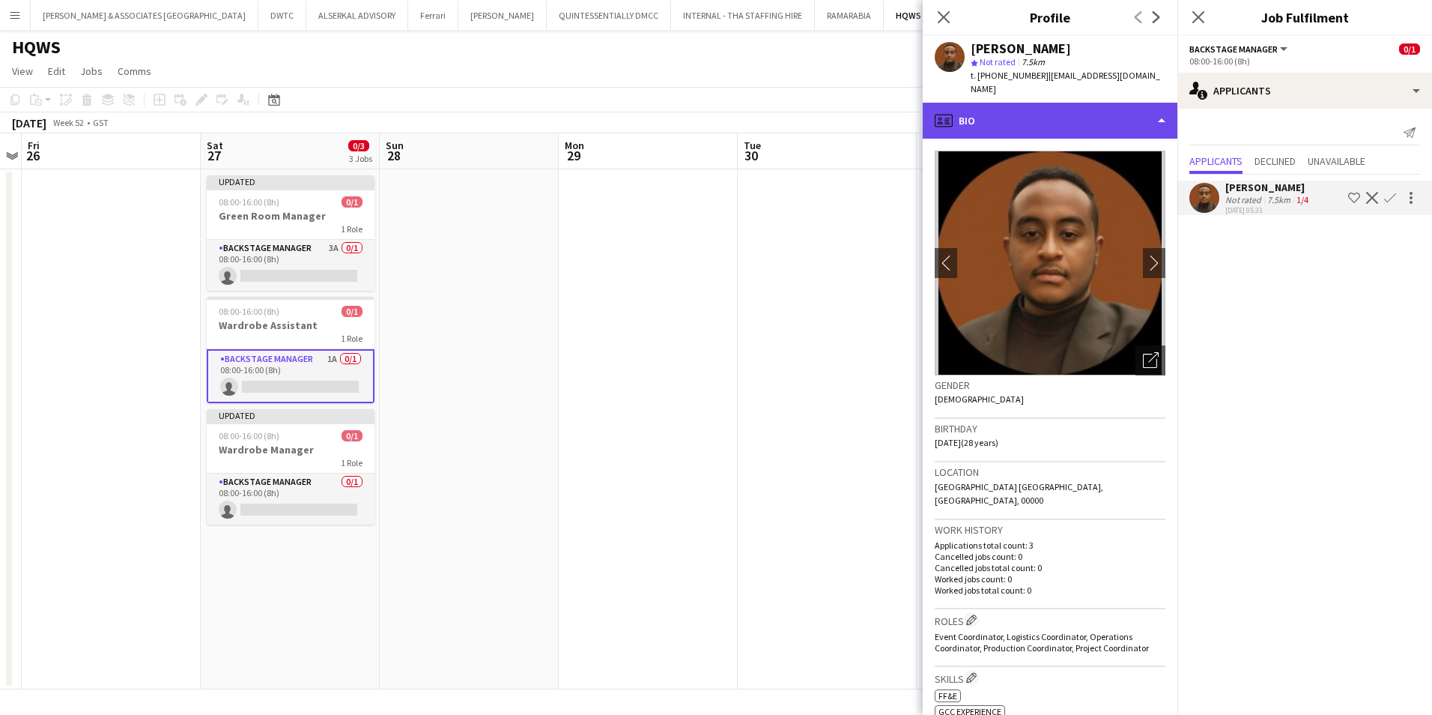
click at [1120, 112] on div "profile Bio" at bounding box center [1050, 121] width 255 height 36
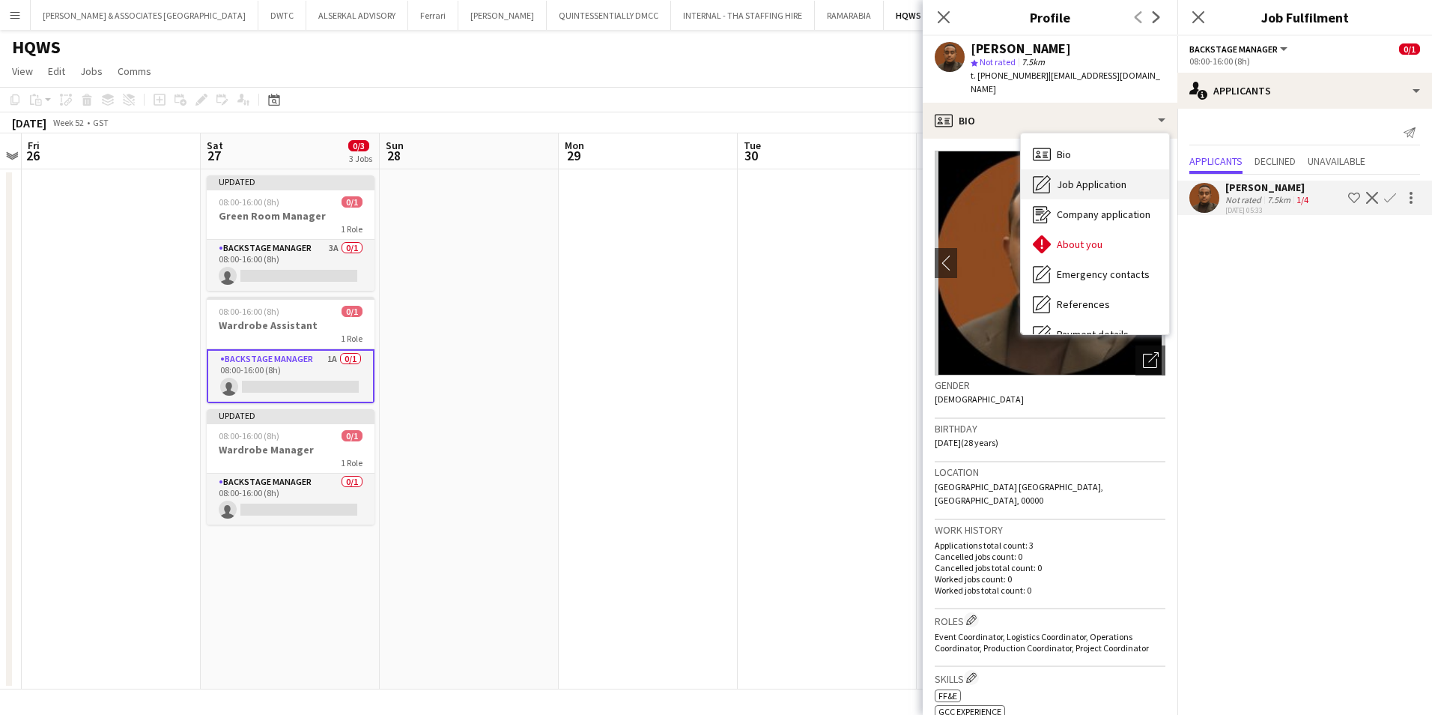
click at [1115, 178] on span "Job Application" at bounding box center [1092, 184] width 70 height 13
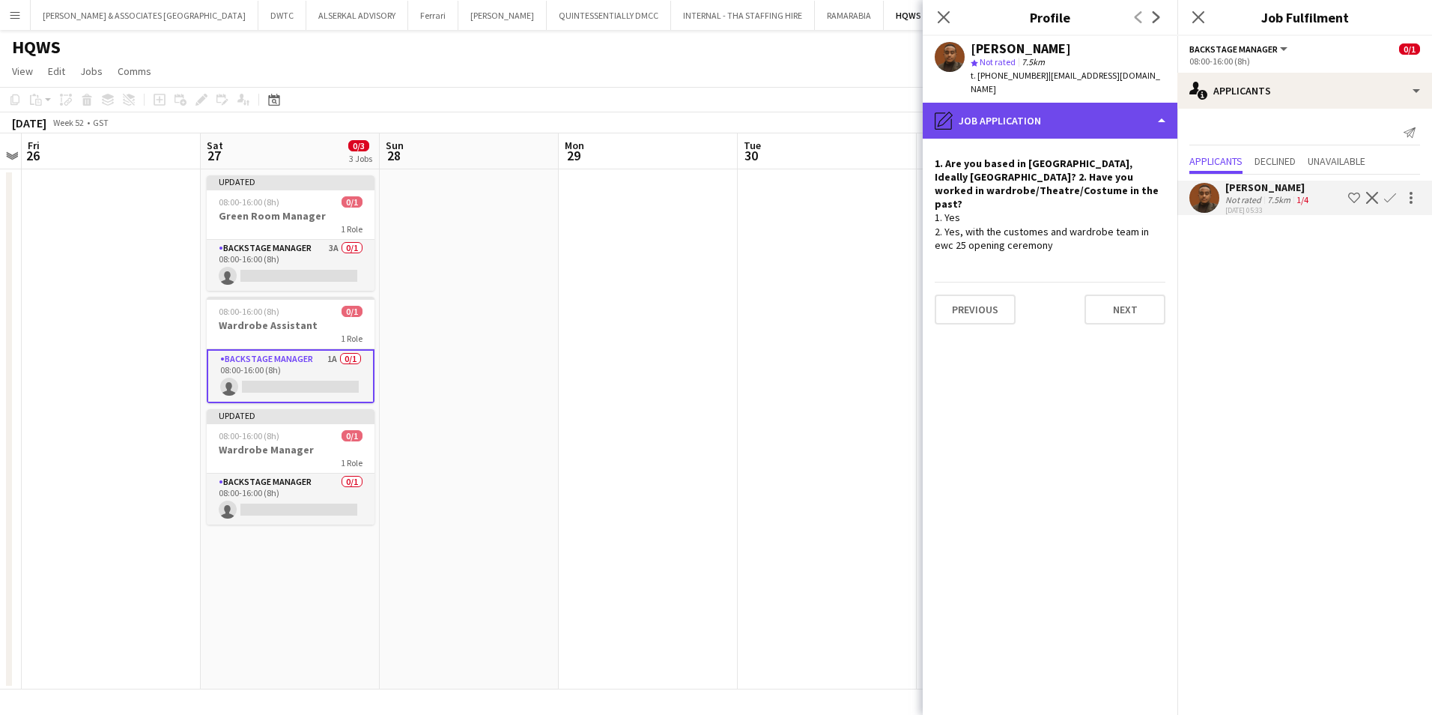
click at [1055, 117] on div "pencil4 Job Application" at bounding box center [1050, 121] width 255 height 36
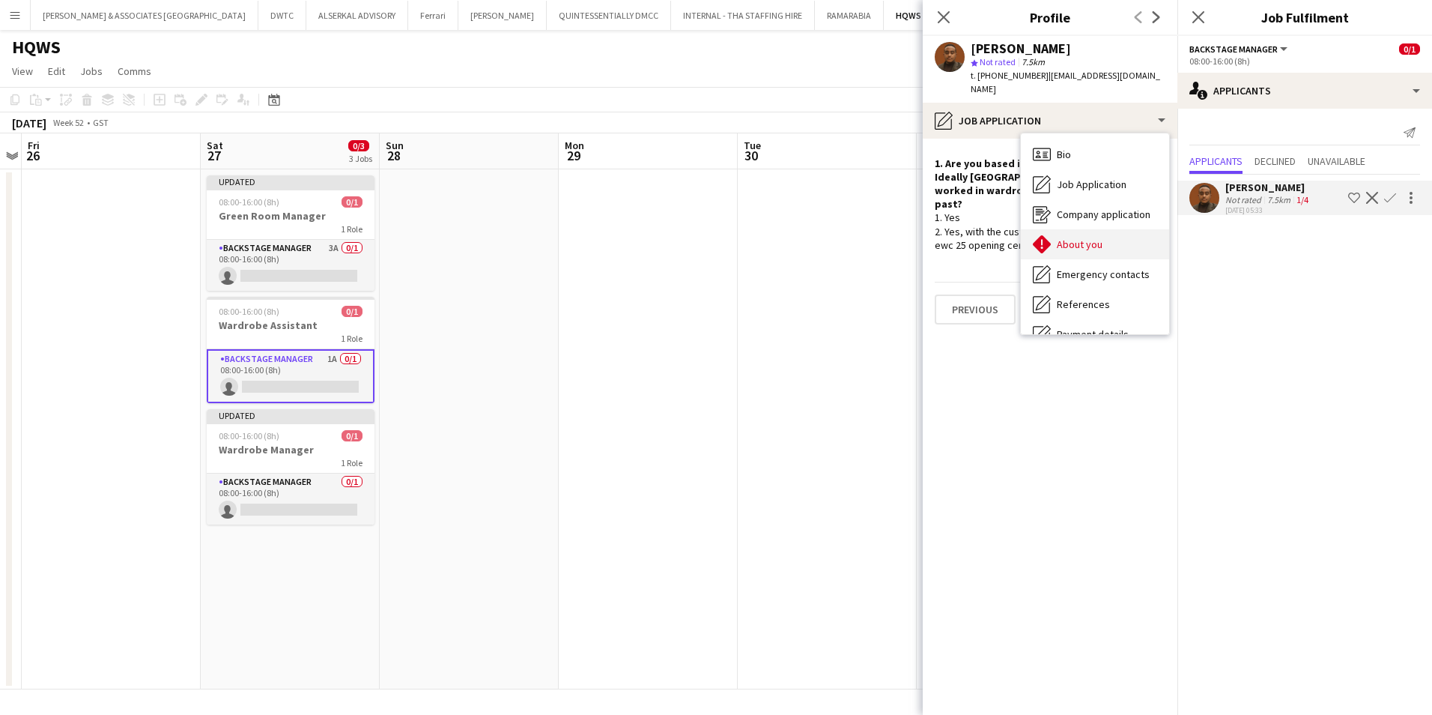
click at [1101, 229] on div "About you About you" at bounding box center [1095, 244] width 148 height 30
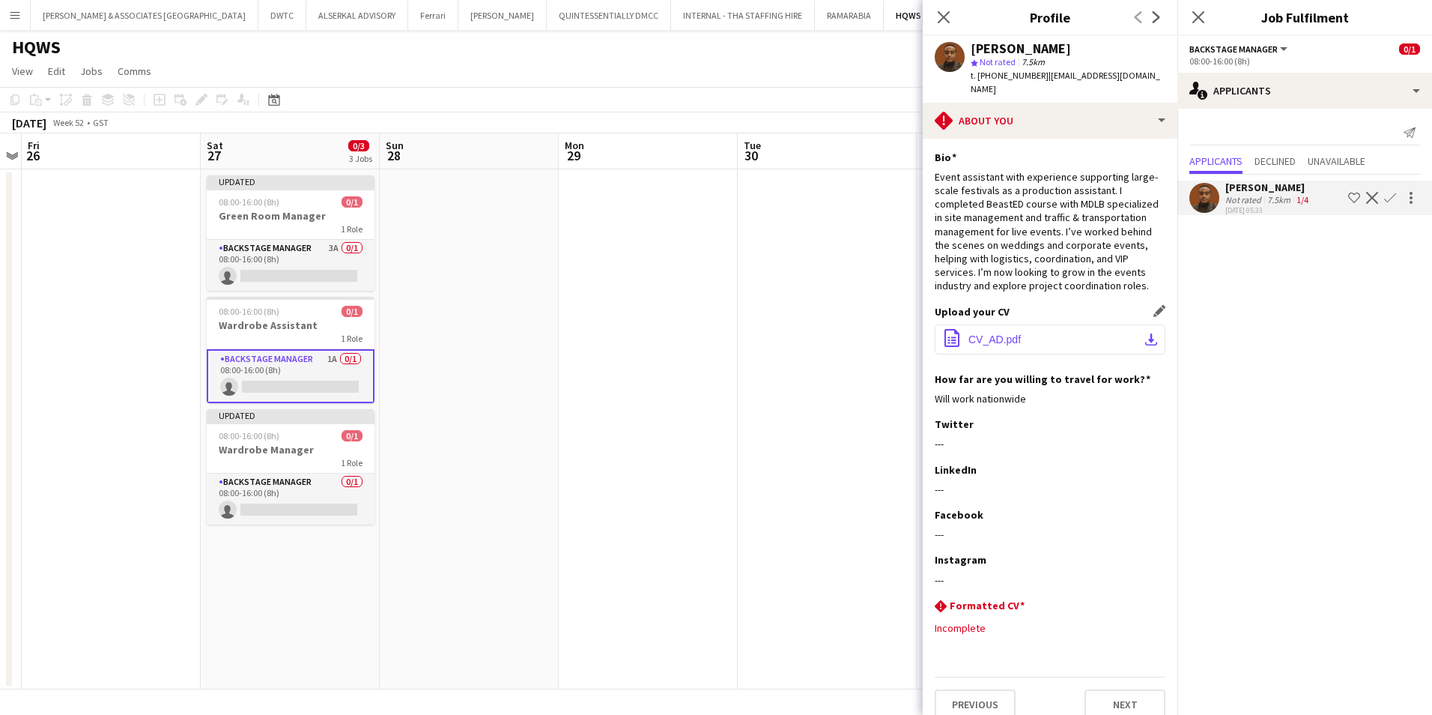
click at [1044, 324] on button "office-file-sheet CV_AD.pdf download-bottom" at bounding box center [1050, 339] width 231 height 30
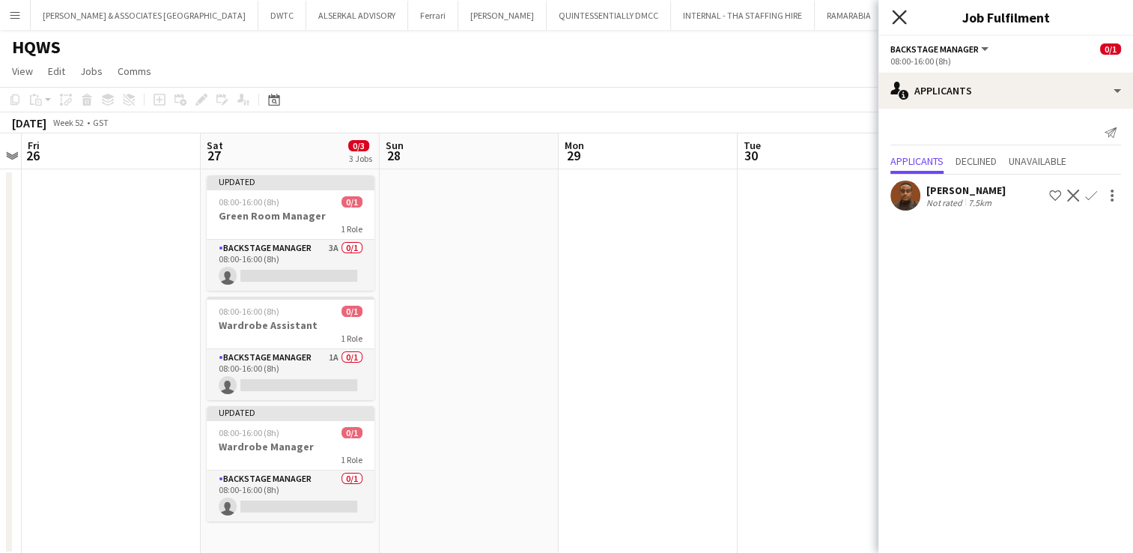
click at [903, 17] on icon "Close pop-in" at bounding box center [899, 17] width 14 height 14
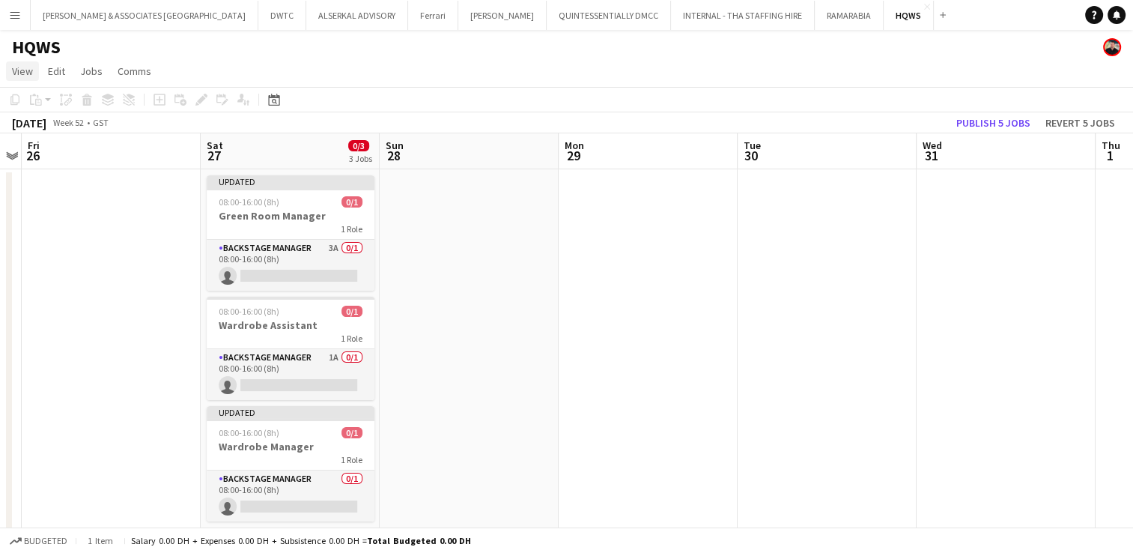
click at [17, 71] on span "View" at bounding box center [22, 70] width 21 height 13
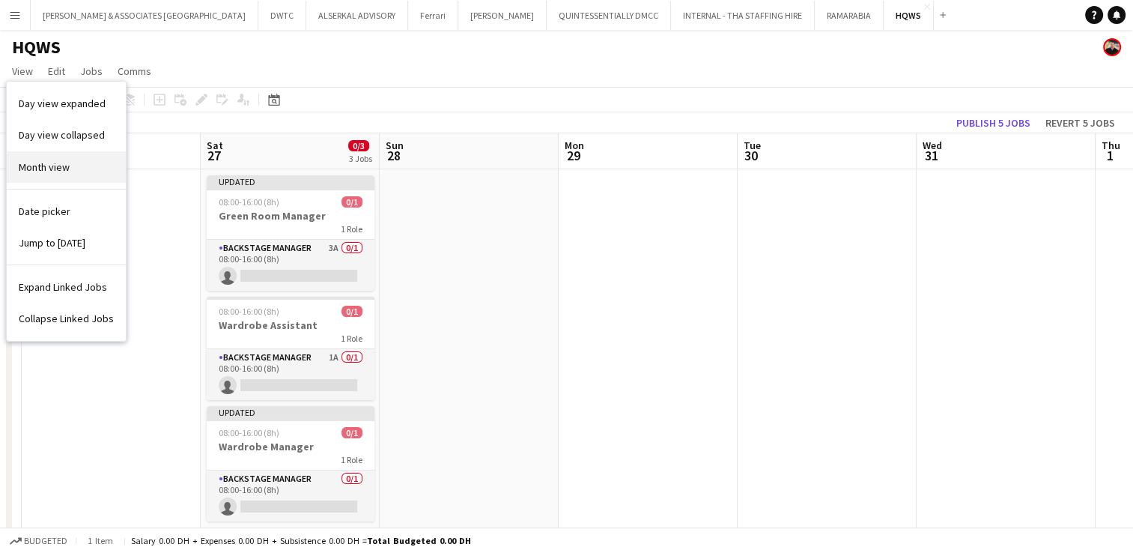
click at [52, 175] on link "Month view" at bounding box center [66, 166] width 119 height 31
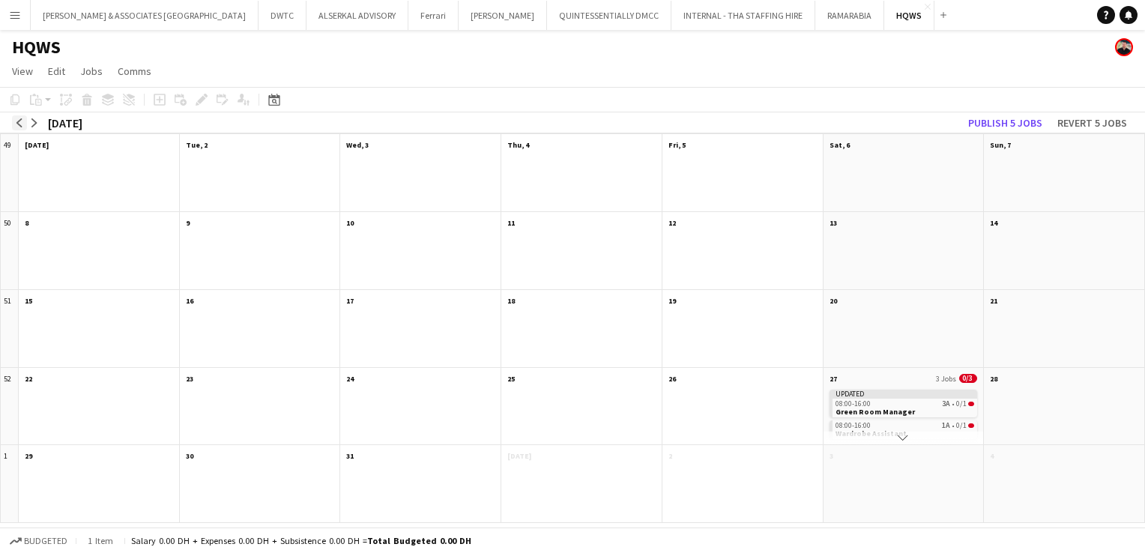
click at [21, 123] on app-icon "arrow-left" at bounding box center [19, 122] width 9 height 9
click at [88, 223] on app-month-view-date-header "6" at bounding box center [99, 221] width 160 height 19
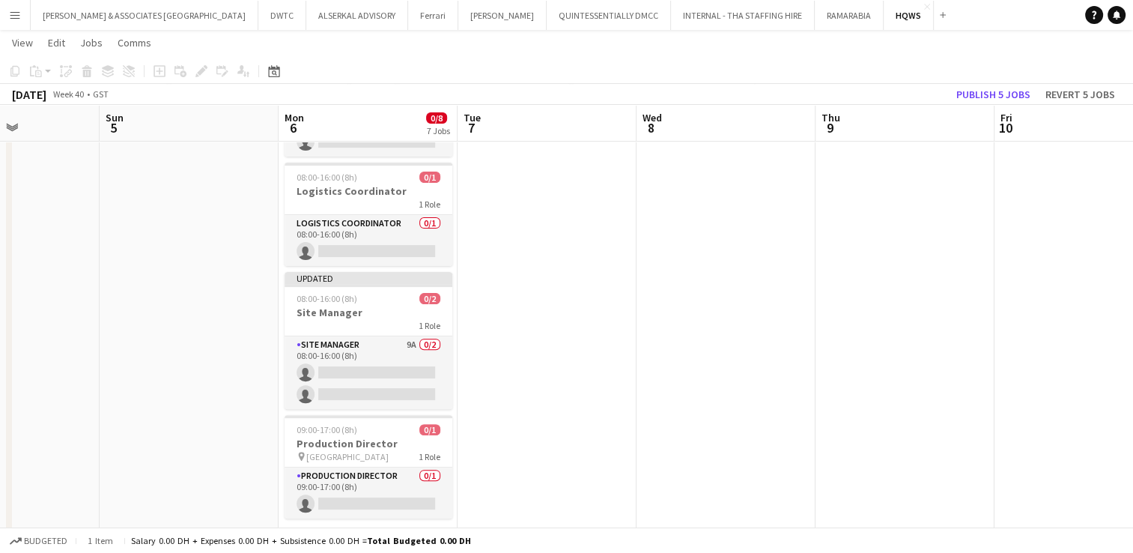
scroll to position [461, 0]
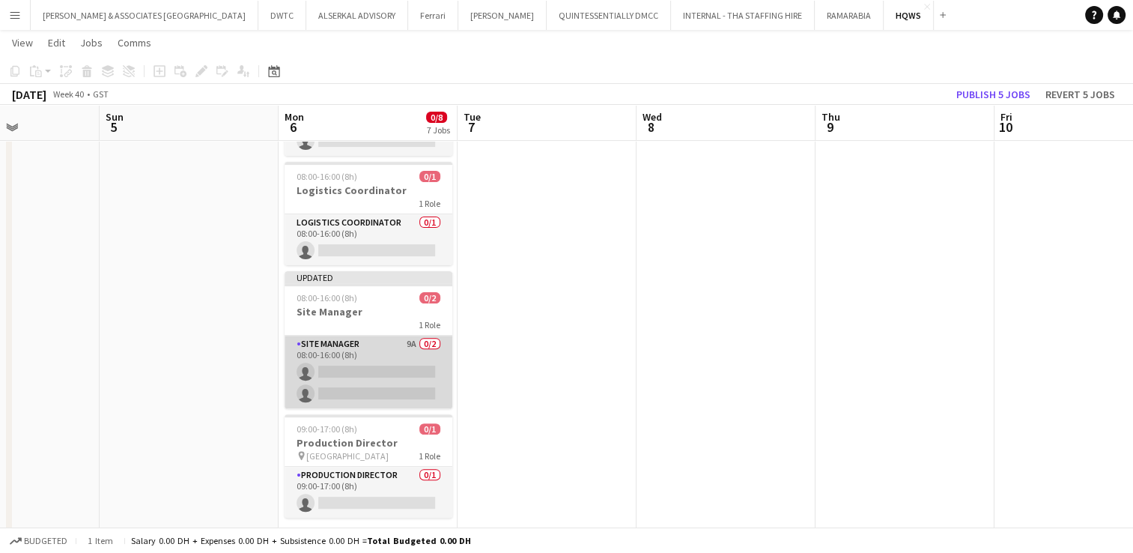
click at [375, 348] on app-card-role "Site Manager 9A 0/2 08:00-16:00 (8h) single-neutral-actions single-neutral-acti…" at bounding box center [369, 372] width 168 height 73
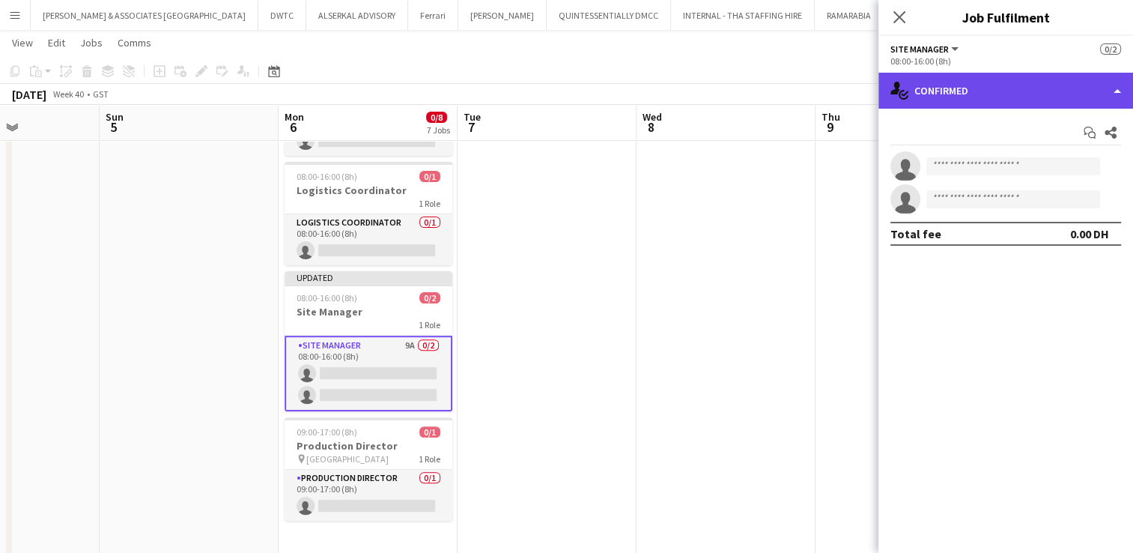
click at [973, 79] on div "single-neutral-actions-check-2 Confirmed" at bounding box center [1006, 91] width 255 height 36
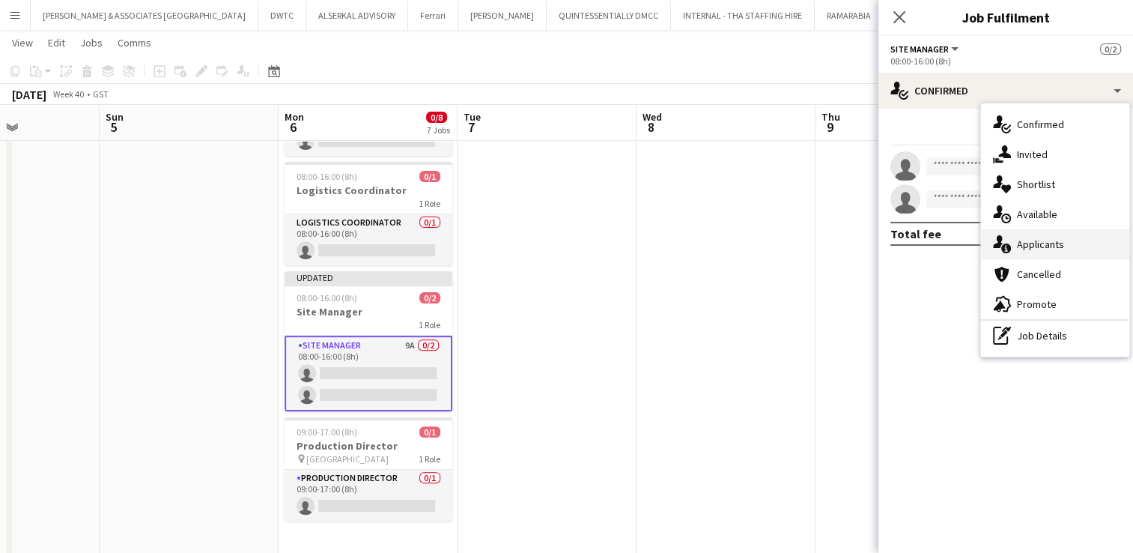
click at [1045, 242] on span "Applicants" at bounding box center [1040, 243] width 47 height 13
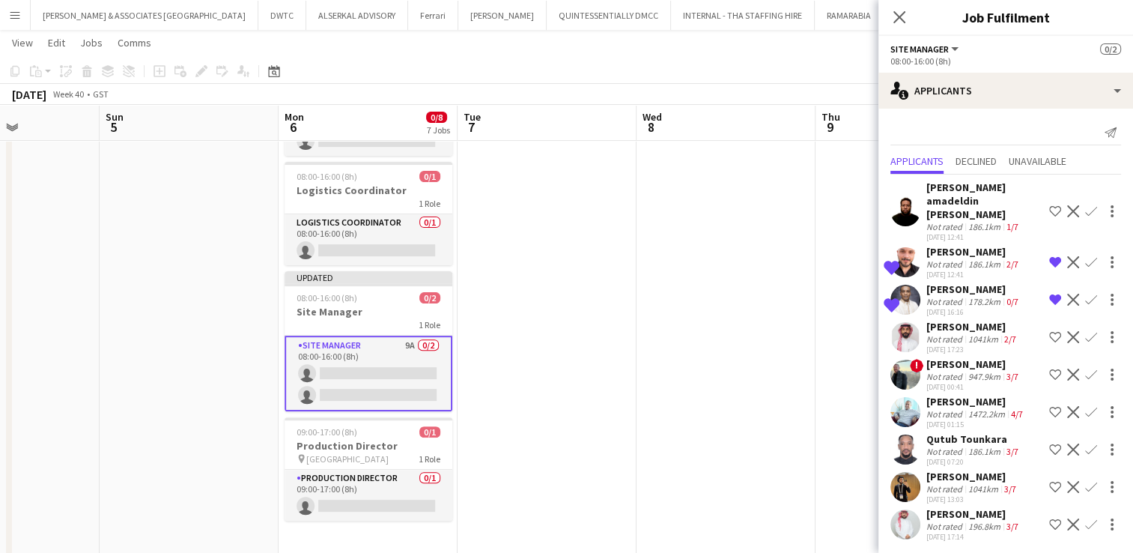
click at [966, 470] on div "[PERSON_NAME]" at bounding box center [973, 476] width 93 height 13
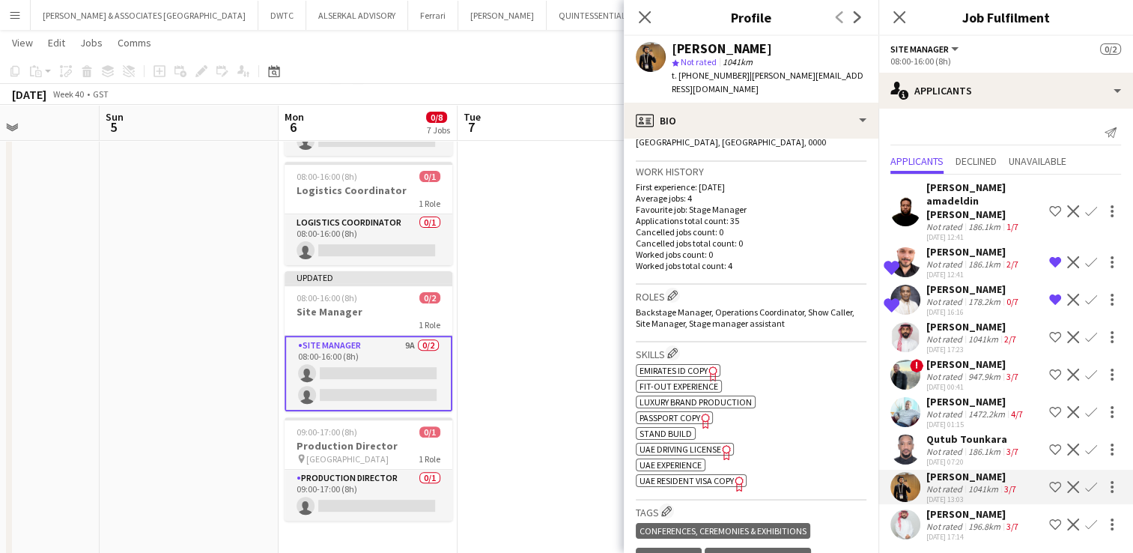
scroll to position [345, 0]
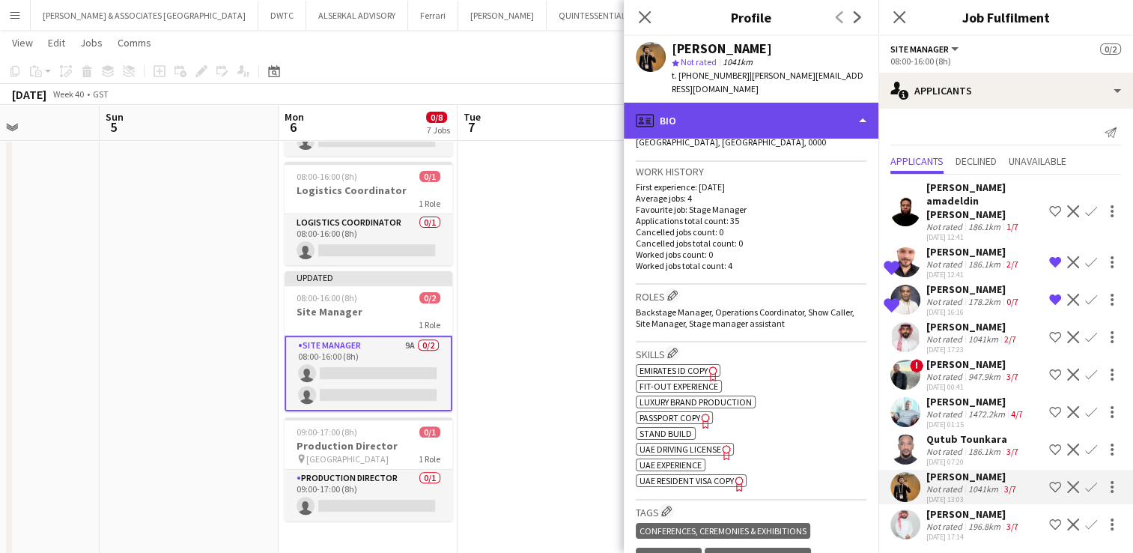
click at [791, 130] on div "profile Bio" at bounding box center [751, 121] width 255 height 36
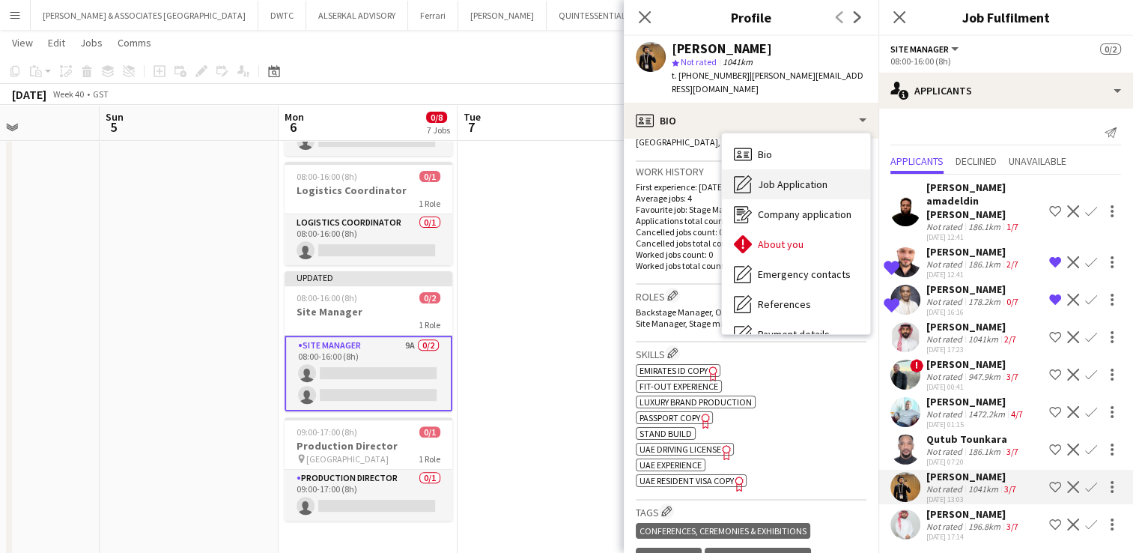
click at [784, 187] on span "Job Application" at bounding box center [793, 184] width 70 height 13
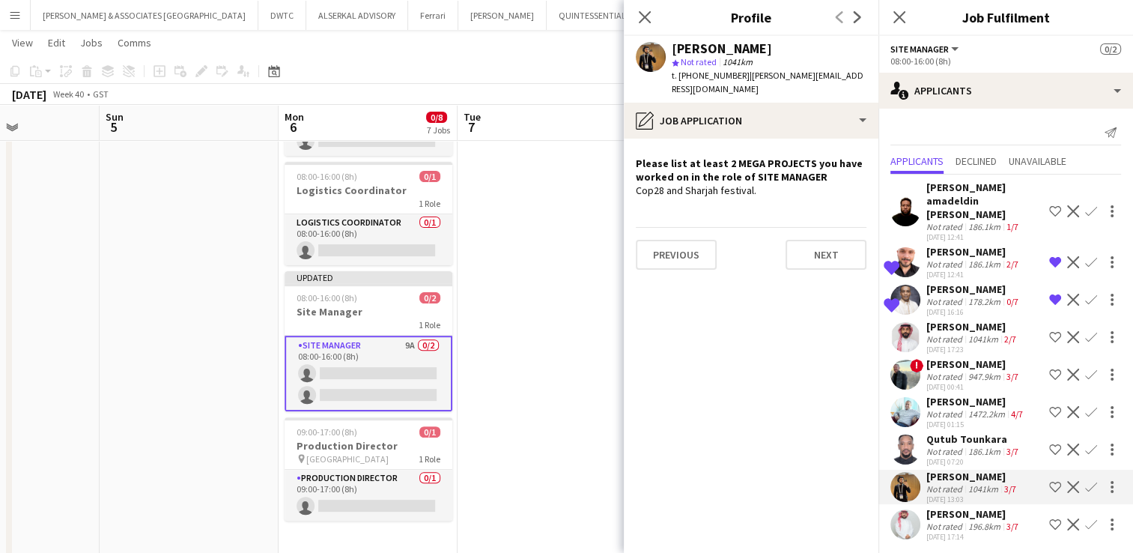
click at [764, 313] on app-crew-profile-role-application "Please list at least 2 MEGA PROJECTS you have worked on in the role of SITE MAN…" at bounding box center [751, 346] width 255 height 414
click at [1056, 443] on app-icon "Shortlist crew" at bounding box center [1056, 449] width 12 height 12
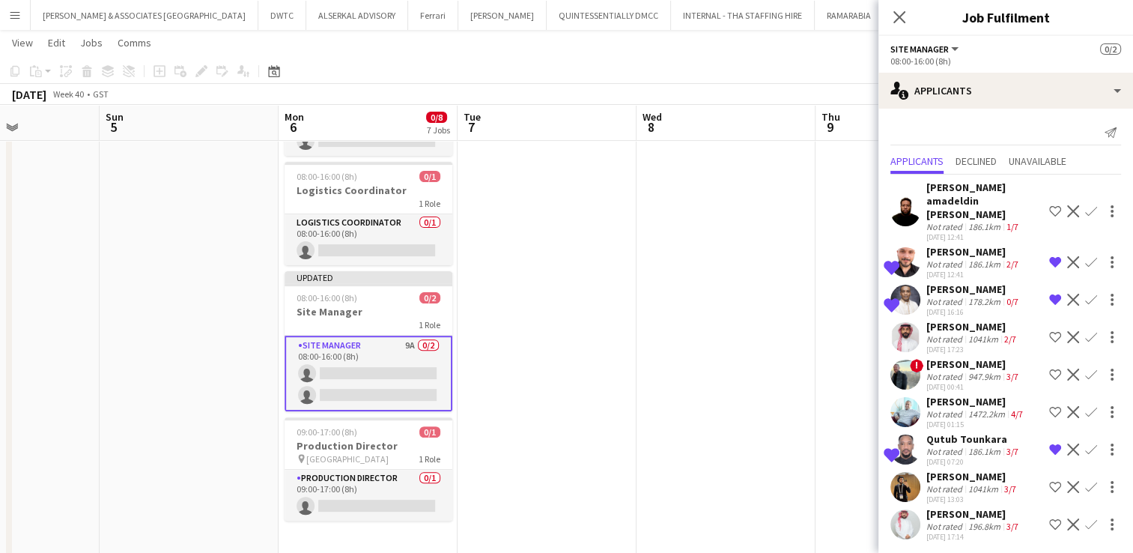
click at [976, 507] on div "[PERSON_NAME]" at bounding box center [974, 513] width 95 height 13
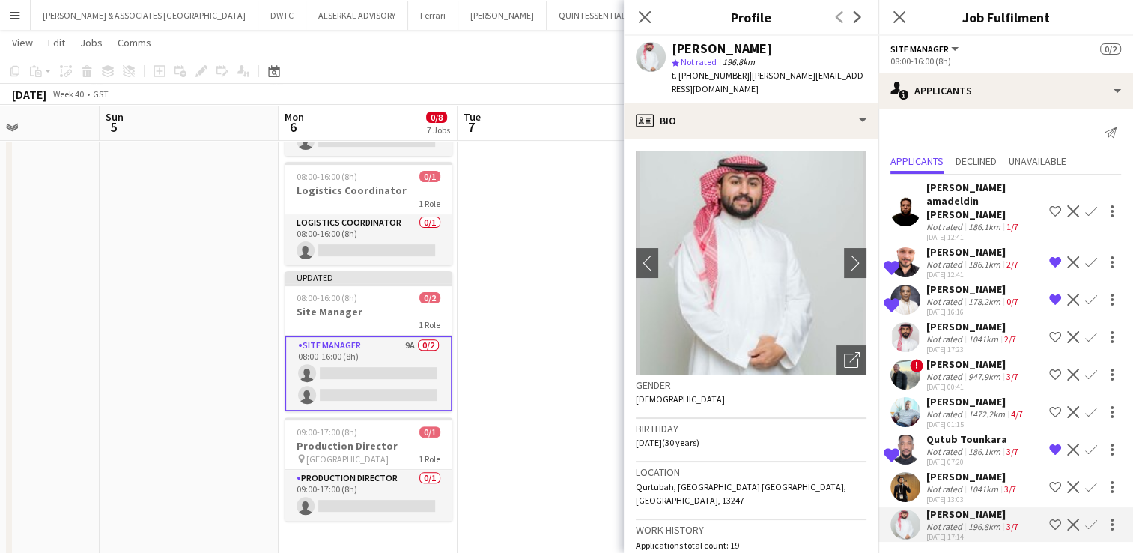
click at [970, 202] on div "[PERSON_NAME] amadeldin [PERSON_NAME]" at bounding box center [985, 201] width 117 height 40
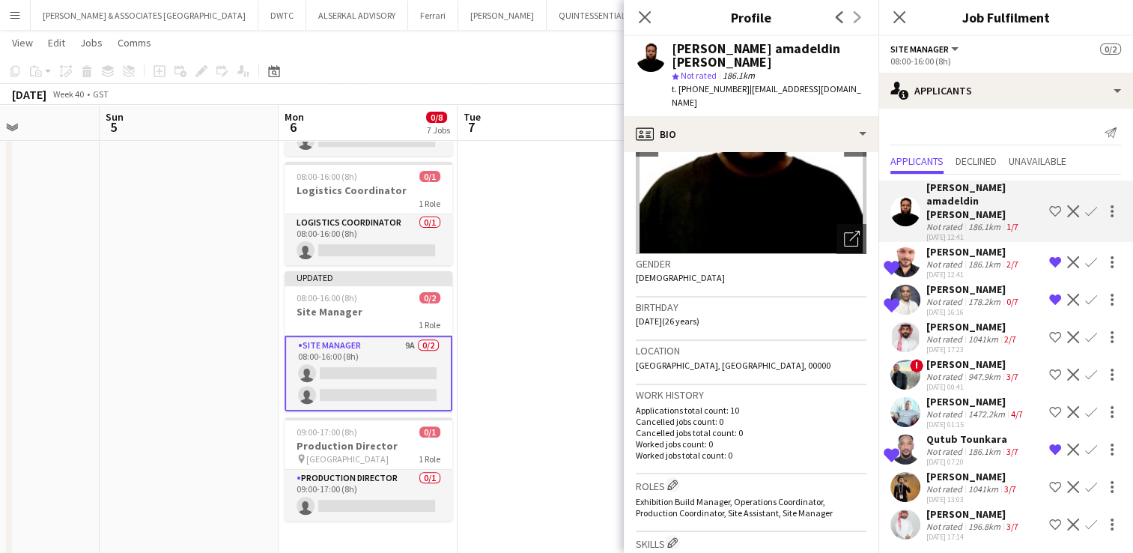
scroll to position [0, 0]
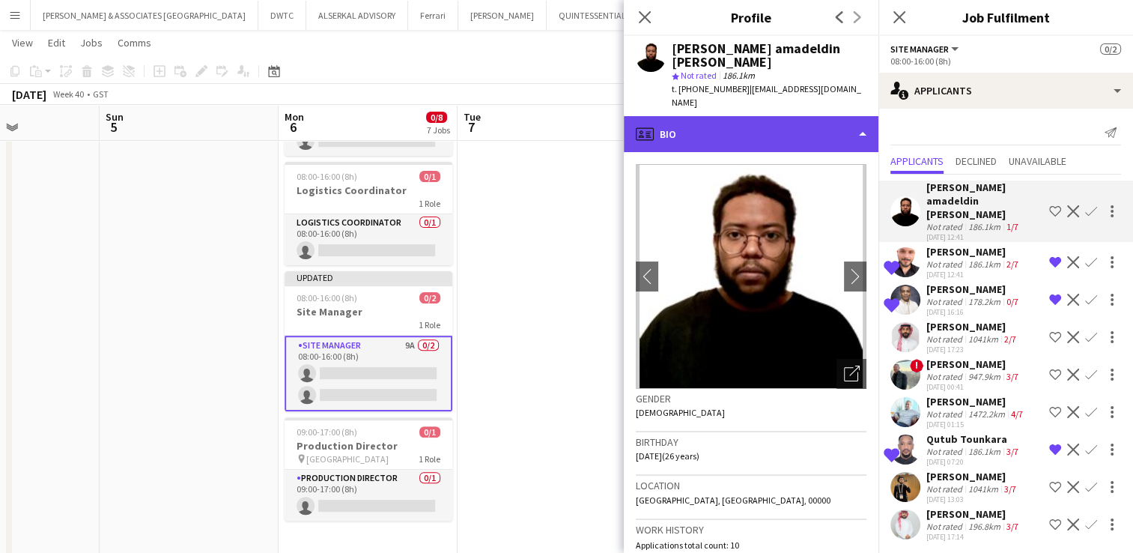
click at [711, 131] on div "profile Bio" at bounding box center [751, 134] width 255 height 36
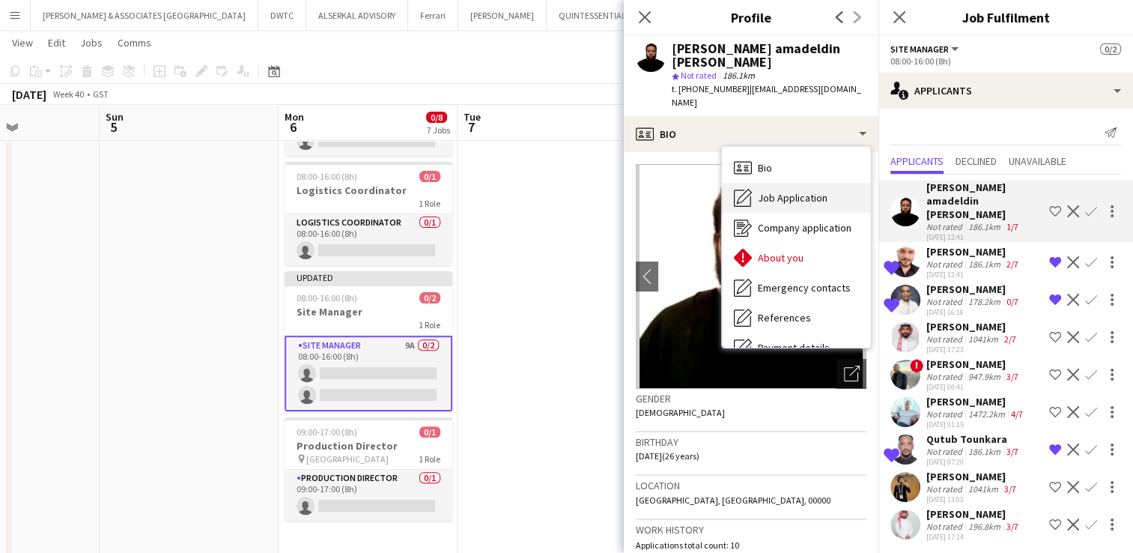
click at [770, 191] on span "Job Application" at bounding box center [793, 197] width 70 height 13
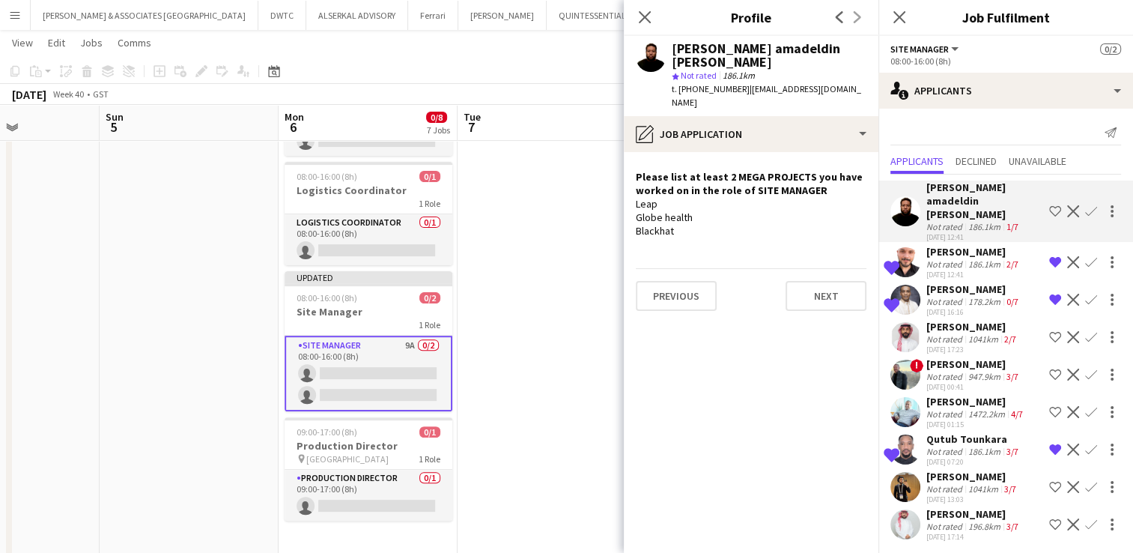
click at [965, 357] on div "[PERSON_NAME]" at bounding box center [974, 363] width 95 height 13
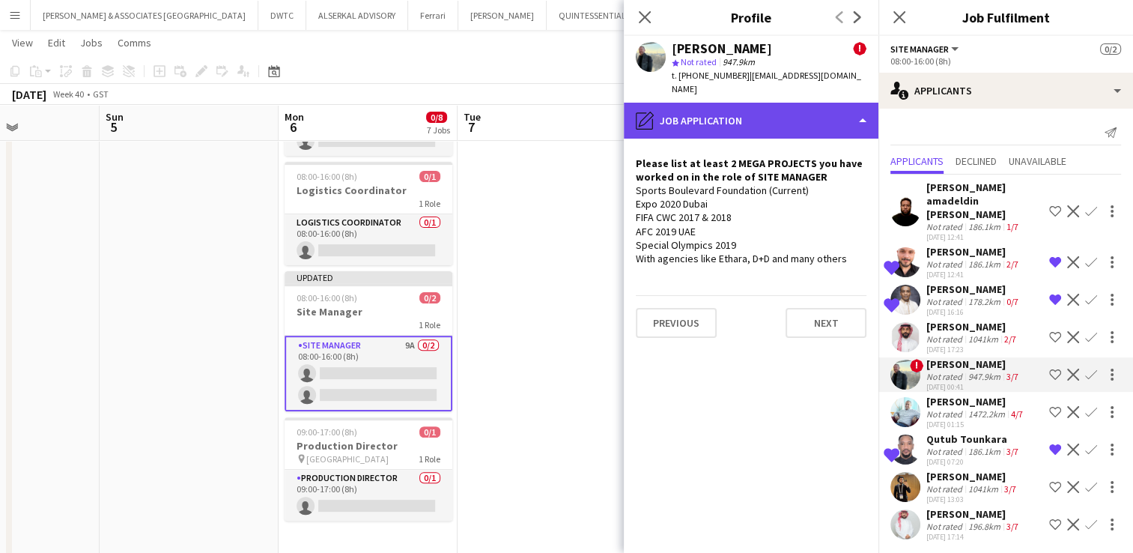
click at [719, 121] on div "pencil4 Job Application" at bounding box center [751, 121] width 255 height 36
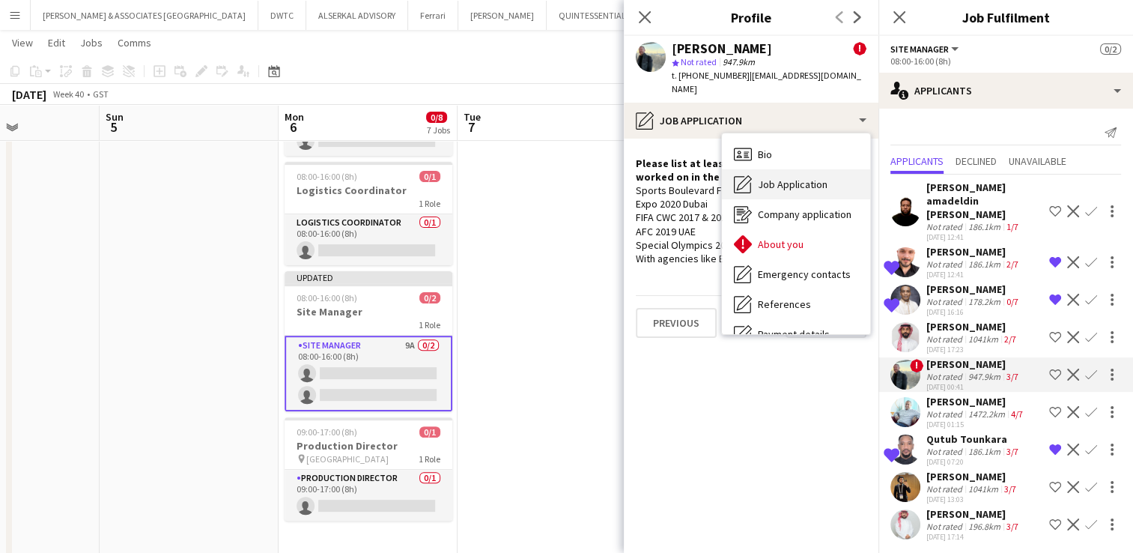
click at [799, 178] on span "Job Application" at bounding box center [793, 184] width 70 height 13
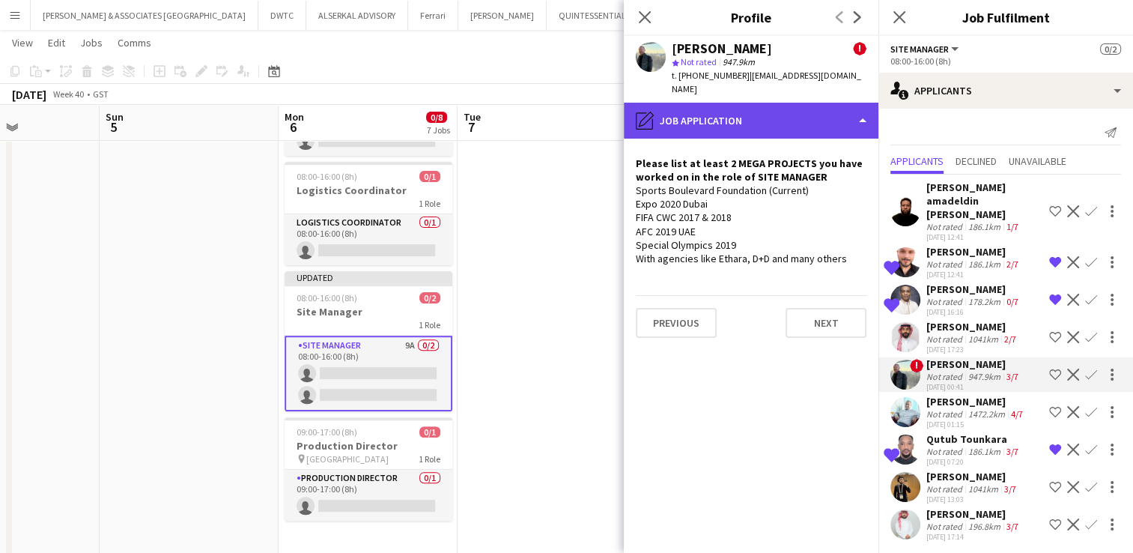
click at [764, 110] on div "pencil4 Job Application" at bounding box center [751, 121] width 255 height 36
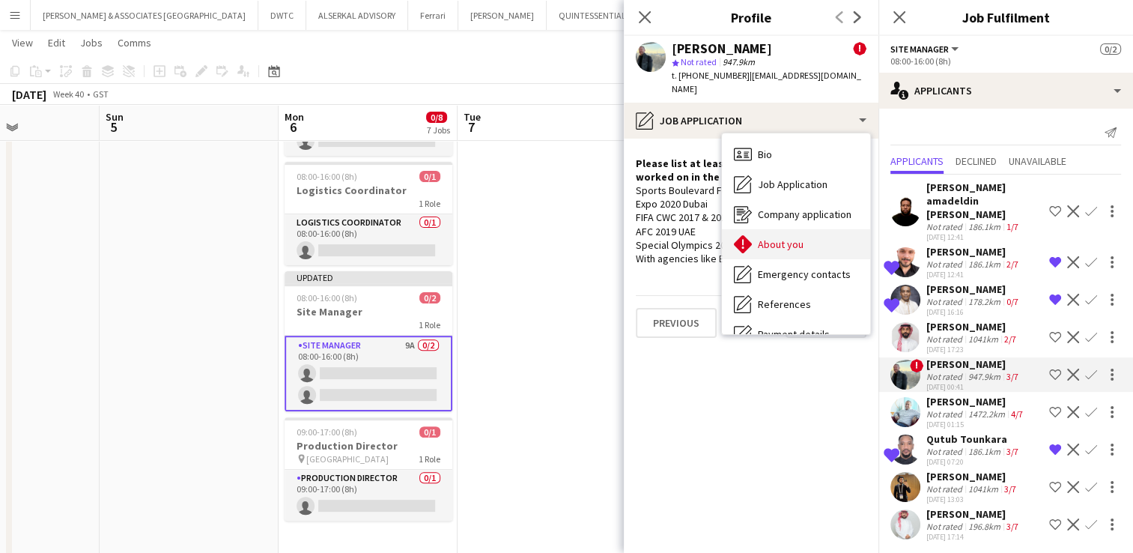
click at [785, 229] on div "About you About you" at bounding box center [796, 244] width 148 height 30
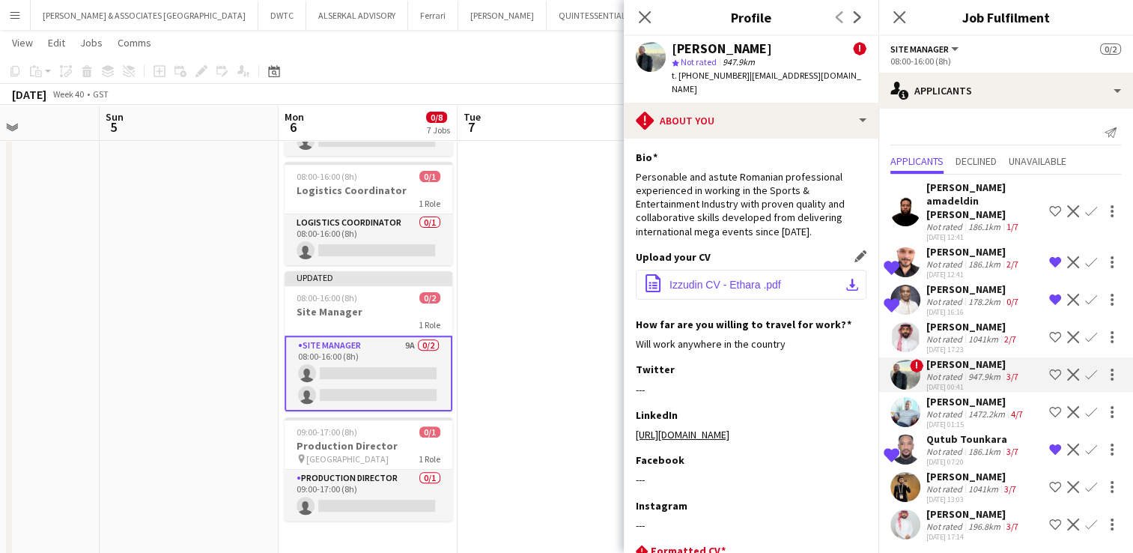
click at [728, 279] on span "Izzudin CV - Ethara .pdf" at bounding box center [726, 285] width 112 height 12
